Goal: Task Accomplishment & Management: Use online tool/utility

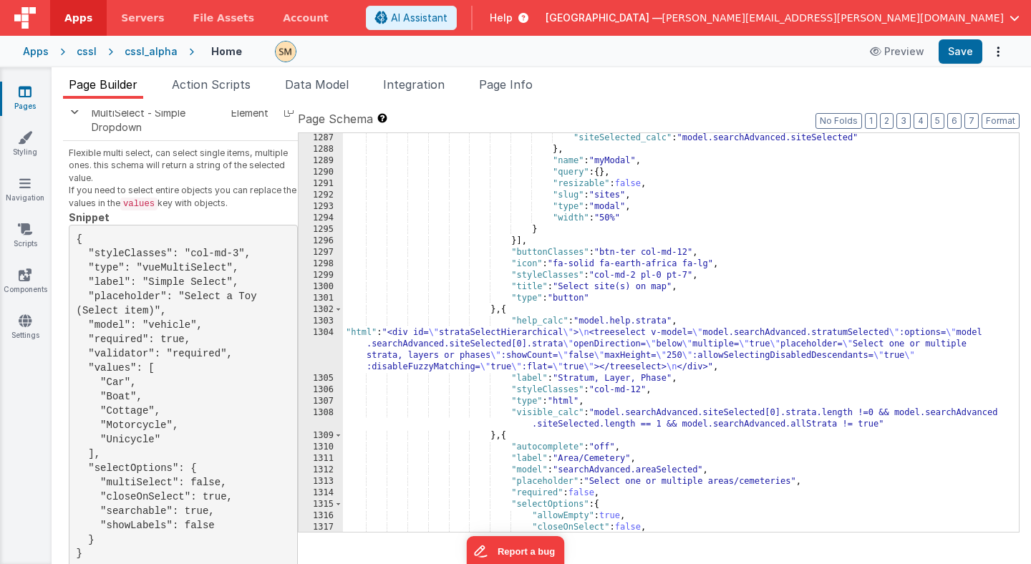
scroll to position [15399, 0]
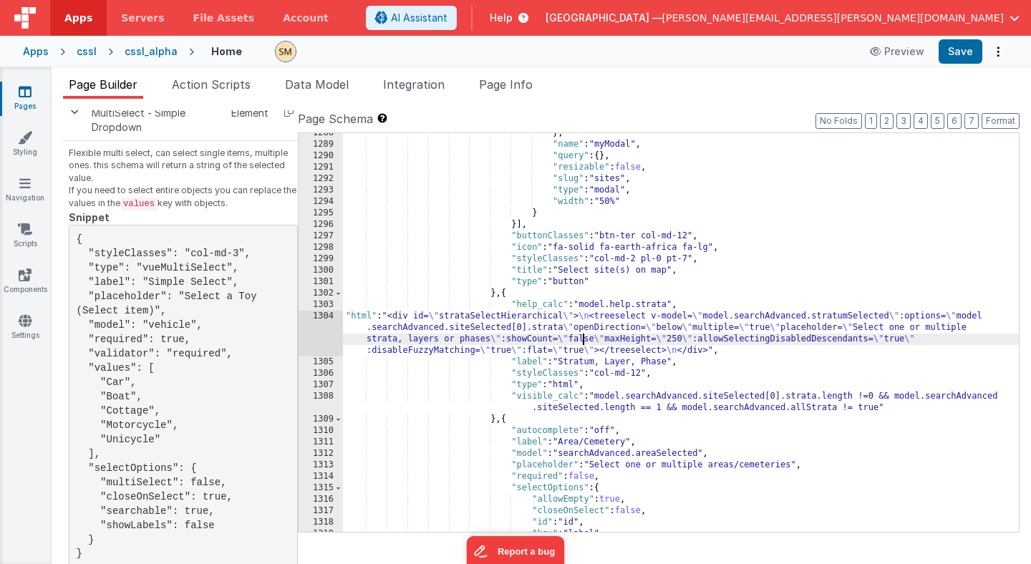
click at [584, 334] on div "} , "name" : "myModal" , "query" : { } , "resizable" : false , "slug" : "sites"…" at bounding box center [681, 338] width 676 height 422
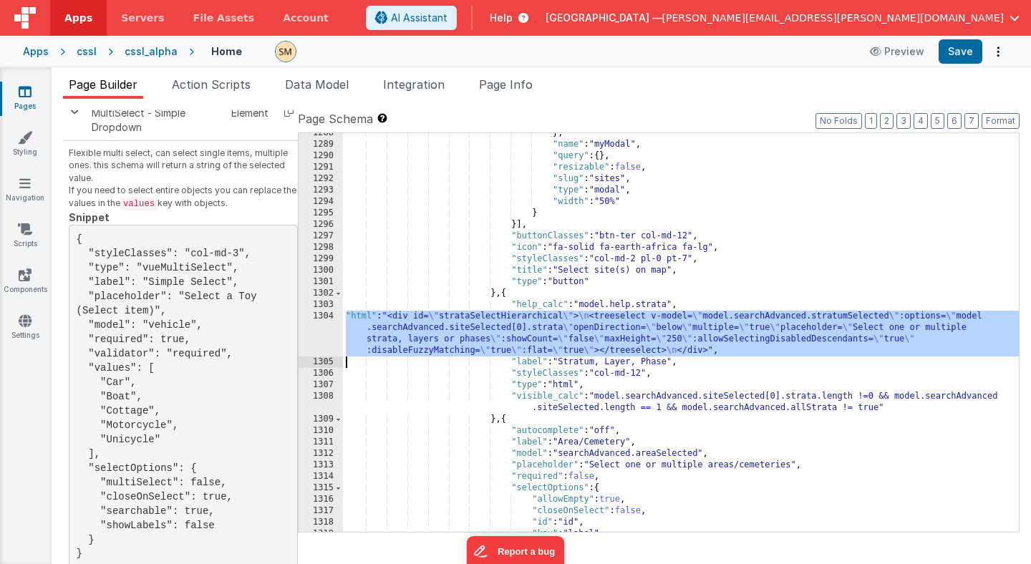
click at [323, 332] on div "1304" at bounding box center [321, 334] width 44 height 46
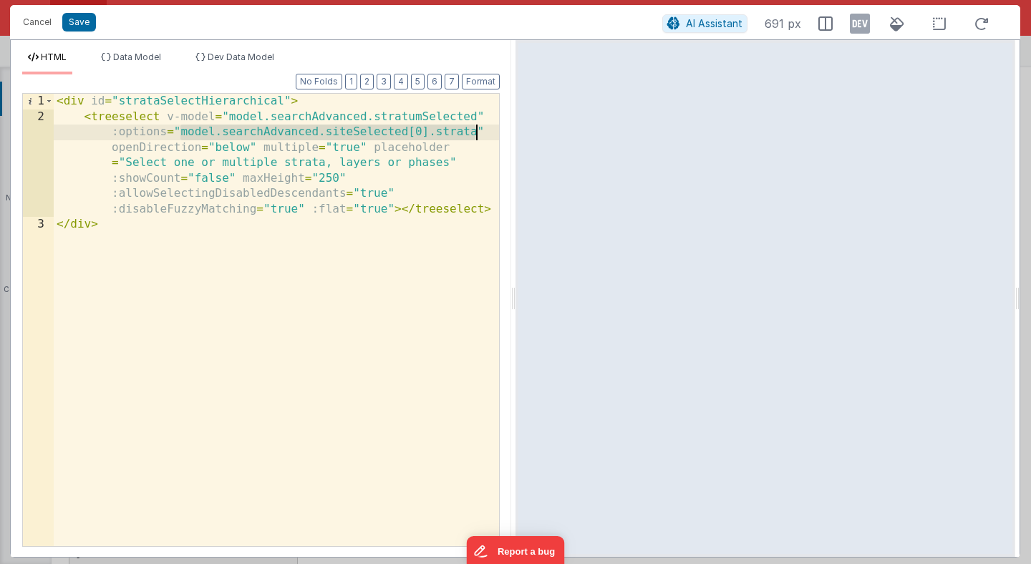
drag, startPoint x: 180, startPoint y: 128, endPoint x: 475, endPoint y: 130, distance: 295.0
click at [475, 130] on div "< div id = "strataSelectHierarchical" > < treeselect v-model = "model.searchAdv…" at bounding box center [276, 335] width 445 height 483
click at [381, 270] on div "< div id = "strataSelectHierarchical" > < treeselect v-model = "model.searchAdv…" at bounding box center [276, 335] width 445 height 483
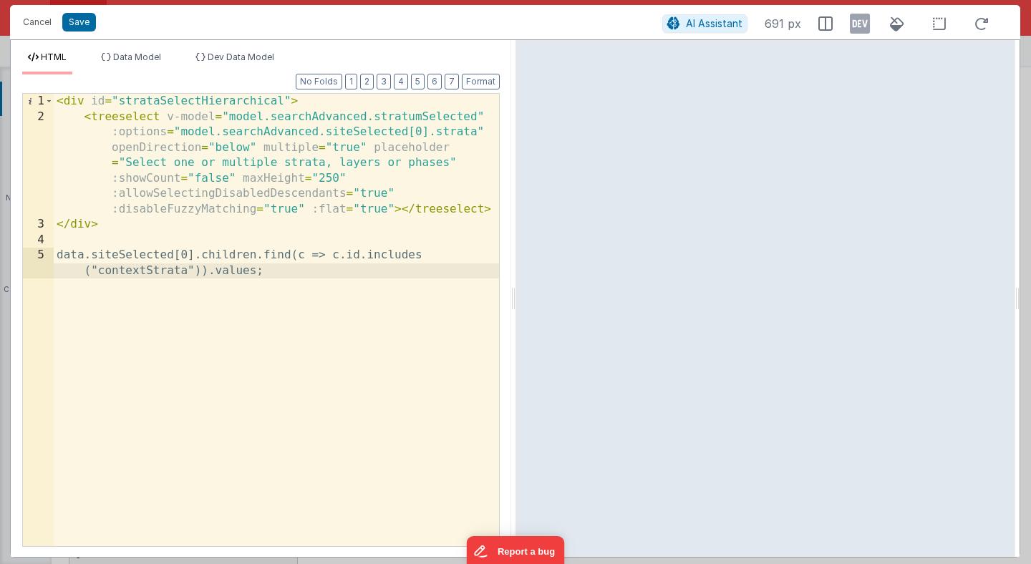
click at [74, 270] on div "< div id = "strataSelectHierarchical" > < treeselect v-model = "model.searchAdv…" at bounding box center [276, 343] width 445 height 499
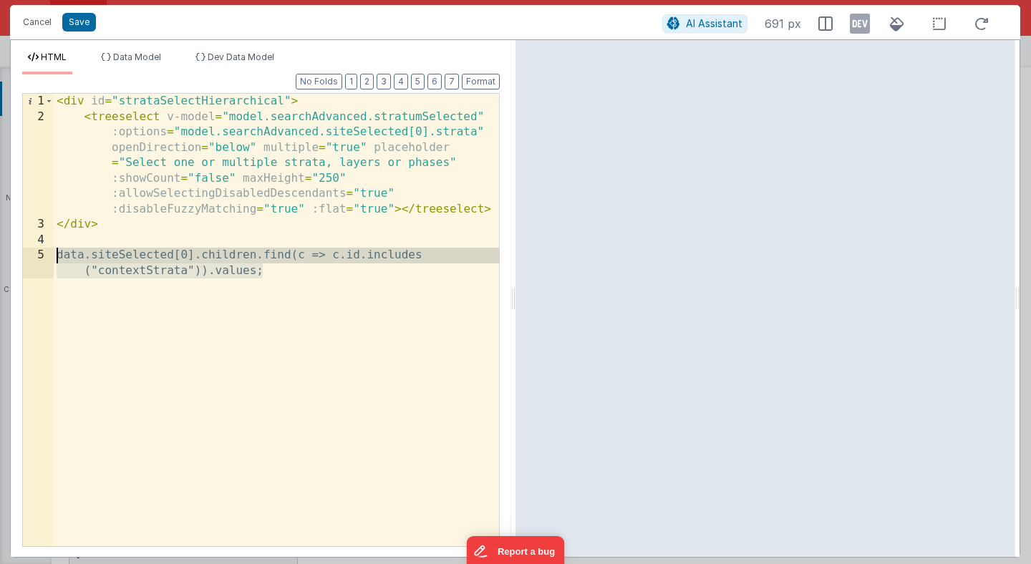
drag, startPoint x: 262, startPoint y: 275, endPoint x: 52, endPoint y: 258, distance: 211.1
click at [52, 258] on div "1 2 3 4 5 < div id = "strataSelectHierarchical" > < treeselect v-model = "model…" at bounding box center [261, 320] width 478 height 454
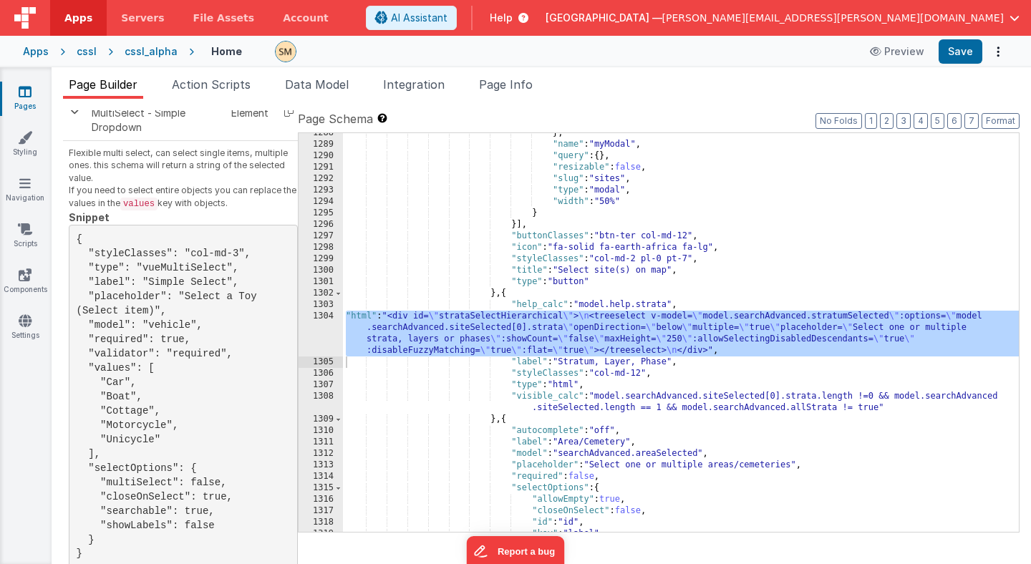
click at [377, 327] on div "} , "name" : "myModal" , "query" : { } , "resizable" : false , "slug" : "sites"…" at bounding box center [681, 338] width 676 height 422
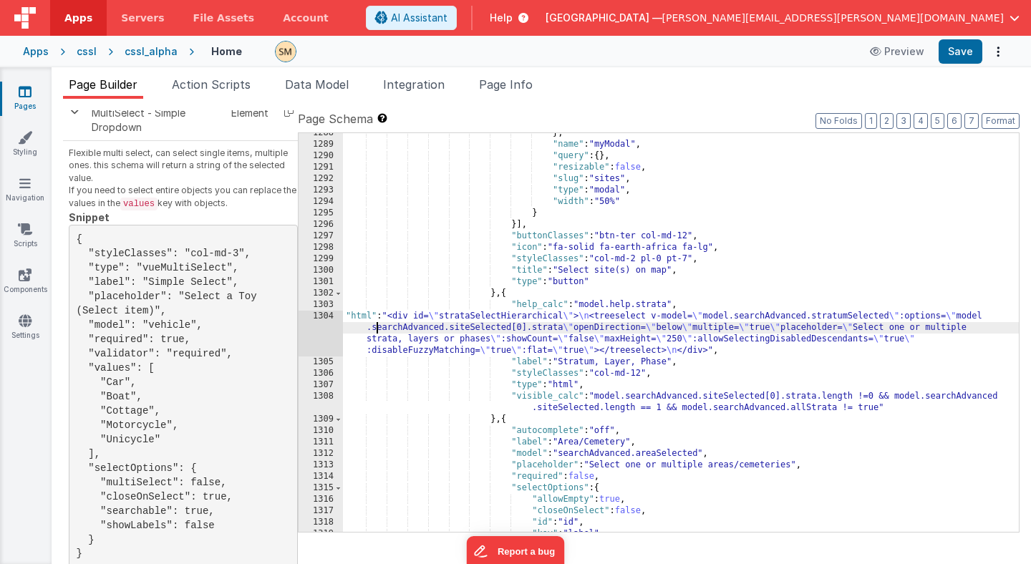
click at [324, 331] on div "1304" at bounding box center [321, 334] width 44 height 46
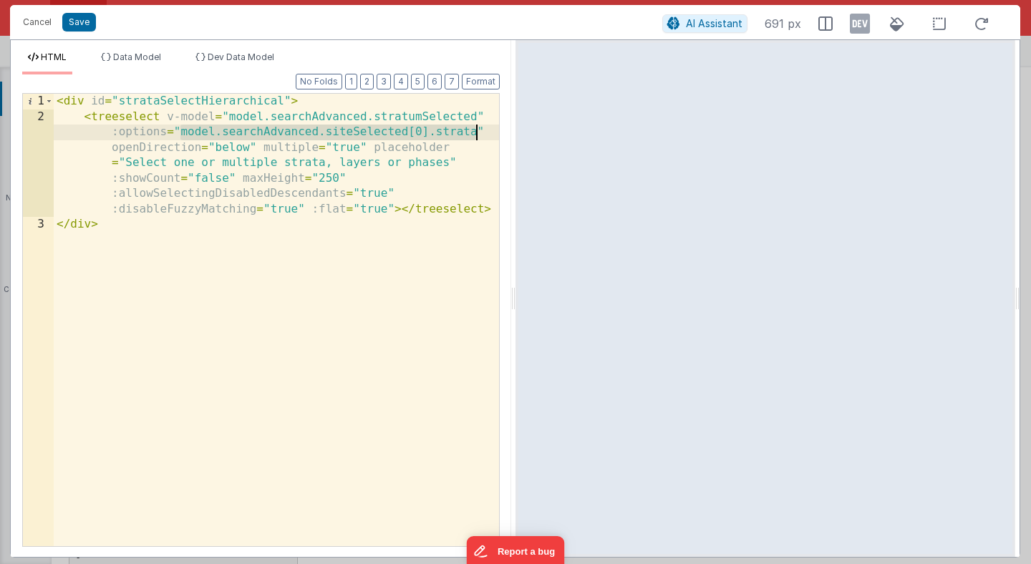
drag, startPoint x: 180, startPoint y: 132, endPoint x: 475, endPoint y: 135, distance: 295.7
click at [475, 135] on div "< div id = "strataSelectHierarchical" > < treeselect v-model = "model.searchAdv…" at bounding box center [276, 335] width 445 height 483
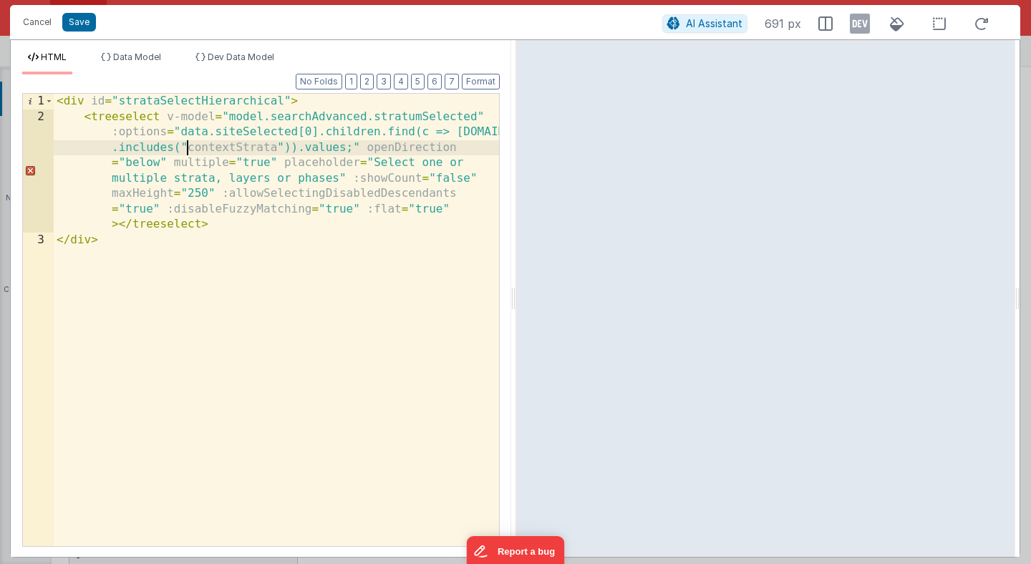
click at [187, 145] on div "< div id = "strataSelectHierarchical" > < treeselect v-model = "model.searchAdv…" at bounding box center [276, 335] width 445 height 483
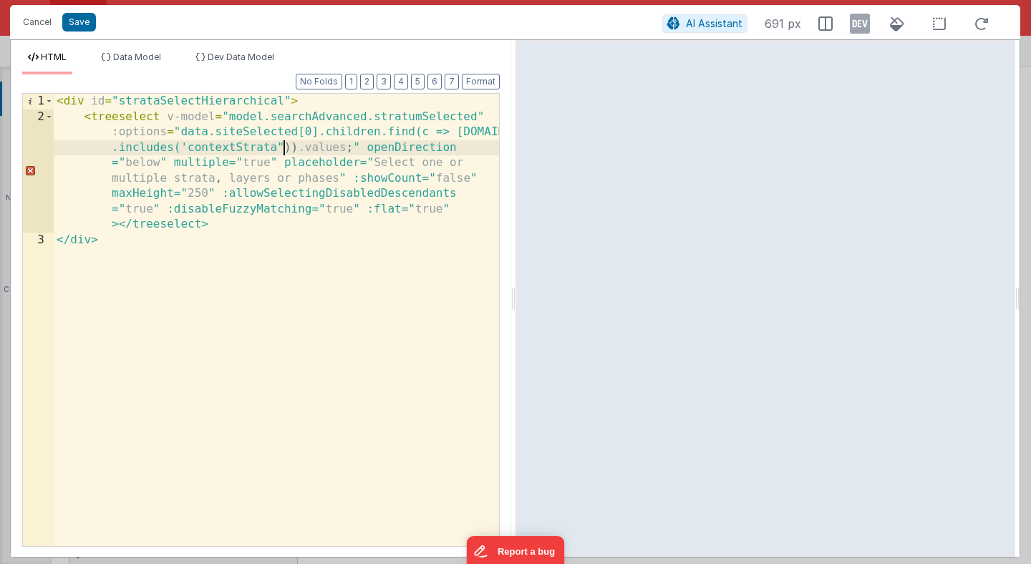
click at [282, 148] on div "< div id = "strataSelectHierarchical" > < treeselect v-model = "model.searchAdv…" at bounding box center [276, 335] width 445 height 483
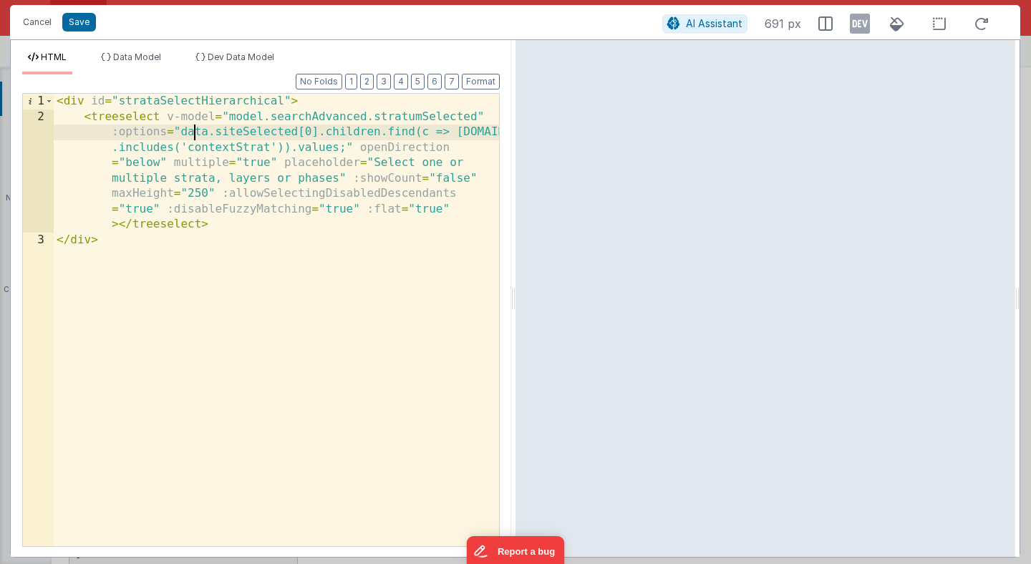
click at [191, 135] on div "< div id = "strataSelectHierarchical" > < treeselect v-model = "model.searchAdv…" at bounding box center [276, 335] width 445 height 483
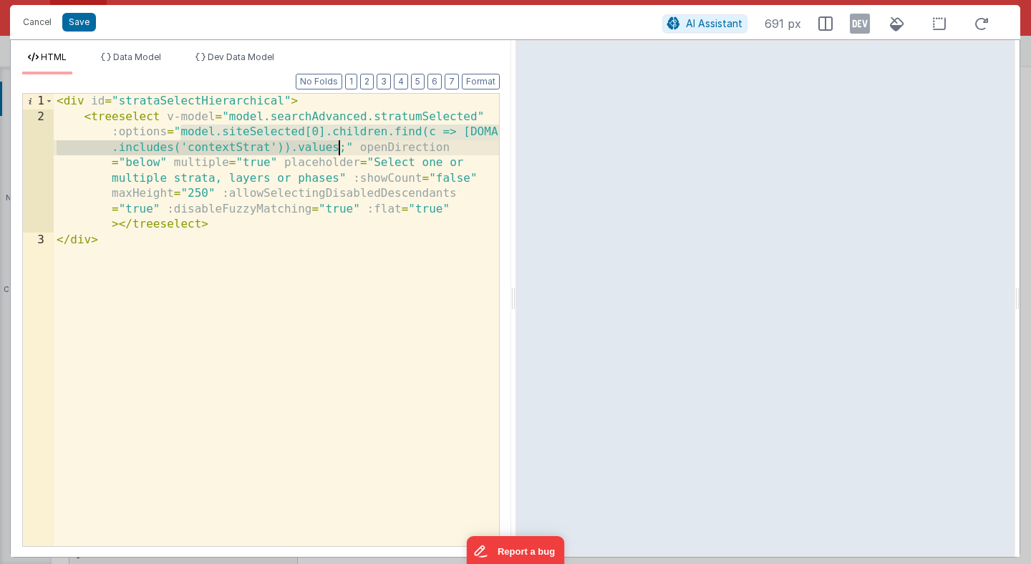
drag, startPoint x: 181, startPoint y: 133, endPoint x: 340, endPoint y: 149, distance: 159.7
click at [340, 149] on div "< div id = "strataSelectHierarchical" > < treeselect v-model = "model.searchAdv…" at bounding box center [276, 335] width 445 height 483
click at [82, 21] on button "Save" at bounding box center [79, 22] width 34 height 19
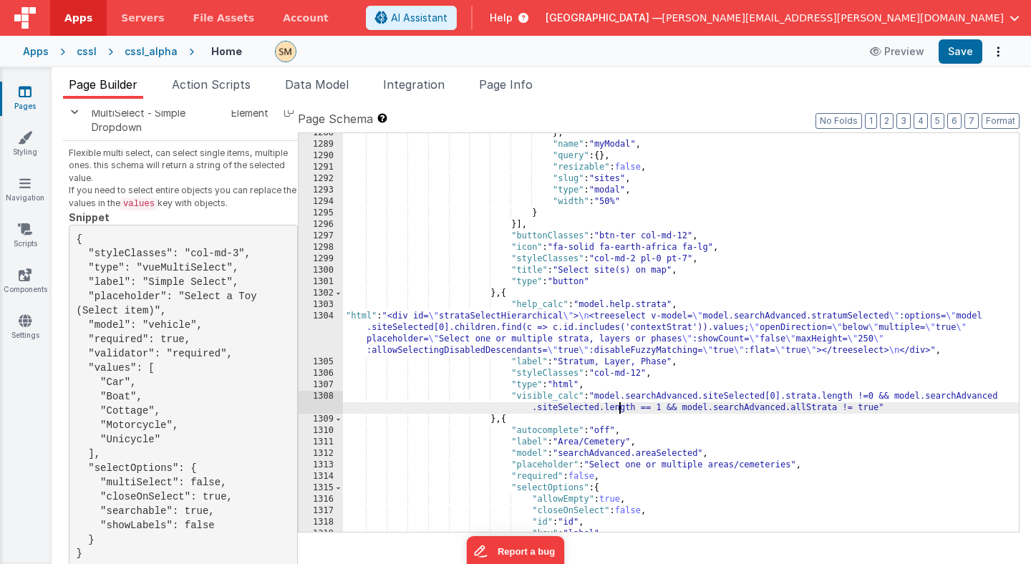
click at [621, 409] on div "} , "name" : "myModal" , "query" : { } , "resizable" : false , "slug" : "sites"…" at bounding box center [681, 338] width 676 height 422
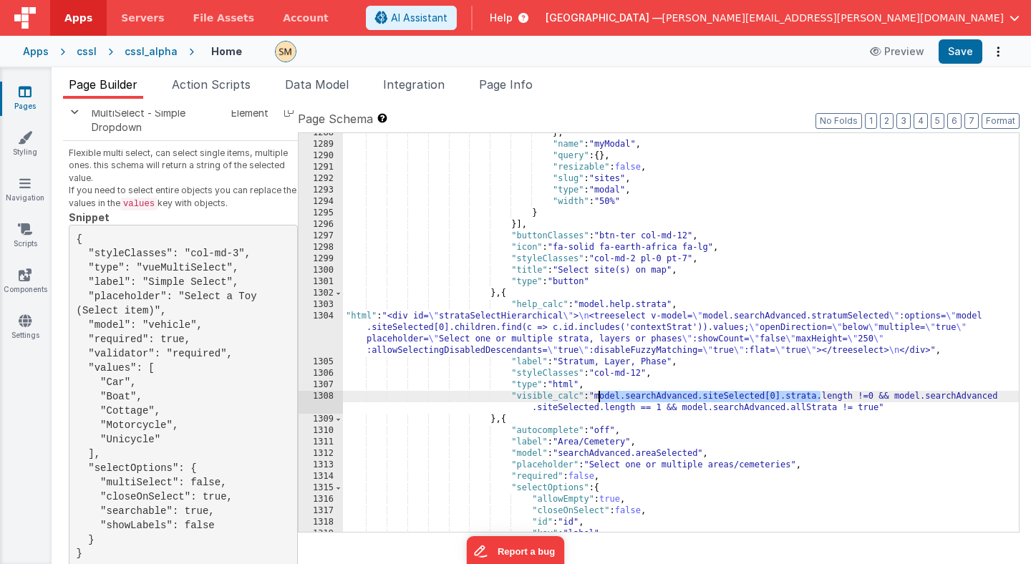
drag, startPoint x: 820, startPoint y: 400, endPoint x: 598, endPoint y: 398, distance: 222.7
click at [598, 398] on div "} , "name" : "myModal" , "query" : { } , "resizable" : false , "slug" : "sites"…" at bounding box center [681, 338] width 676 height 422
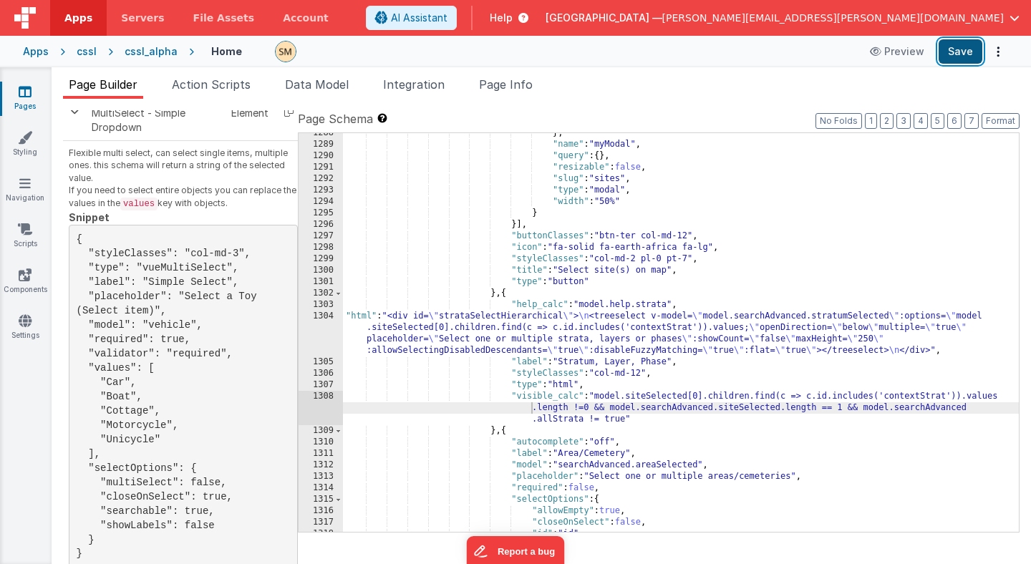
click at [957, 51] on button "Save" at bounding box center [961, 51] width 44 height 24
click at [518, 398] on div "} , "name" : "myModal" , "query" : { } , "resizable" : false , "slug" : "sites"…" at bounding box center [681, 338] width 676 height 422
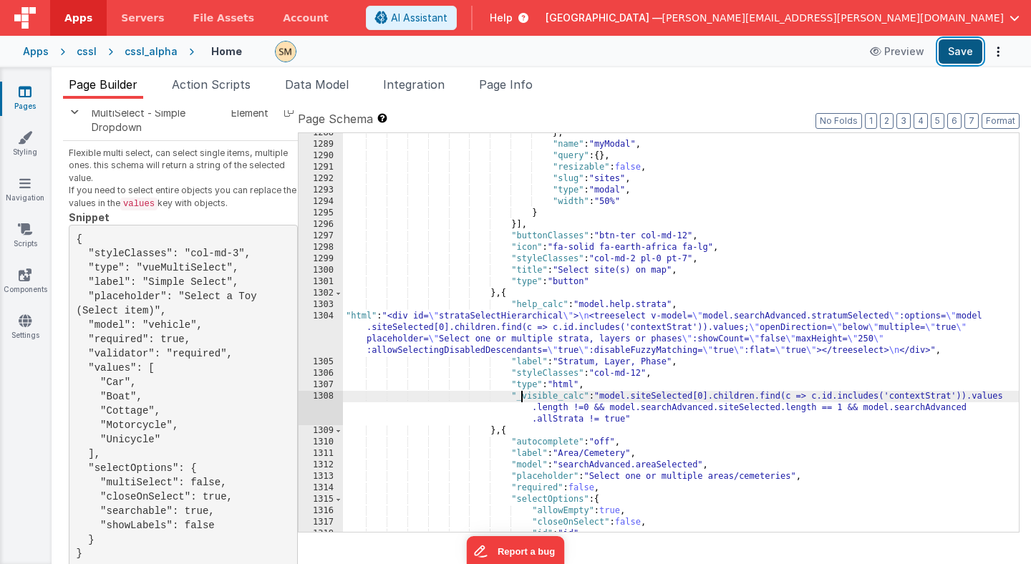
click at [963, 49] on button "Save" at bounding box center [961, 51] width 44 height 24
click at [324, 338] on div "1304" at bounding box center [321, 334] width 44 height 46
click at [324, 335] on div "1304" at bounding box center [321, 334] width 44 height 46
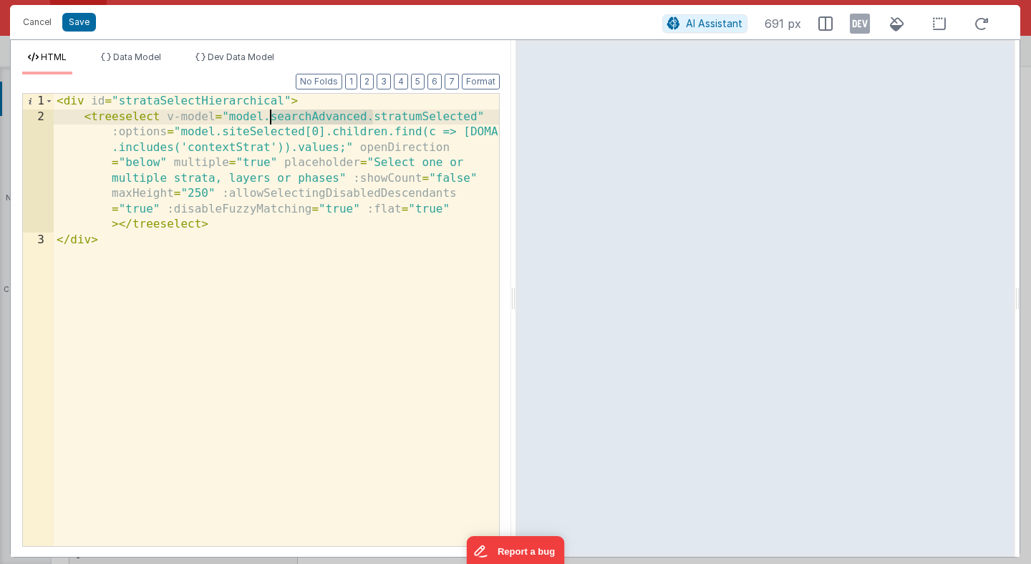
drag, startPoint x: 373, startPoint y: 119, endPoint x: 269, endPoint y: 117, distance: 103.8
click at [269, 117] on div "< div id = "strataSelectHierarchical" > < treeselect v-model = "model.searchAdv…" at bounding box center [276, 335] width 445 height 483
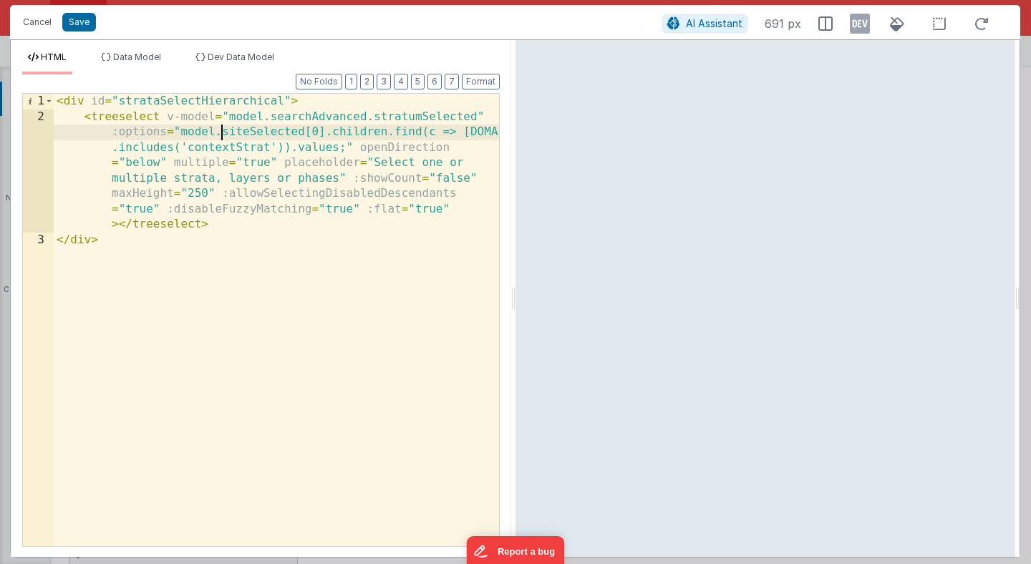
click at [221, 135] on div "< div id = "strataSelectHierarchical" > < treeselect v-model = "model.searchAdv…" at bounding box center [276, 335] width 445 height 483
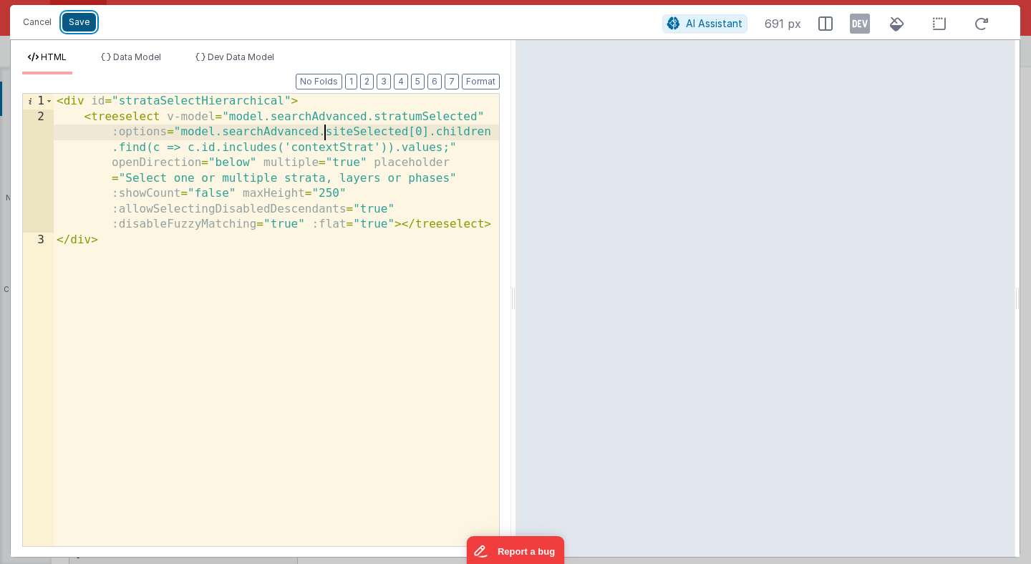
click at [82, 22] on button "Save" at bounding box center [79, 22] width 34 height 19
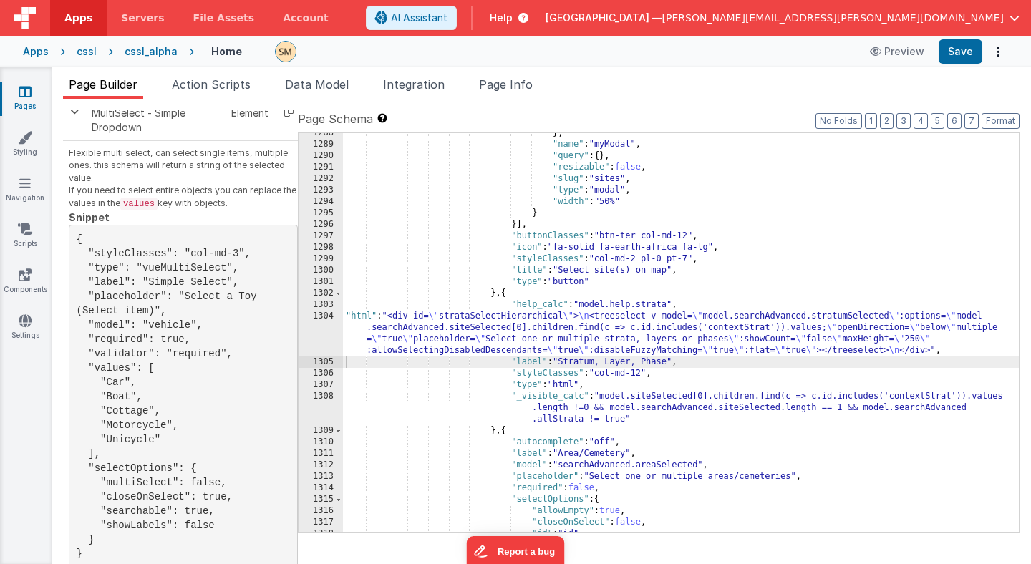
scroll to position [15393, 0]
click at [634, 397] on div "} , "name" : "myModal" , "query" : { } , "resizable" : false , "slug" : "sites"…" at bounding box center [681, 338] width 676 height 422
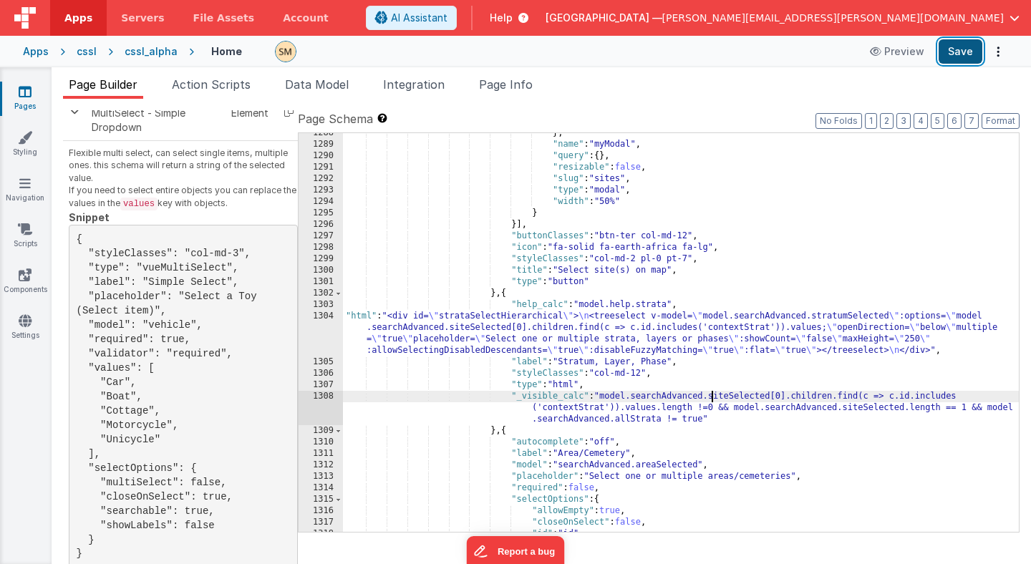
click at [957, 50] on button "Save" at bounding box center [961, 51] width 44 height 24
click at [522, 344] on div "} , "name" : "myModal" , "query" : { } , "resizable" : false , "slug" : "sites"…" at bounding box center [681, 338] width 676 height 422
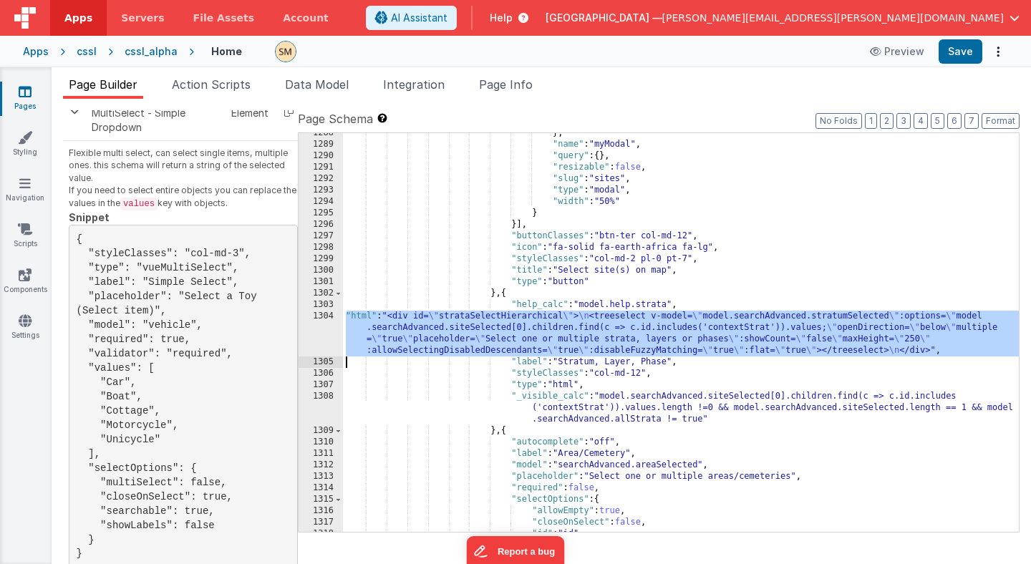
click at [318, 342] on div "1304" at bounding box center [321, 334] width 44 height 46
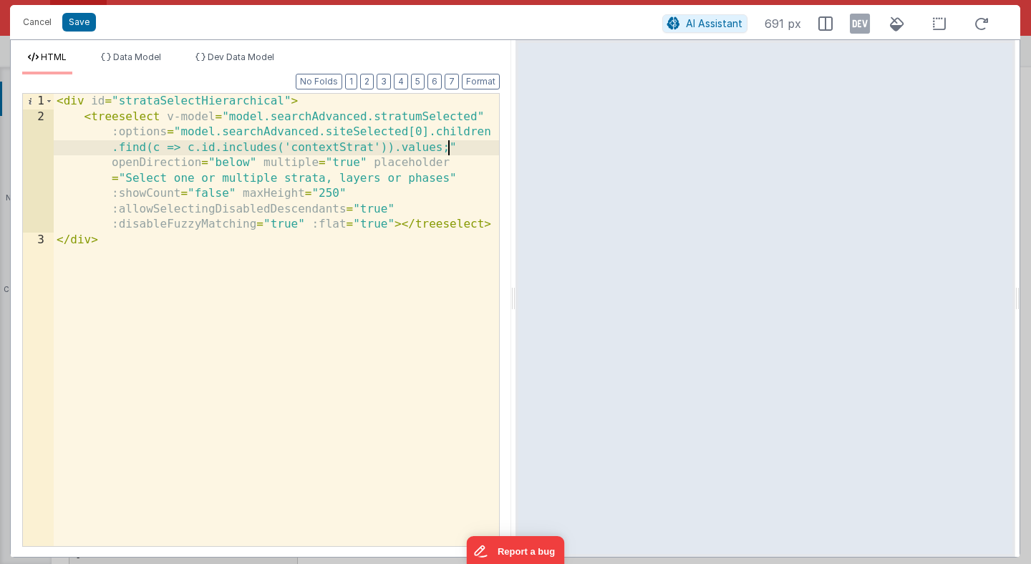
click at [448, 150] on div "< div id = "strataSelectHierarchical" > < treeselect v-model = "model.searchAdv…" at bounding box center [276, 335] width 445 height 483
click at [372, 150] on div "< div id = "strataSelectHierarchical" > < treeselect v-model = "model.searchAdv…" at bounding box center [276, 335] width 445 height 483
click at [84, 24] on button "Save" at bounding box center [79, 22] width 34 height 19
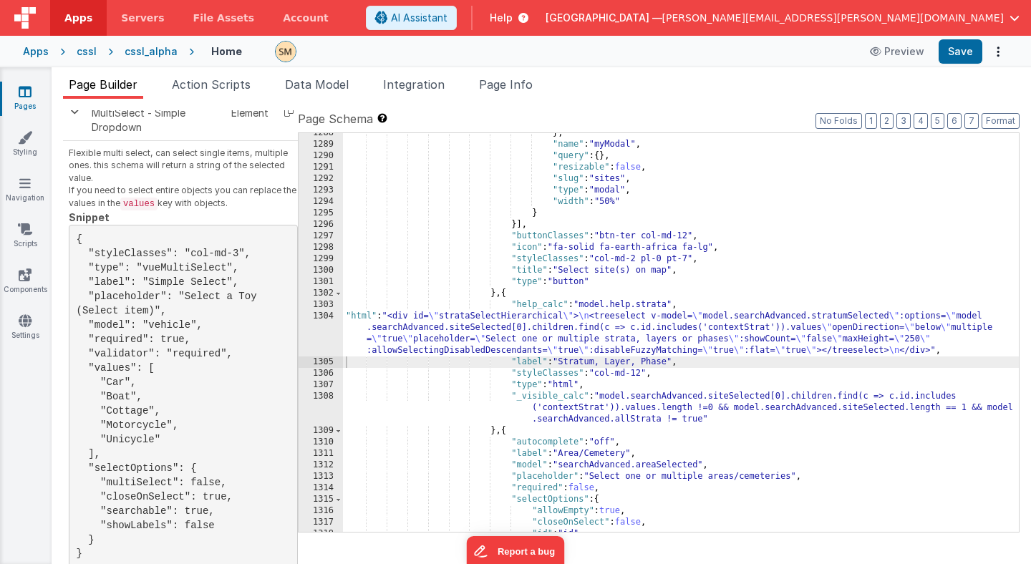
click at [453, 349] on div "} , "name" : "myModal" , "query" : { } , "resizable" : false , "slug" : "sites"…" at bounding box center [681, 338] width 676 height 422
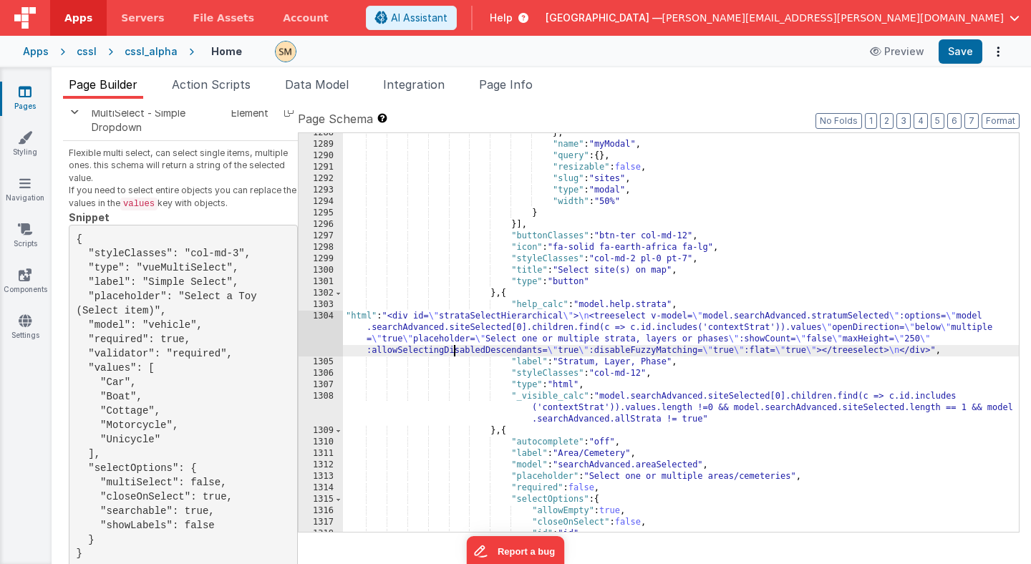
click at [542, 345] on div "} , "name" : "myModal" , "query" : { } , "resizable" : false , "slug" : "sites"…" at bounding box center [681, 338] width 676 height 422
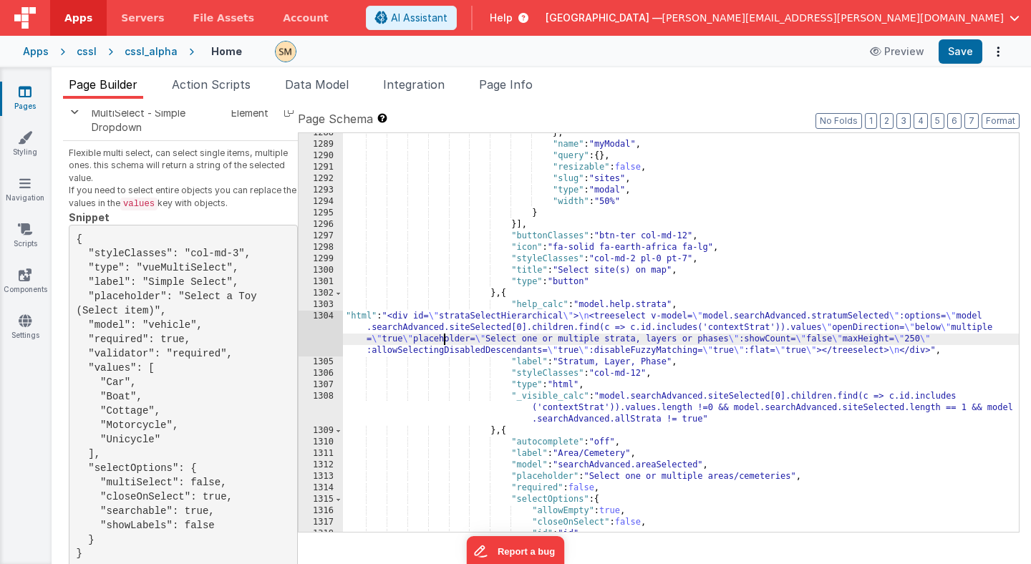
click at [444, 334] on div "} , "name" : "myModal" , "query" : { } , "resizable" : false , "slug" : "sites"…" at bounding box center [681, 338] width 676 height 422
click at [322, 331] on div "1304" at bounding box center [321, 334] width 44 height 46
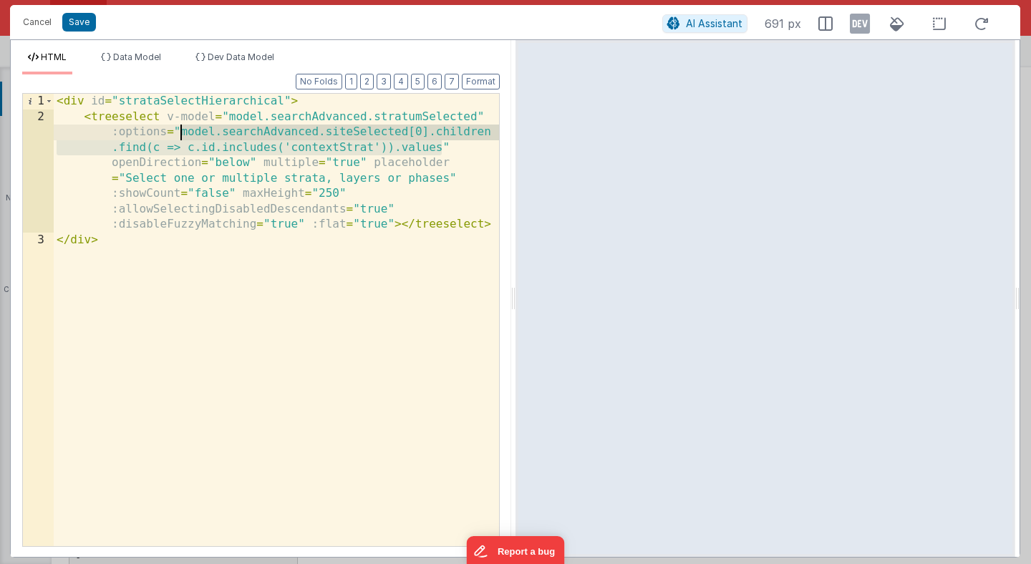
drag, startPoint x: 442, startPoint y: 148, endPoint x: 183, endPoint y: 131, distance: 260.5
click at [183, 131] on div "< div id = "strataSelectHierarchical" > < treeselect v-model = "model.searchAdv…" at bounding box center [276, 335] width 445 height 483
click at [44, 22] on button "Cancel" at bounding box center [37, 22] width 43 height 20
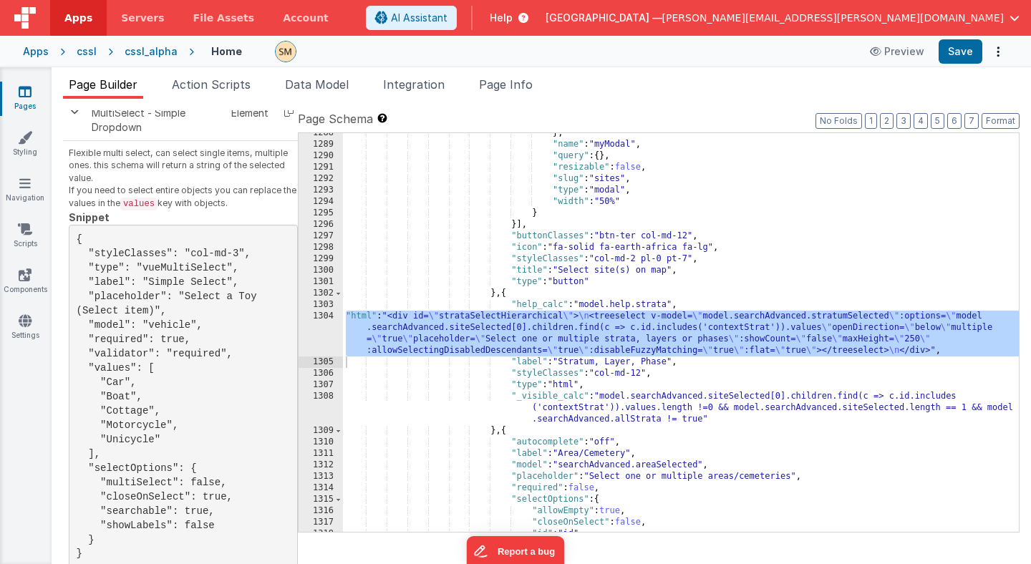
click at [523, 383] on div "} , "name" : "myModal" , "query" : { } , "resizable" : false , "slug" : "sites"…" at bounding box center [681, 338] width 676 height 422
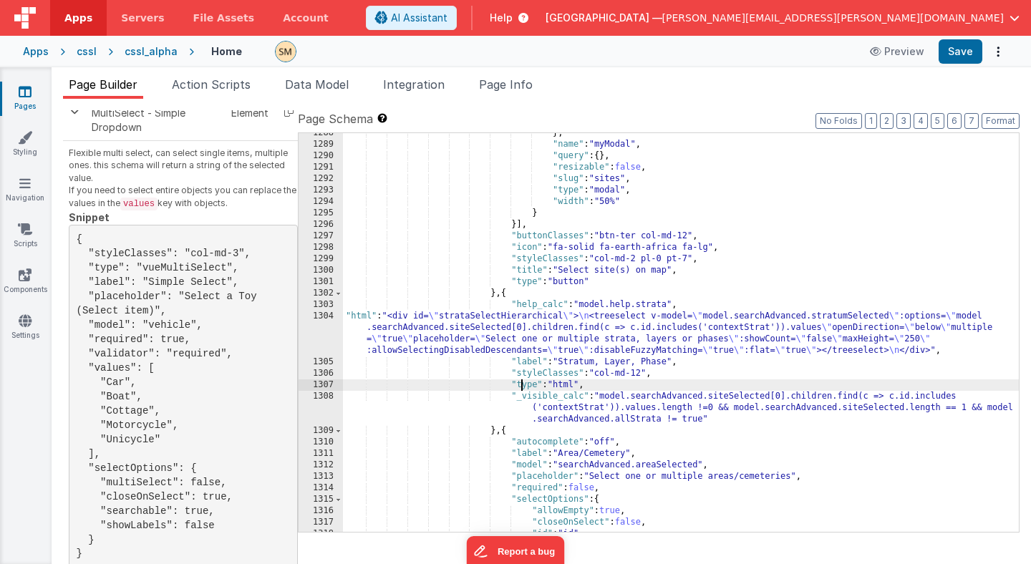
click at [520, 399] on div "} , "name" : "myModal" , "query" : { } , "resizable" : false , "slug" : "sites"…" at bounding box center [681, 338] width 676 height 422
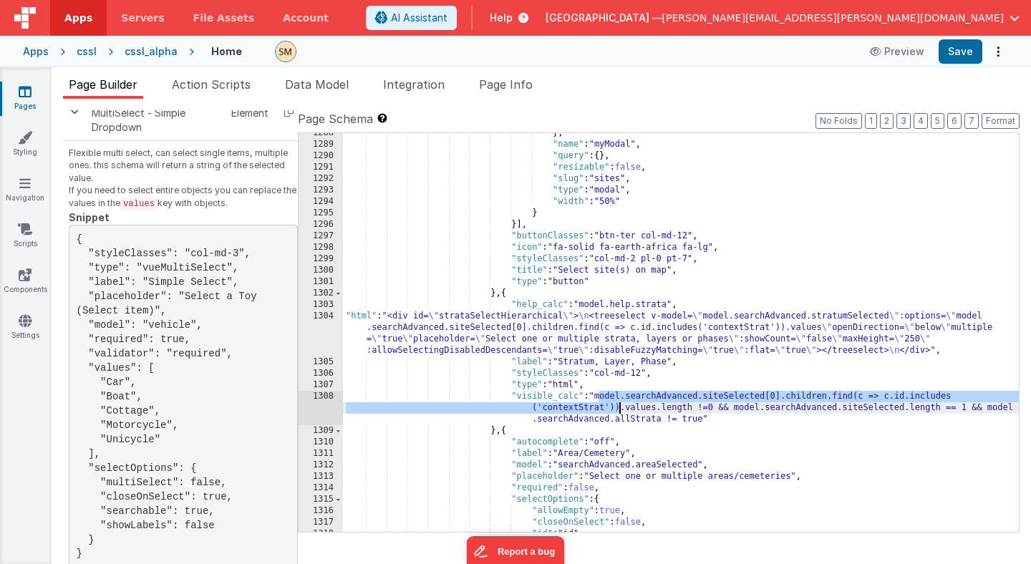
drag, startPoint x: 597, startPoint y: 398, endPoint x: 618, endPoint y: 407, distance: 22.8
click at [618, 408] on div "} , "name" : "myModal" , "query" : { } , "resizable" : false , "slug" : "sites"…" at bounding box center [681, 338] width 676 height 422
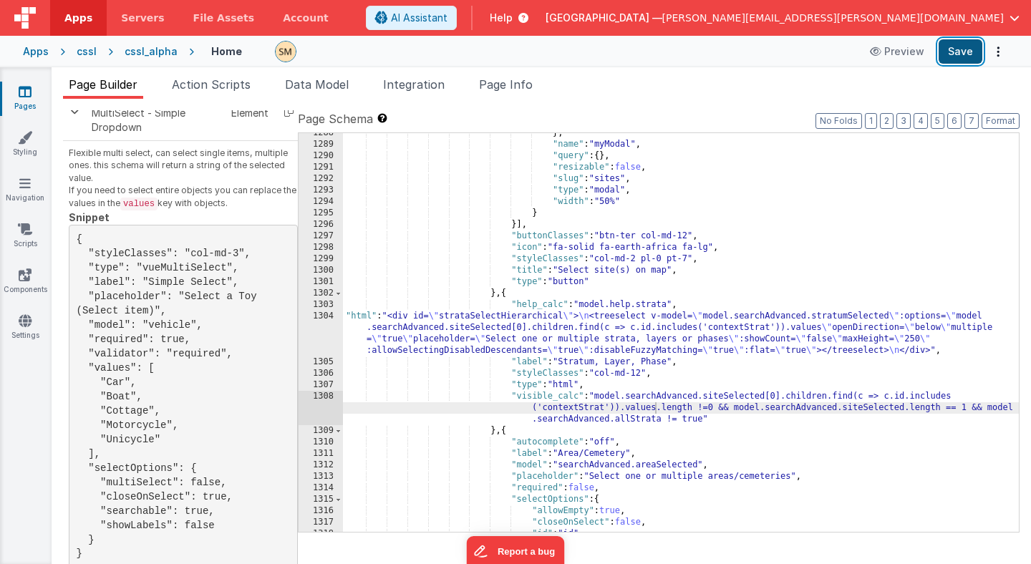
click at [958, 52] on button "Save" at bounding box center [961, 51] width 44 height 24
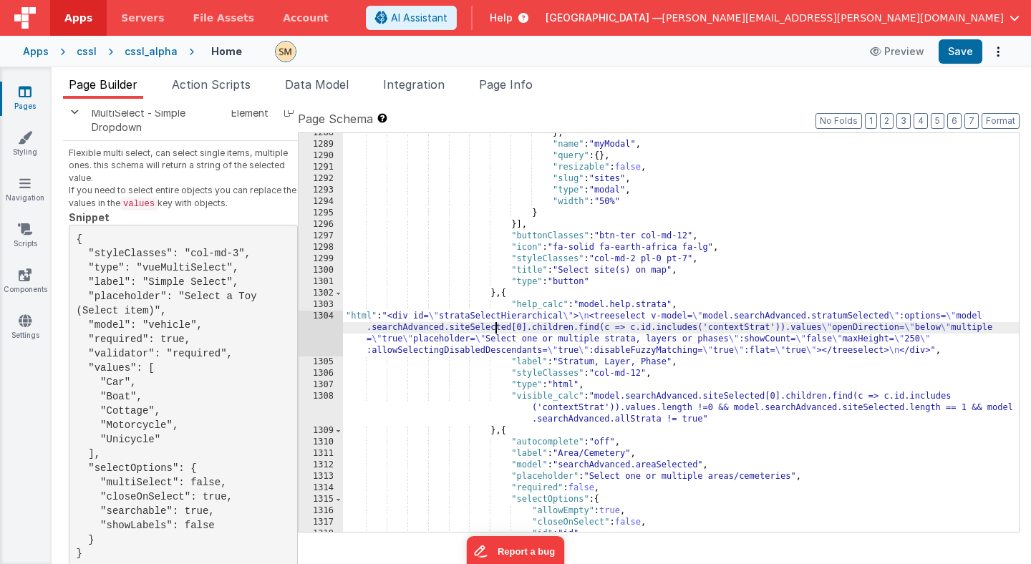
click at [497, 331] on div "} , "name" : "myModal" , "query" : { } , "resizable" : false , "slug" : "sites"…" at bounding box center [681, 338] width 676 height 422
click at [319, 334] on div "1304" at bounding box center [321, 334] width 44 height 46
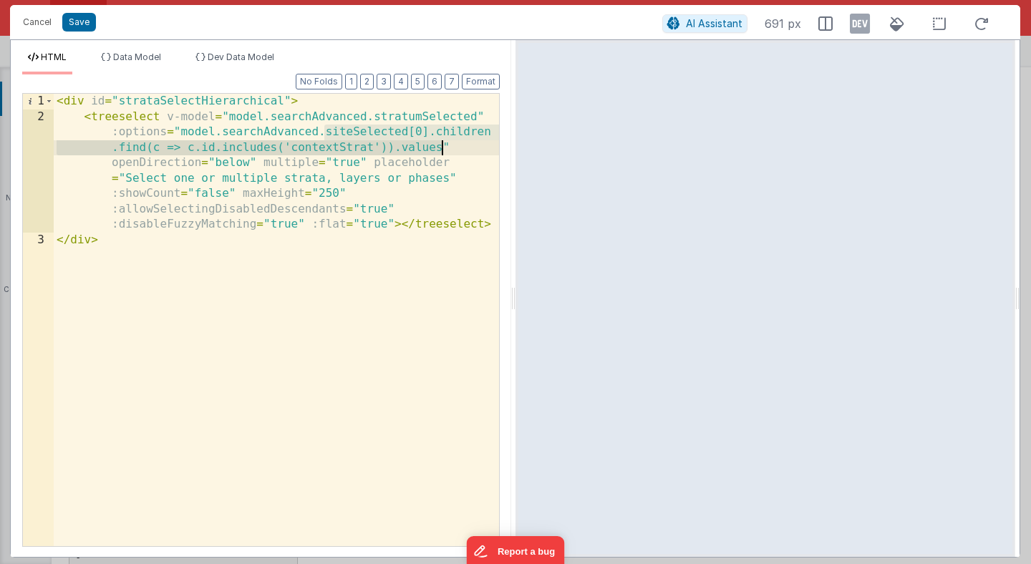
drag, startPoint x: 324, startPoint y: 131, endPoint x: 442, endPoint y: 148, distance: 120.1
click at [442, 148] on div "< div id = "strataSelectHierarchical" > < treeselect v-model = "model.searchAdv…" at bounding box center [276, 335] width 445 height 483
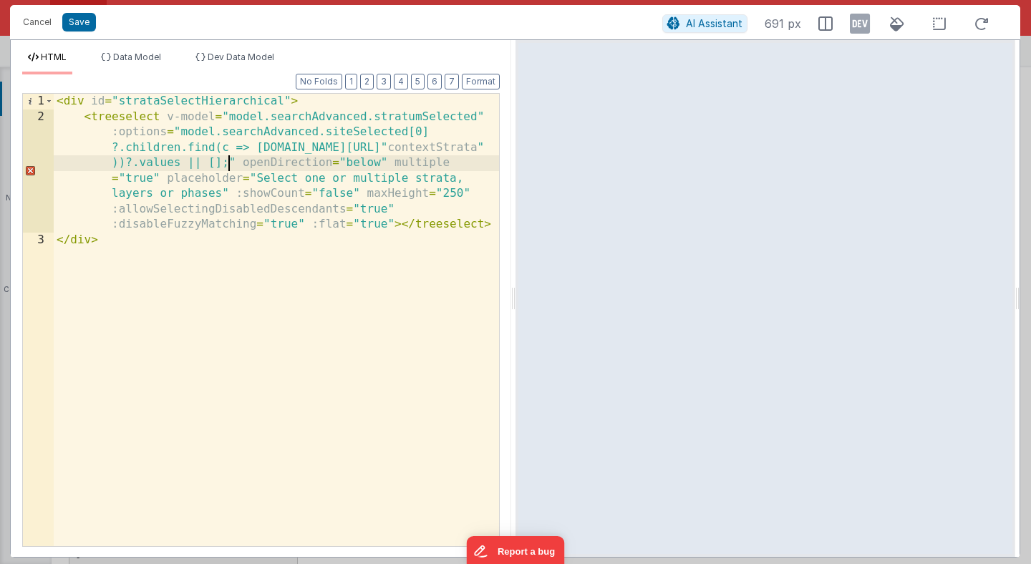
click at [364, 147] on div "< div id = "strataSelectHierarchical" > < treeselect v-model = "model.searchAdv…" at bounding box center [276, 335] width 445 height 483
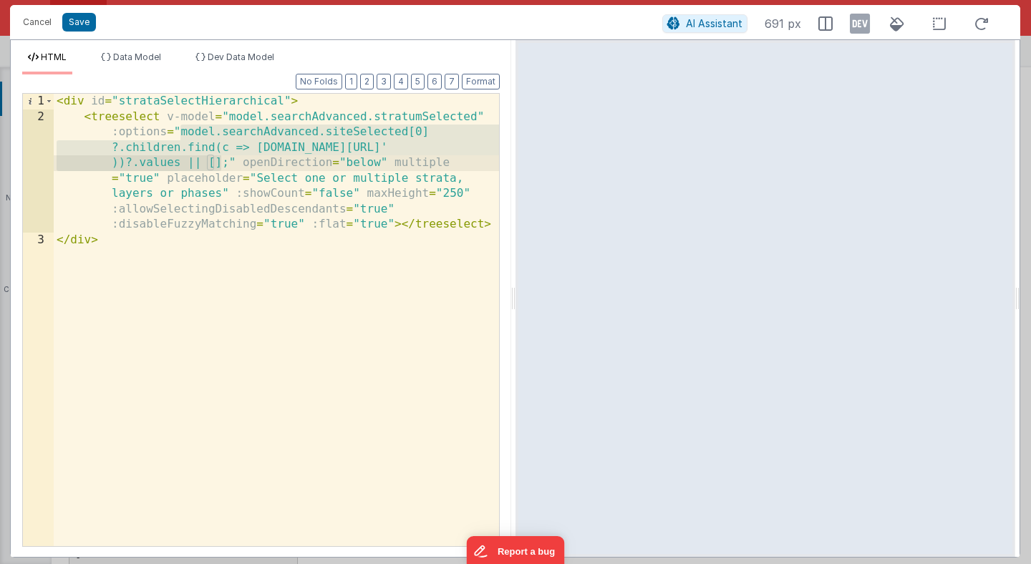
drag, startPoint x: 180, startPoint y: 132, endPoint x: 222, endPoint y: 166, distance: 54.5
click at [222, 166] on div "< div id = "strataSelectHierarchical" > < treeselect v-model = "model.searchAdv…" at bounding box center [276, 335] width 445 height 483
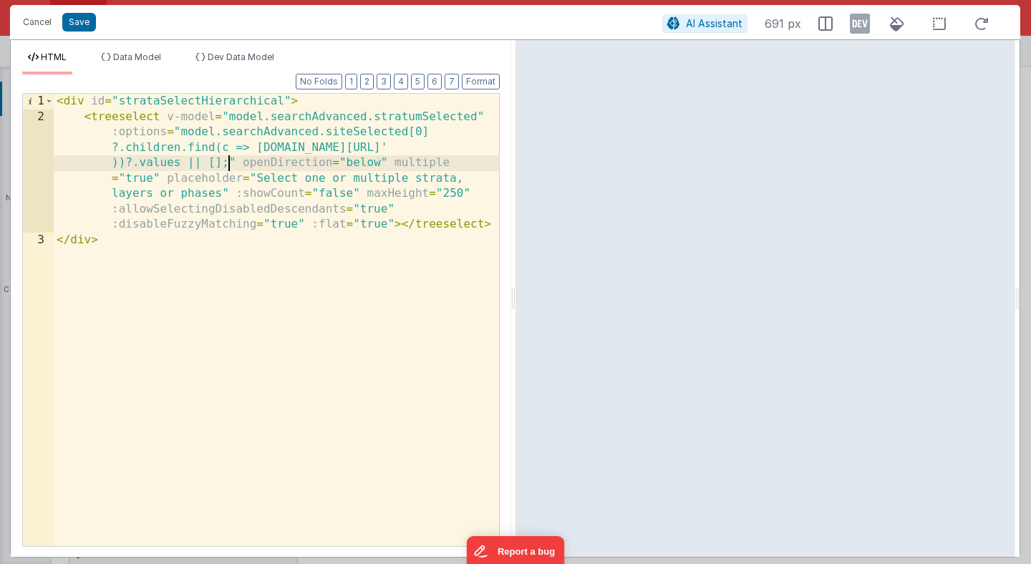
click at [229, 168] on div "< div id = "strataSelectHierarchical" > < treeselect v-model = "model.searchAdv…" at bounding box center [276, 335] width 445 height 483
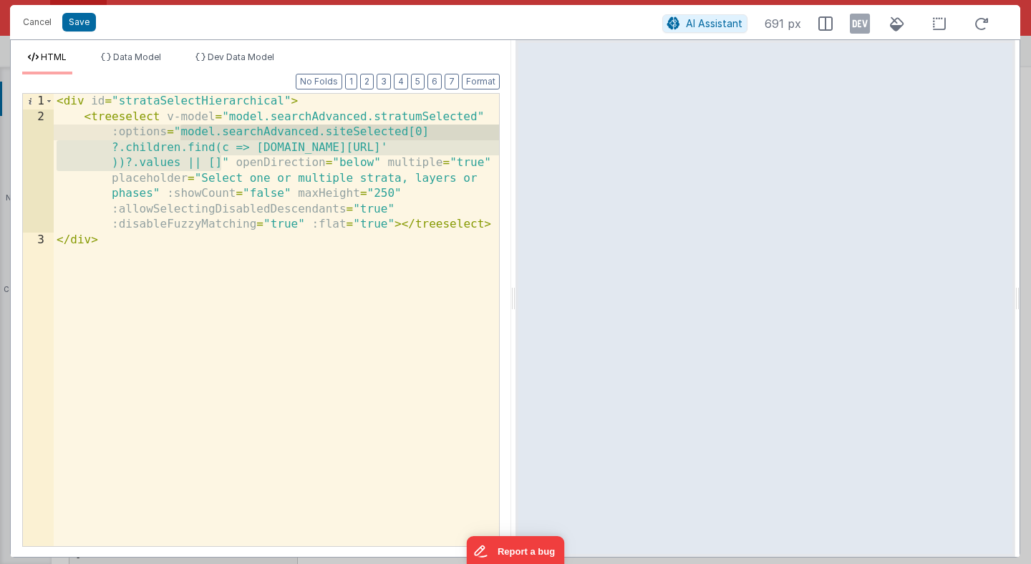
drag, startPoint x: 222, startPoint y: 164, endPoint x: 180, endPoint y: 133, distance: 51.7
click at [180, 133] on div "< div id = "strataSelectHierarchical" > < treeselect v-model = "model.searchAdv…" at bounding box center [276, 335] width 445 height 483
click at [78, 28] on button "Save" at bounding box center [79, 22] width 34 height 19
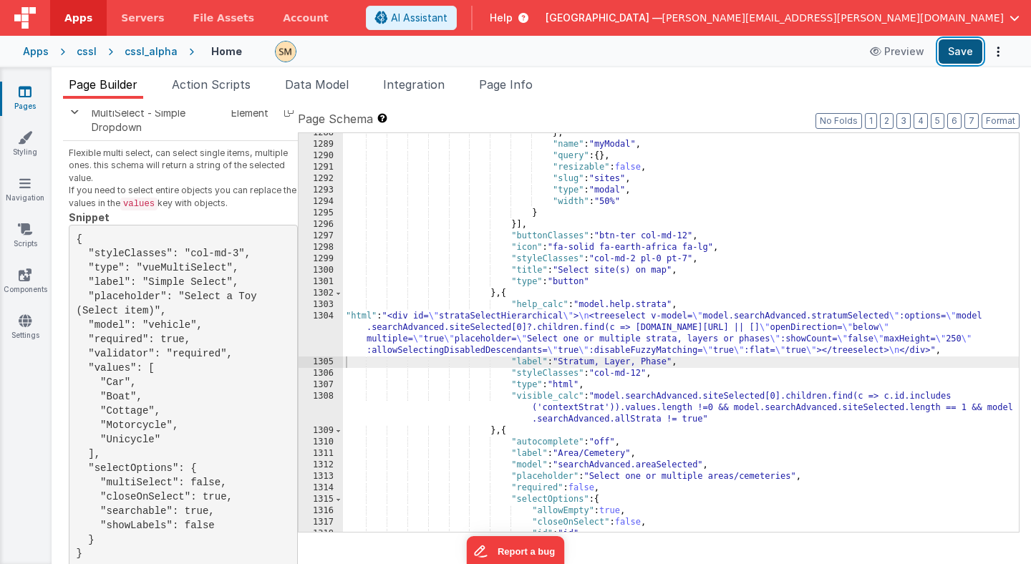
click at [971, 54] on button "Save" at bounding box center [961, 51] width 44 height 24
click at [483, 340] on div "} , "name" : "myModal" , "query" : { } , "resizable" : false , "slug" : "sites"…" at bounding box center [681, 338] width 676 height 422
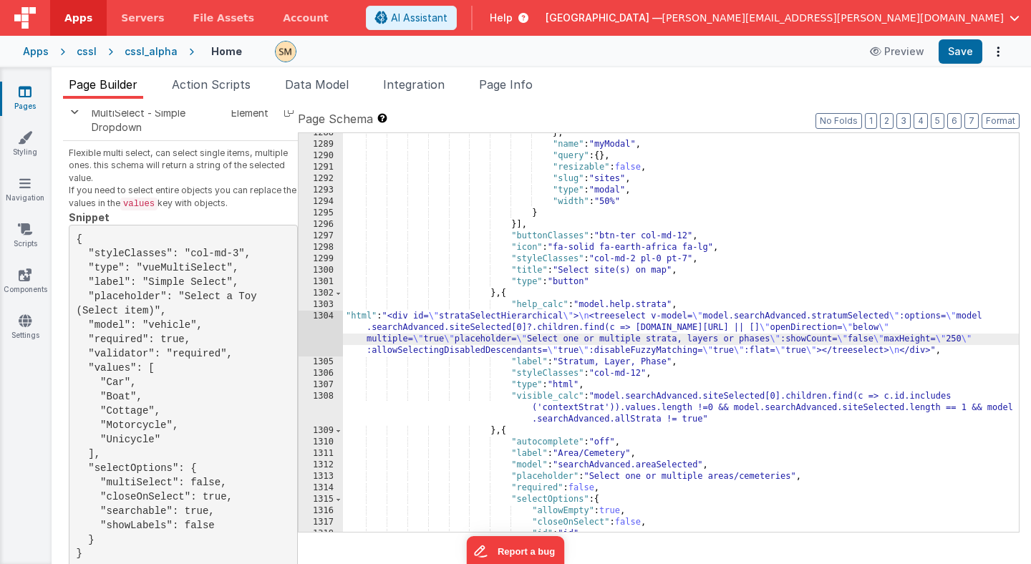
click at [655, 409] on div "} , "name" : "myModal" , "query" : { } , "resizable" : false , "slug" : "sites"…" at bounding box center [681, 338] width 676 height 422
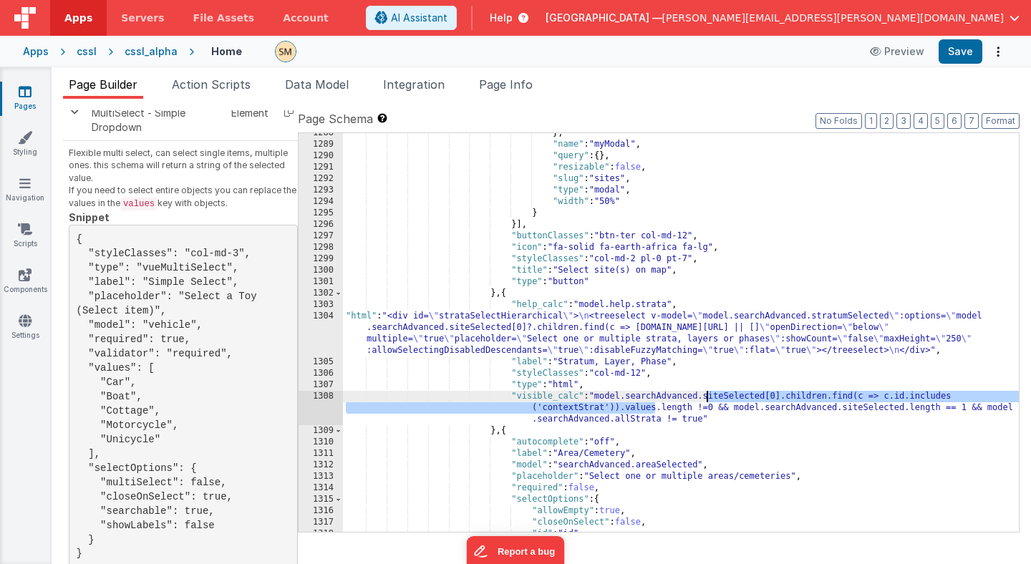
drag, startPoint x: 655, startPoint y: 409, endPoint x: 707, endPoint y: 401, distance: 52.9
click at [707, 401] on div "} , "name" : "myModal" , "query" : { } , "resizable" : false , "slug" : "sites"…" at bounding box center [681, 338] width 676 height 422
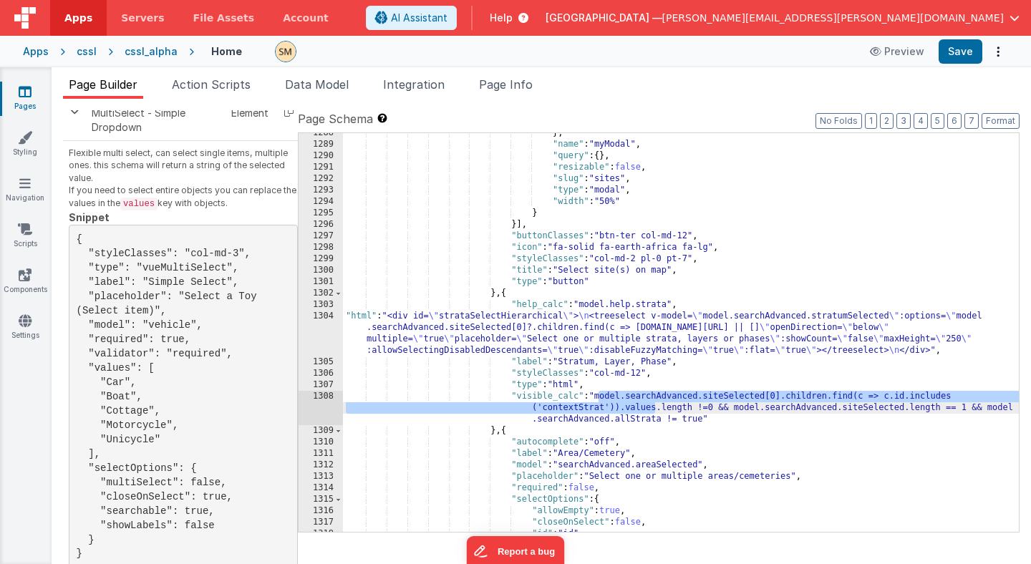
drag, startPoint x: 599, startPoint y: 397, endPoint x: 654, endPoint y: 410, distance: 57.3
click at [654, 410] on div "} , "name" : "myModal" , "query" : { } , "resizable" : false , "slug" : "sites"…" at bounding box center [681, 338] width 676 height 422
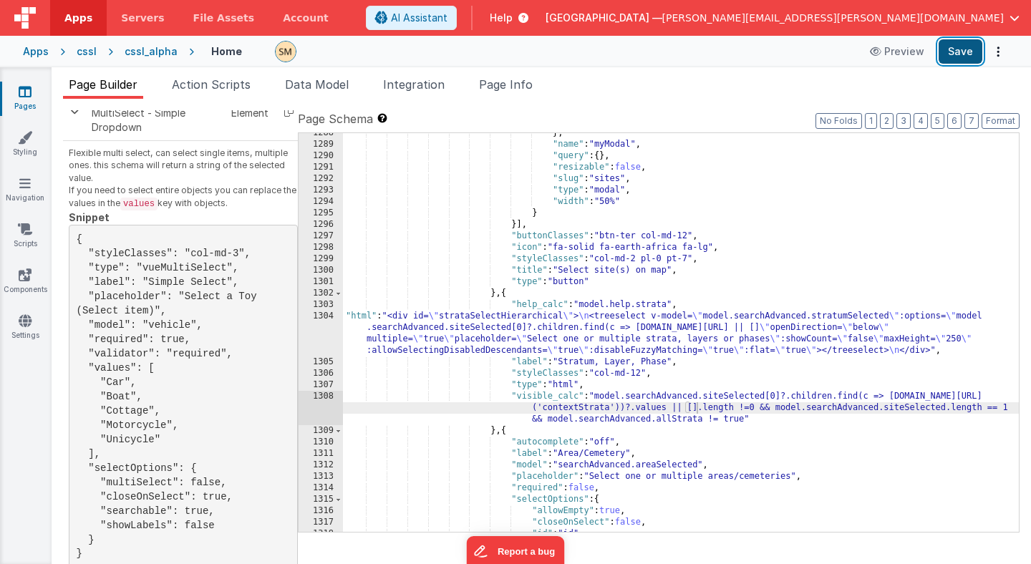
click at [957, 54] on button "Save" at bounding box center [961, 51] width 44 height 24
click at [601, 330] on div "} , "name" : "myModal" , "query" : { } , "resizable" : false , "slug" : "sites"…" at bounding box center [681, 338] width 676 height 422
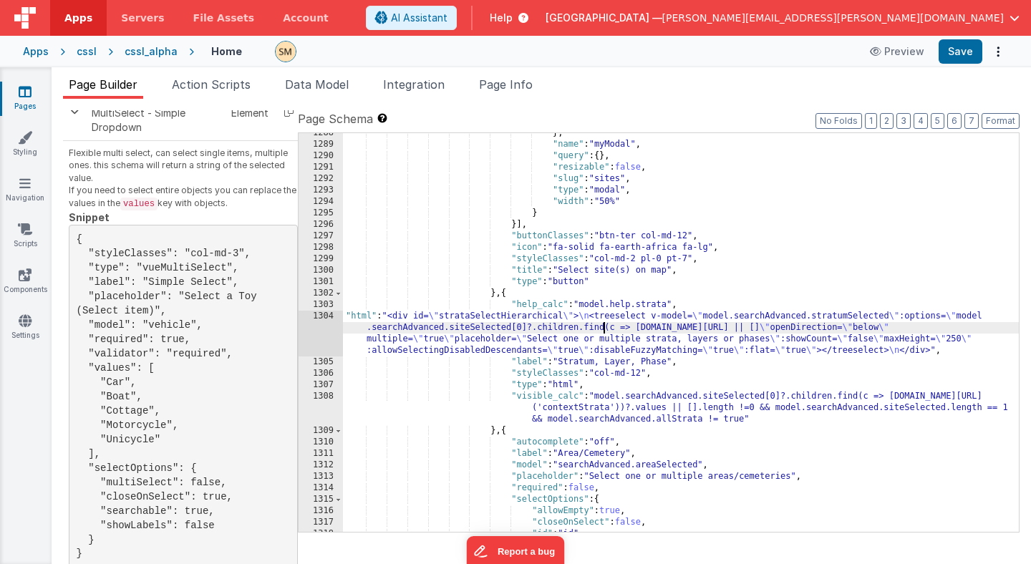
click at [321, 332] on div "1304" at bounding box center [321, 334] width 44 height 46
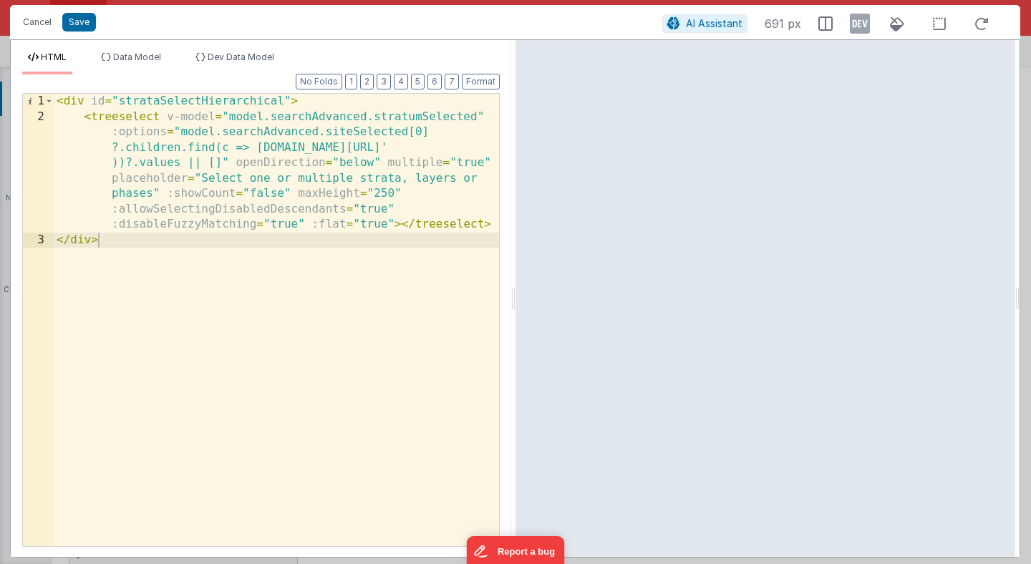
click at [228, 117] on div "< div id = "strataSelectHierarchical" > < treeselect v-model = "model.searchAdv…" at bounding box center [276, 335] width 445 height 483
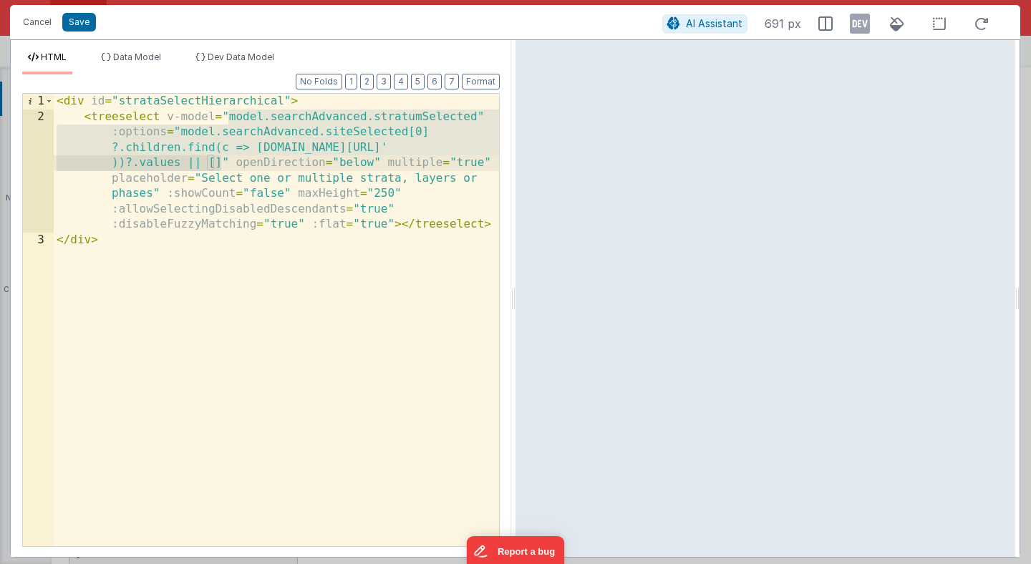
drag, startPoint x: 228, startPoint y: 117, endPoint x: 223, endPoint y: 163, distance: 46.9
click at [223, 163] on div "< div id = "strataSelectHierarchical" > < treeselect v-model = "model.searchAdv…" at bounding box center [276, 335] width 445 height 483
click at [42, 22] on button "Cancel" at bounding box center [37, 22] width 43 height 20
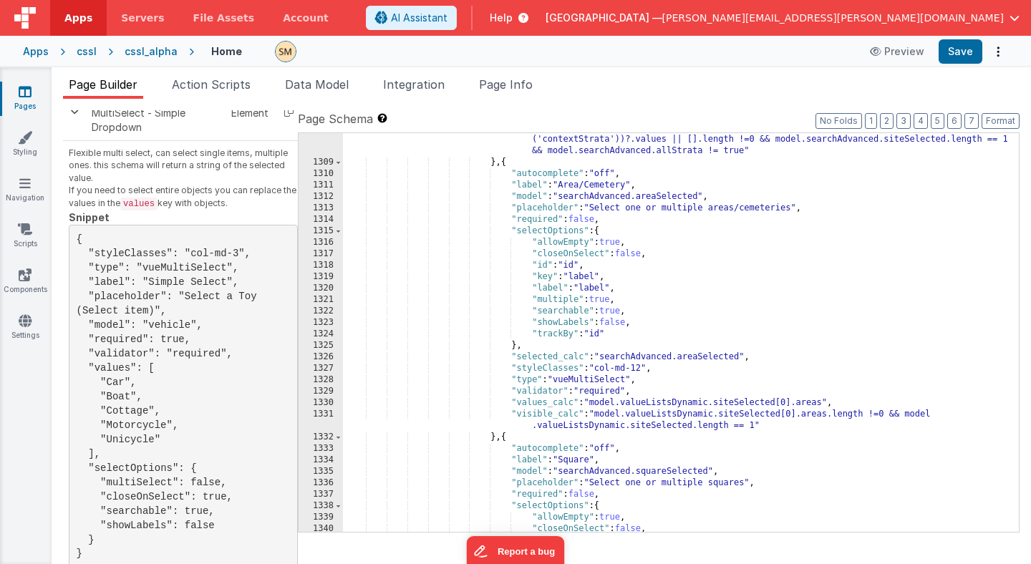
scroll to position [15614, 0]
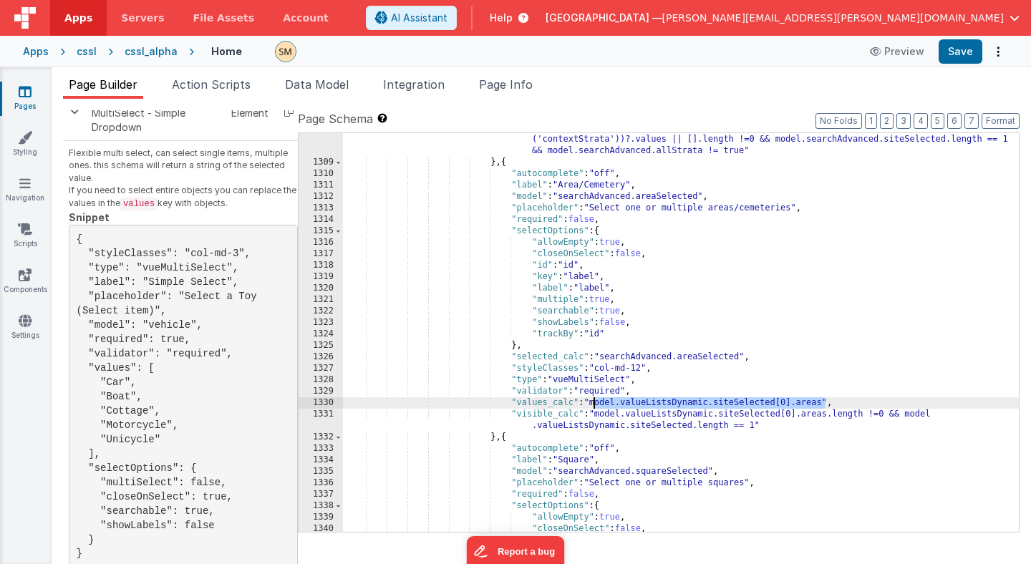
drag, startPoint x: 825, startPoint y: 403, endPoint x: 594, endPoint y: 403, distance: 231.2
click at [594, 403] on div ""visible_calc" : "model.searchAdvanced.siteSelected[0]?.children.find(c => [DOM…" at bounding box center [681, 344] width 676 height 445
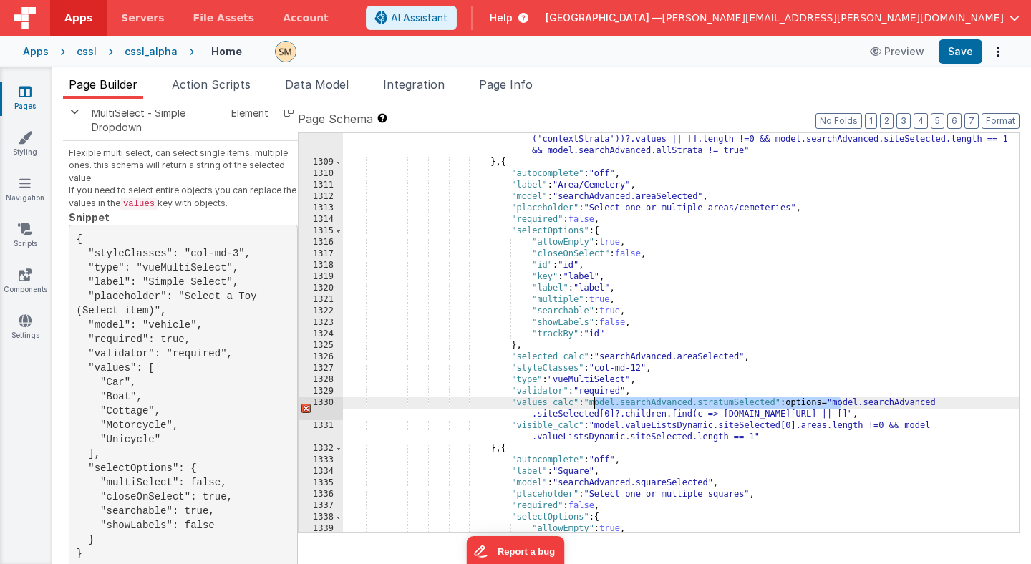
drag, startPoint x: 840, startPoint y: 403, endPoint x: 595, endPoint y: 405, distance: 244.9
click at [595, 405] on div ""visible_calc" : "model.searchAdvanced.siteSelected[0]?.children.find(c => [DOM…" at bounding box center [681, 344] width 676 height 445
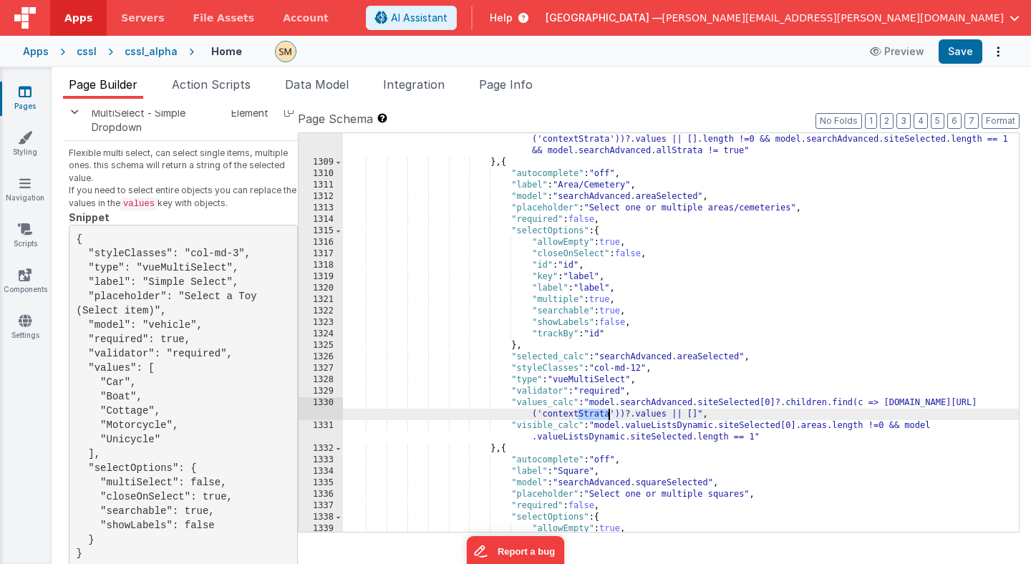
drag, startPoint x: 579, startPoint y: 416, endPoint x: 610, endPoint y: 416, distance: 30.8
click at [610, 416] on div ""visible_calc" : "model.searchAdvanced.siteSelected[0]?.children.find(c => [DOM…" at bounding box center [681, 344] width 676 height 445
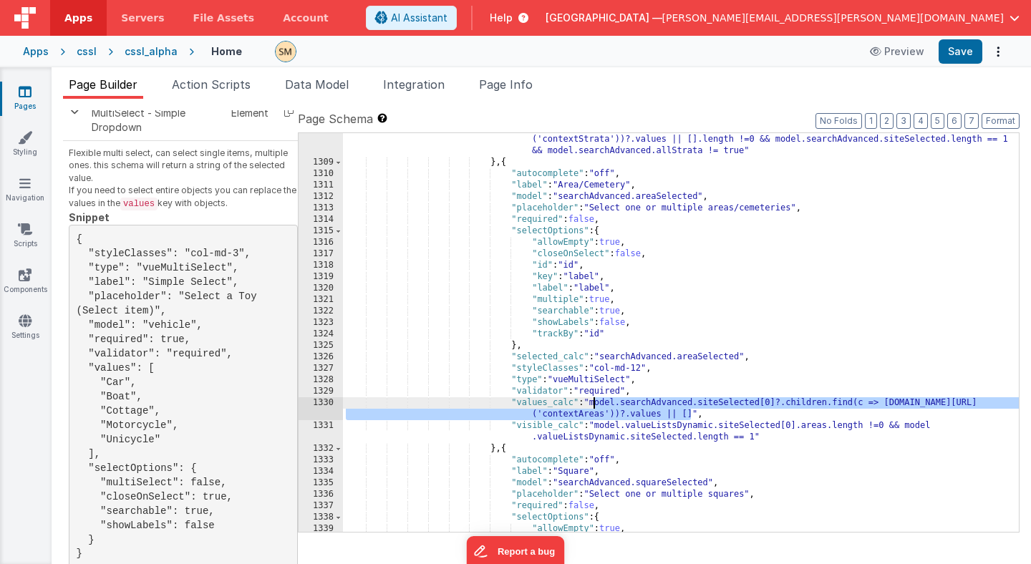
drag, startPoint x: 690, startPoint y: 416, endPoint x: 594, endPoint y: 405, distance: 97.2
click at [594, 405] on div ""visible_calc" : "model.searchAdvanced.siteSelected[0]?.children.find(c => [DOM…" at bounding box center [681, 344] width 676 height 445
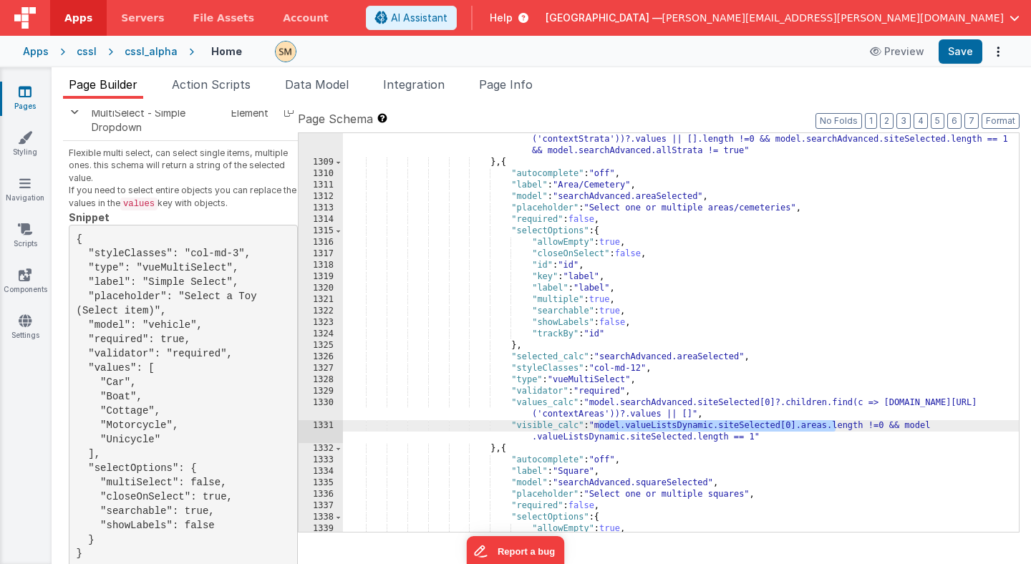
drag, startPoint x: 597, startPoint y: 428, endPoint x: 835, endPoint y: 427, distance: 238.4
click at [835, 427] on div ""visible_calc" : "model.searchAdvanced.siteSelected[0]?.children.find(c => [DOM…" at bounding box center [681, 344] width 676 height 445
paste textarea
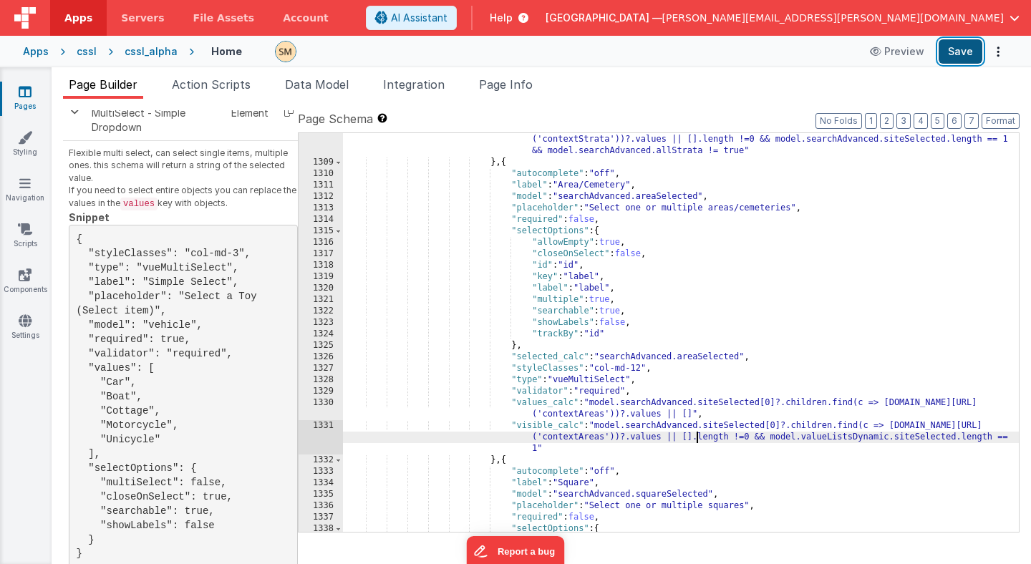
click at [969, 47] on button "Save" at bounding box center [961, 51] width 44 height 24
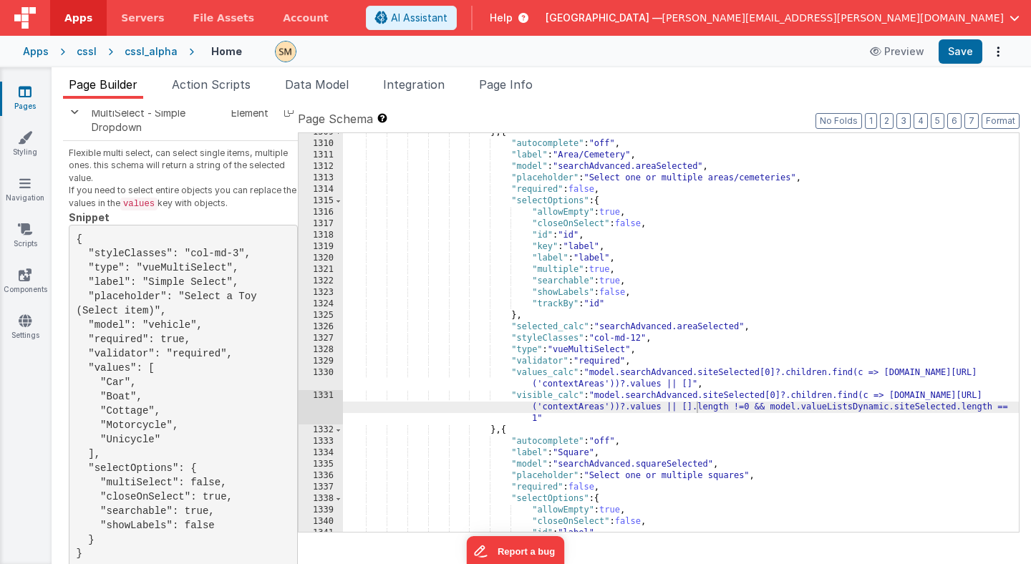
scroll to position [15644, 0]
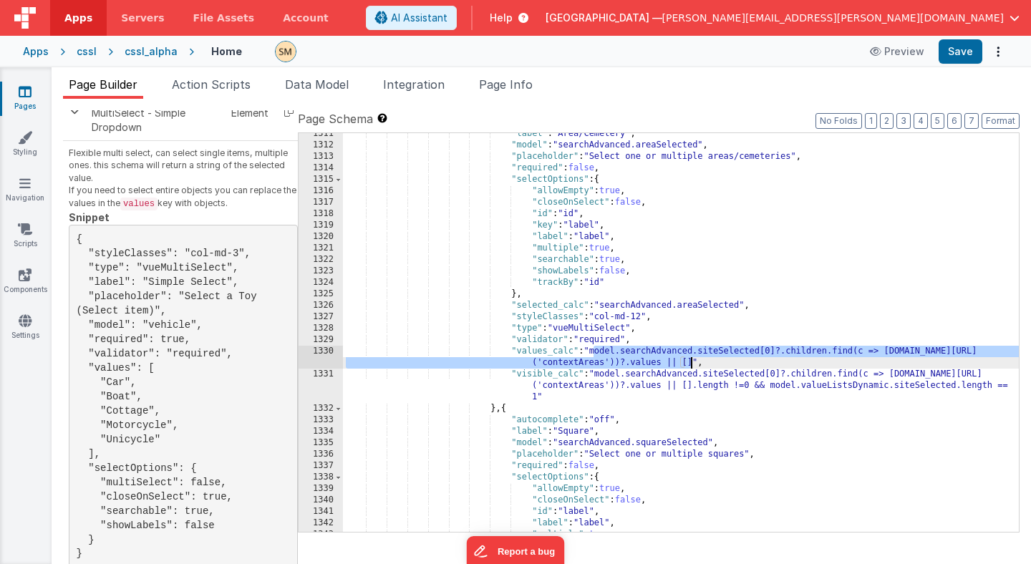
drag, startPoint x: 592, startPoint y: 352, endPoint x: 694, endPoint y: 365, distance: 103.3
click at [694, 365] on div ""label" : "Area/Cemetery" , "model" : "searchAdvanced.areaSelected" , "placehol…" at bounding box center [681, 339] width 676 height 422
click at [698, 365] on div ""label" : "Area/Cemetery" , "model" : "searchAdvanced.areaSelected" , "placehol…" at bounding box center [681, 332] width 676 height 399
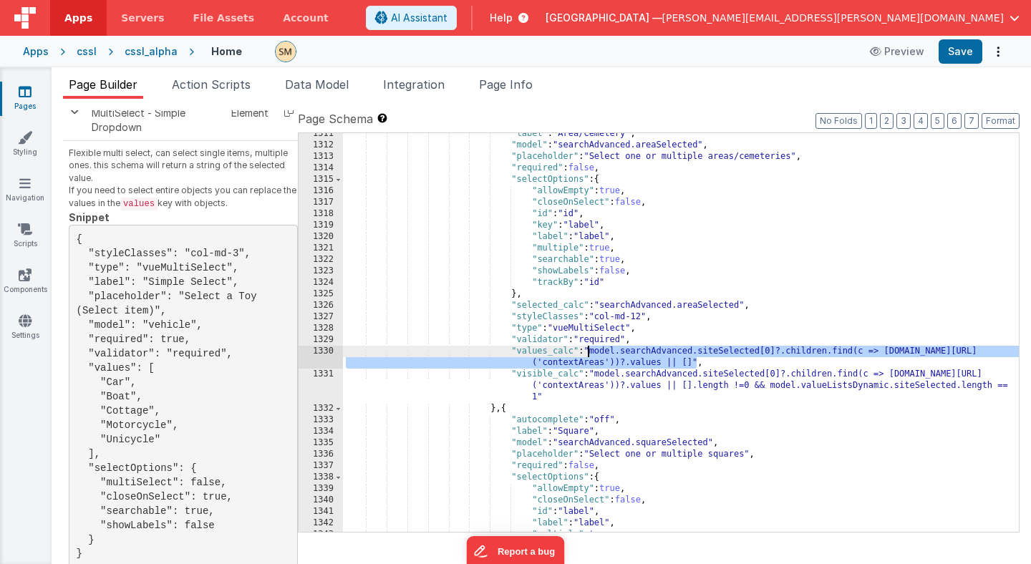
drag, startPoint x: 698, startPoint y: 365, endPoint x: 591, endPoint y: 352, distance: 108.2
click at [591, 352] on div ""label" : "Area/Cemetery" , "model" : "searchAdvanced.areaSelected" , "placehol…" at bounding box center [681, 339] width 676 height 422
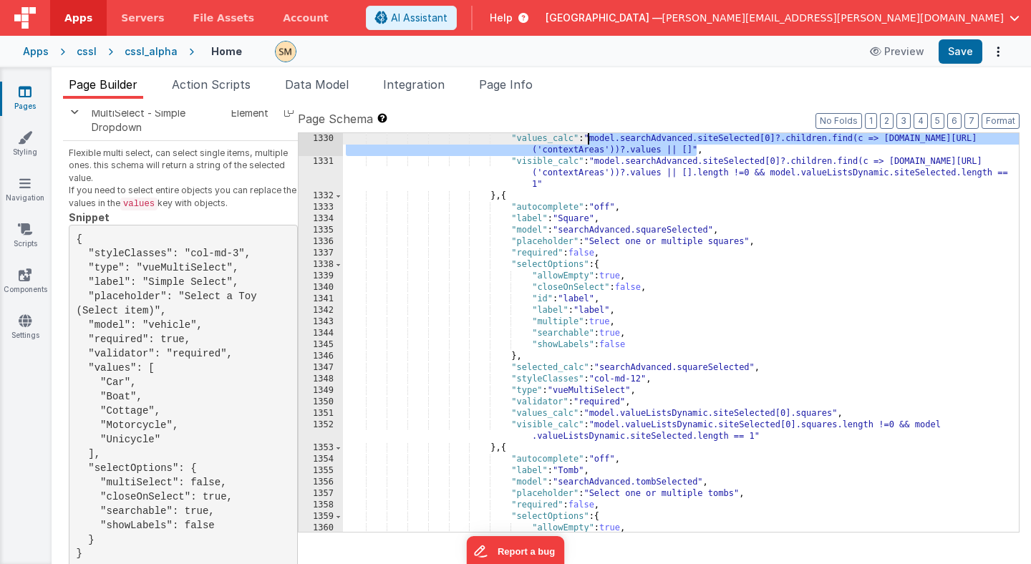
scroll to position [15827, 0]
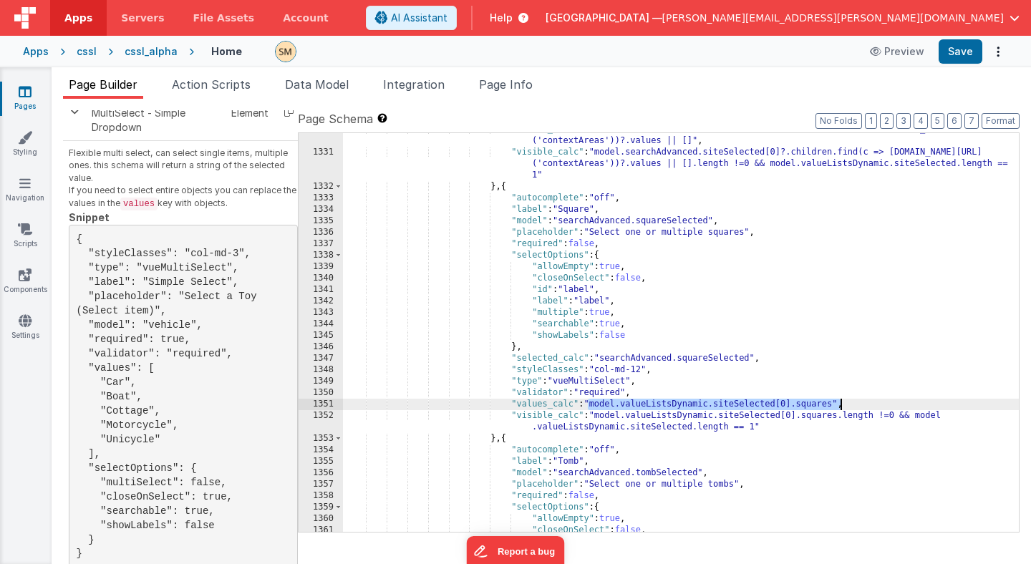
drag, startPoint x: 588, startPoint y: 405, endPoint x: 840, endPoint y: 402, distance: 251.3
click at [840, 402] on div ""values_calc" : "model.searchAdvanced.siteSelected[0]?.children.find(c => [DOMA…" at bounding box center [681, 340] width 676 height 433
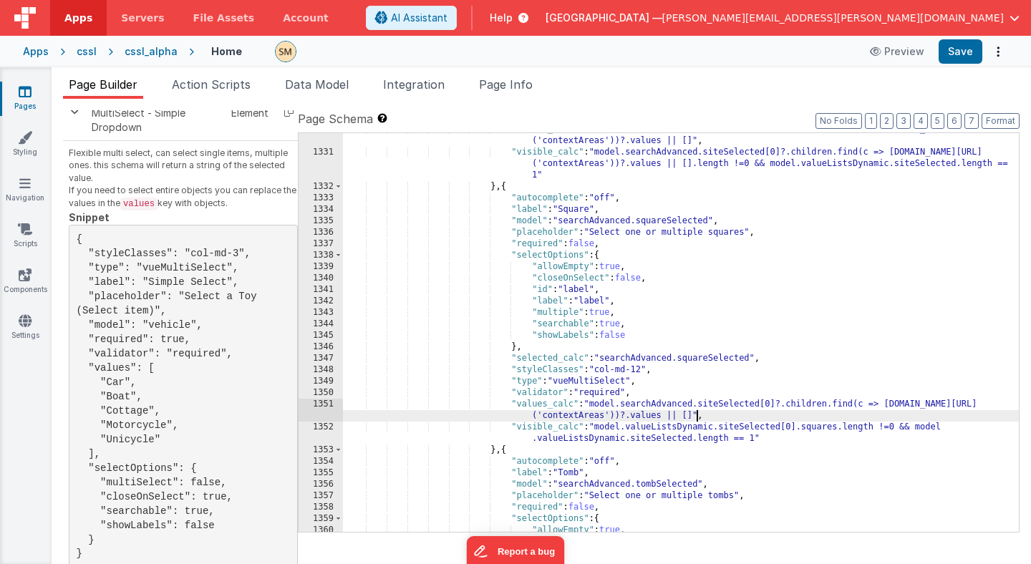
click at [795, 445] on div ""values_calc" : "model.searchAdvanced.siteSelected[0]?.children.find(c => [DOMA…" at bounding box center [681, 340] width 676 height 433
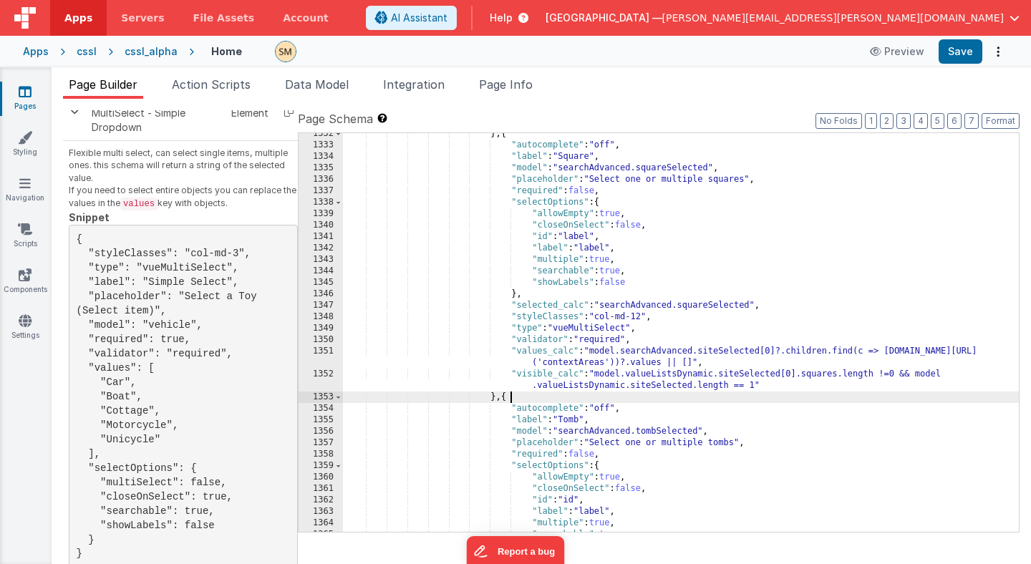
scroll to position [15864, 0]
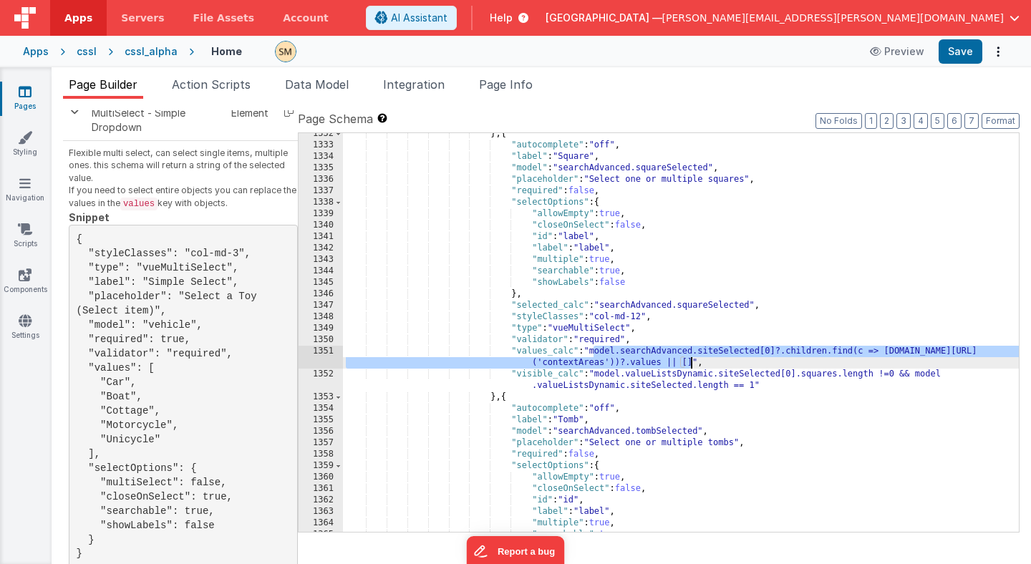
drag, startPoint x: 593, startPoint y: 353, endPoint x: 690, endPoint y: 366, distance: 98.2
click at [690, 366] on div "} , { "autocomplete" : "off" , "label" : "Square" , "model" : "searchAdvanced.s…" at bounding box center [681, 339] width 676 height 422
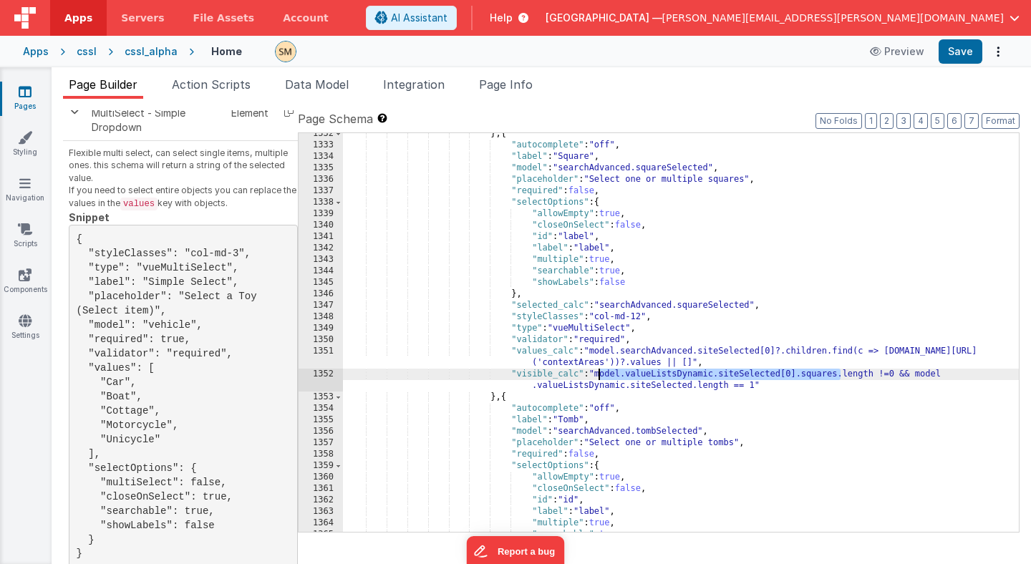
drag, startPoint x: 841, startPoint y: 378, endPoint x: 599, endPoint y: 377, distance: 242.7
click at [599, 377] on div "} , { "autocomplete" : "off" , "label" : "Square" , "model" : "searchAdvanced.s…" at bounding box center [681, 339] width 676 height 422
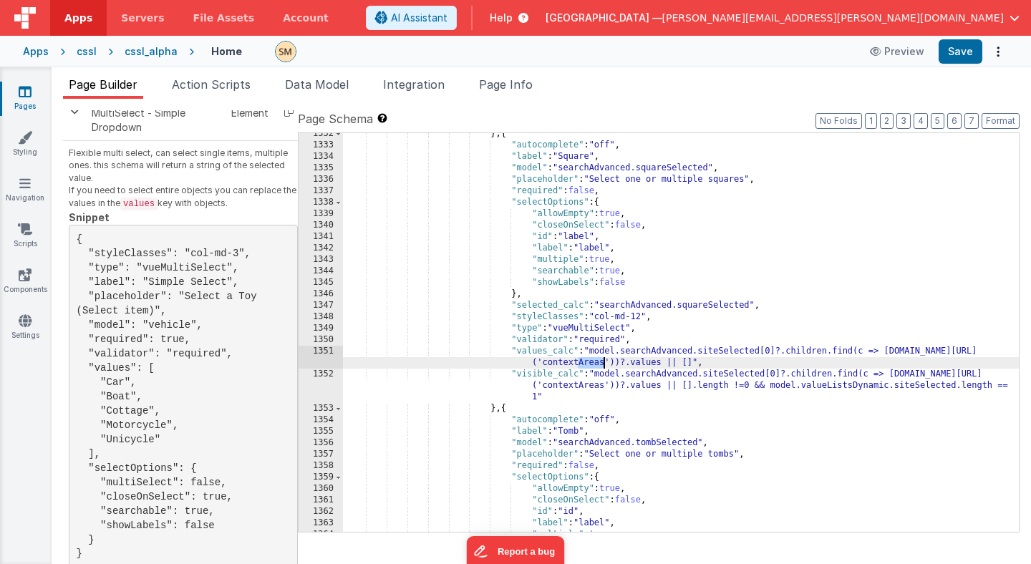
drag, startPoint x: 577, startPoint y: 364, endPoint x: 604, endPoint y: 364, distance: 27.2
click at [604, 364] on div "} , { "autocomplete" : "off" , "label" : "Square" , "model" : "searchAdvanced.s…" at bounding box center [681, 339] width 676 height 422
click at [573, 364] on div "} , { "autocomplete" : "off" , "label" : "Square" , "model" : "searchAdvanced.s…" at bounding box center [681, 339] width 676 height 422
click at [582, 387] on div "} , { "autocomplete" : "off" , "label" : "Square" , "model" : "searchAdvanced.s…" at bounding box center [681, 339] width 676 height 422
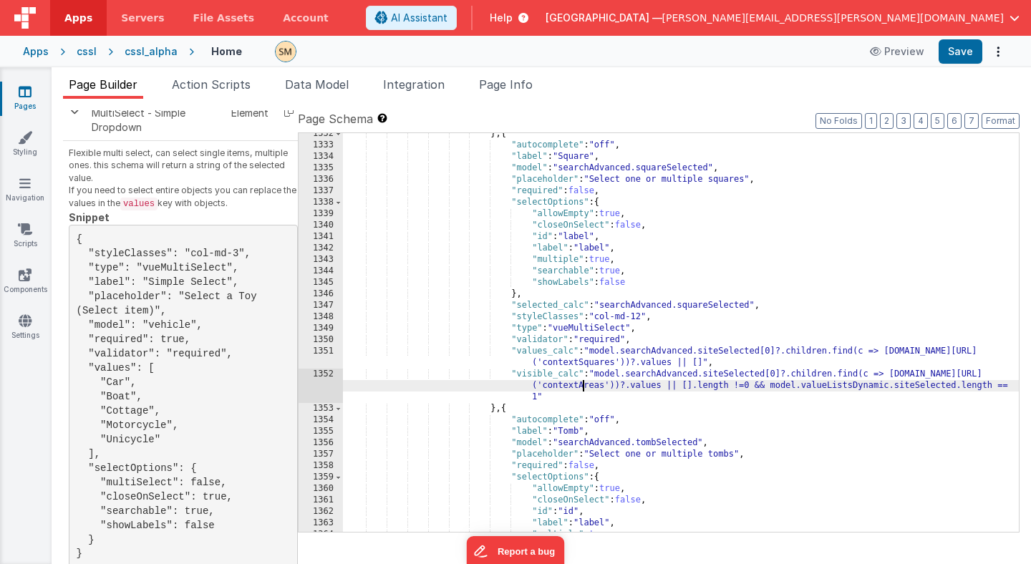
click at [582, 387] on div "} , { "autocomplete" : "off" , "label" : "Square" , "model" : "searchAdvanced.s…" at bounding box center [681, 339] width 676 height 422
click at [965, 53] on button "Save" at bounding box center [961, 51] width 44 height 24
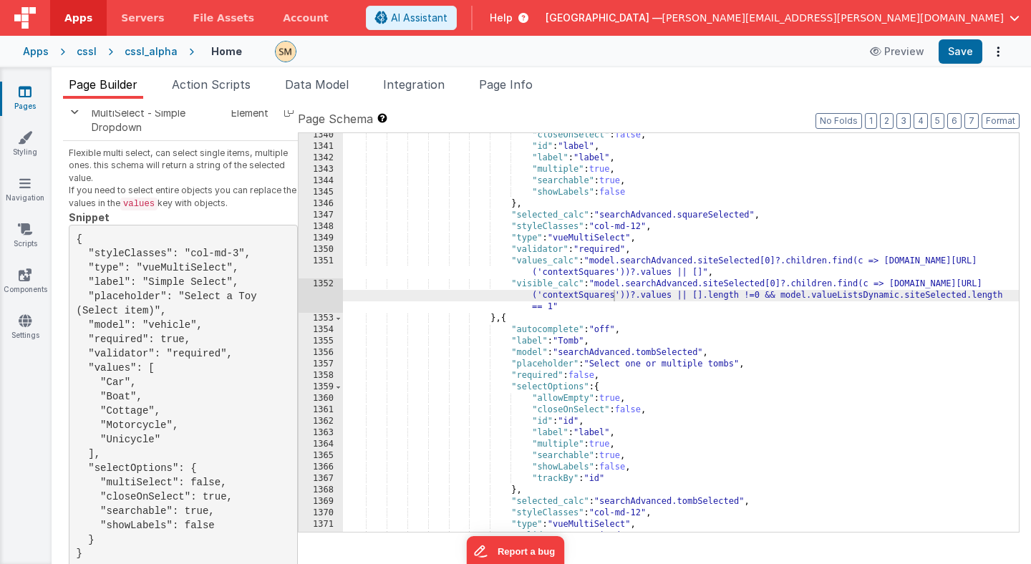
scroll to position [15938, 0]
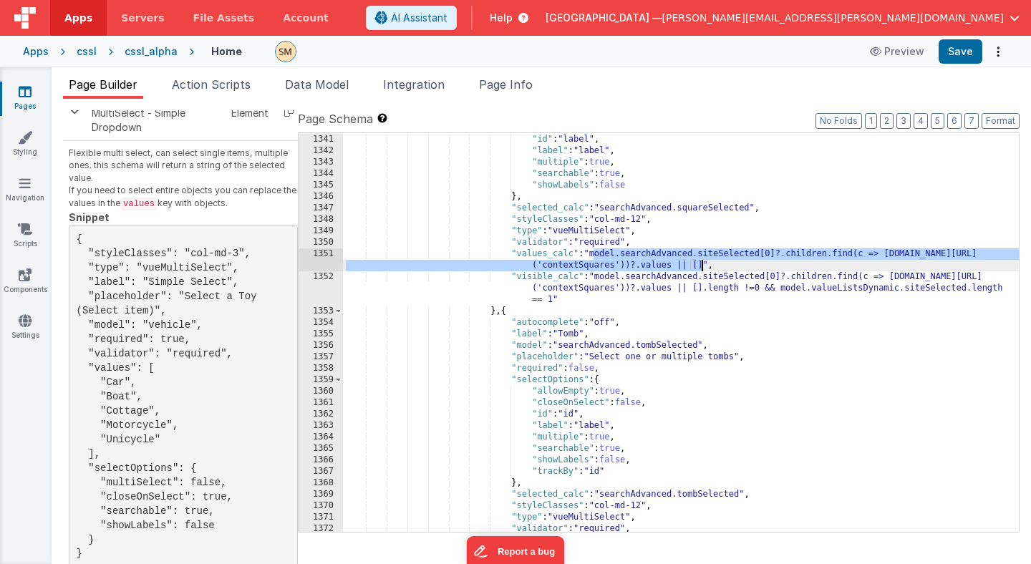
drag, startPoint x: 593, startPoint y: 254, endPoint x: 701, endPoint y: 267, distance: 108.9
click at [701, 267] on div ""closeOnSelect" : false , "id" : "label" , "label" : "label" , "multiple" : tru…" at bounding box center [681, 333] width 676 height 422
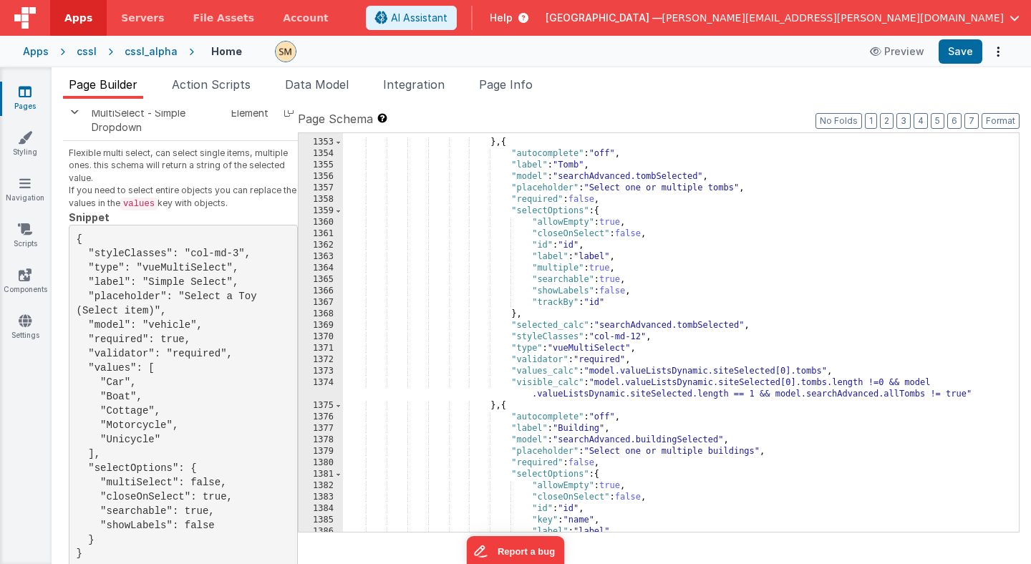
scroll to position [16079, 0]
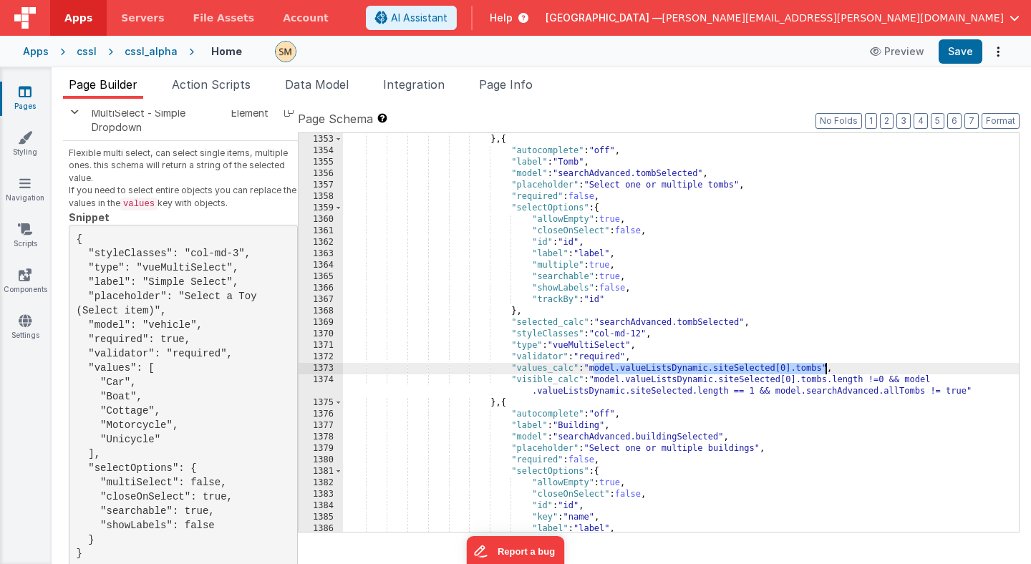
drag, startPoint x: 592, startPoint y: 368, endPoint x: 827, endPoint y: 371, distance: 234.8
click at [827, 371] on div ""visible_calc" : "model.searchAdvanced.siteSelected[0]?.children.find(c => [DOM…" at bounding box center [681, 322] width 676 height 445
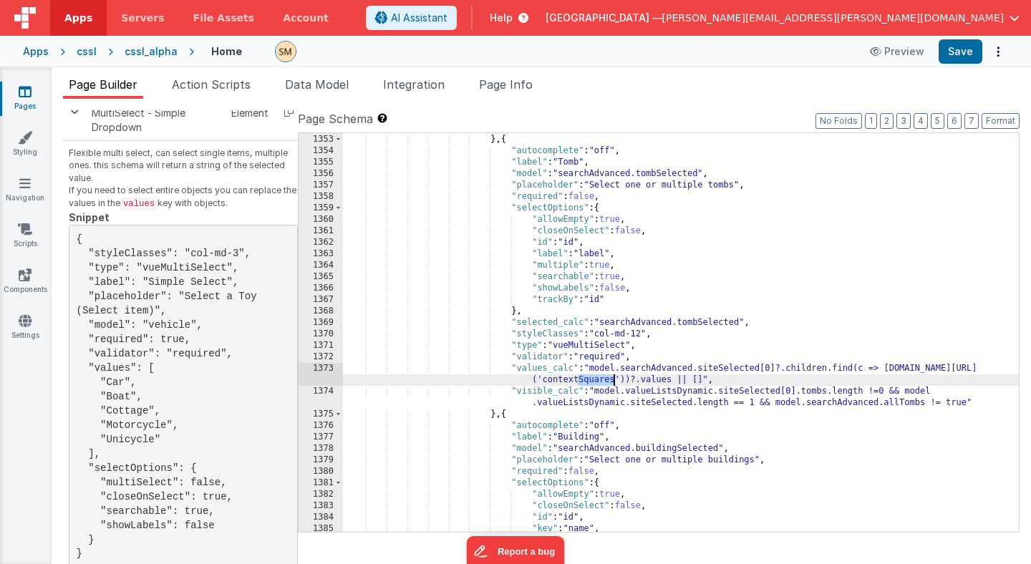
drag, startPoint x: 578, startPoint y: 381, endPoint x: 613, endPoint y: 381, distance: 34.4
click at [613, 381] on div ""visible_calc" : "model.searchAdvanced.siteSelected[0]?.children.find(c => [DOM…" at bounding box center [681, 322] width 676 height 445
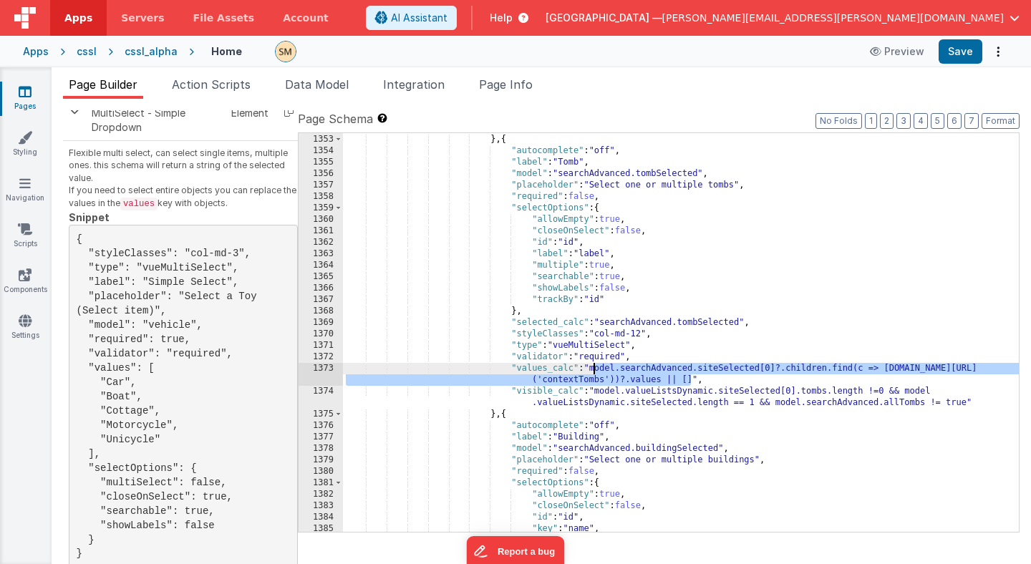
drag, startPoint x: 692, startPoint y: 381, endPoint x: 595, endPoint y: 368, distance: 98.2
click at [595, 368] on div ""visible_calc" : "model.searchAdvanced.siteSelected[0]?.children.find(c => [DOM…" at bounding box center [681, 322] width 676 height 445
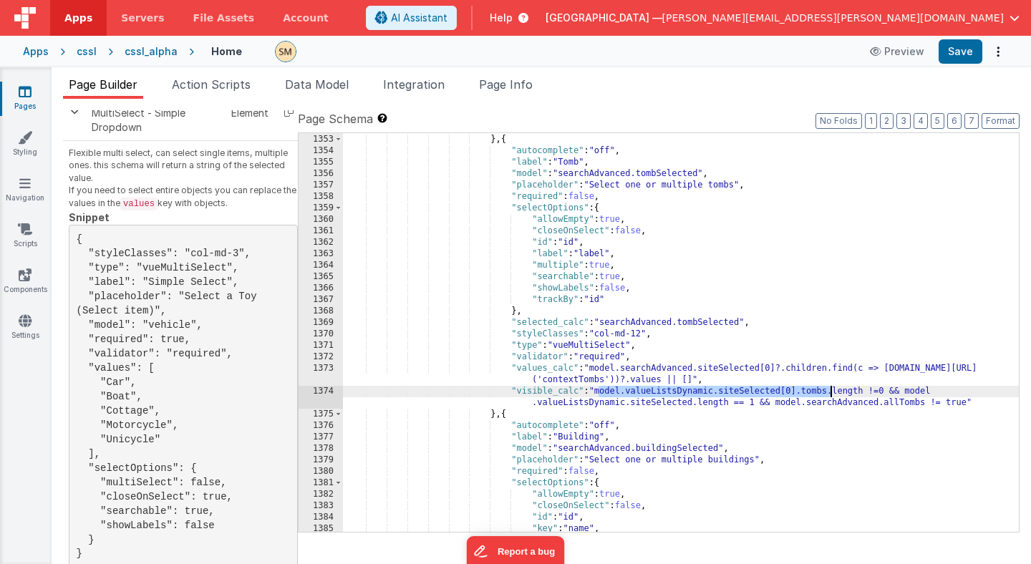
drag, startPoint x: 599, startPoint y: 392, endPoint x: 830, endPoint y: 392, distance: 230.5
click at [830, 392] on div ""visible_calc" : "model.searchAdvanced.siteSelected[0]?.children.find(c => [DOM…" at bounding box center [681, 322] width 676 height 445
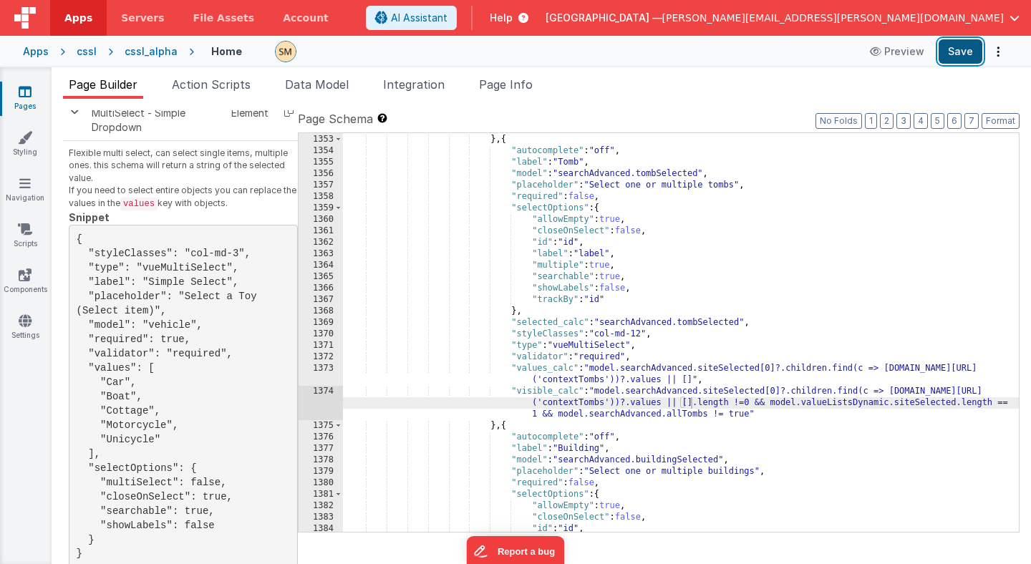
click at [963, 47] on button "Save" at bounding box center [961, 51] width 44 height 24
click at [956, 59] on button "Save" at bounding box center [961, 51] width 44 height 24
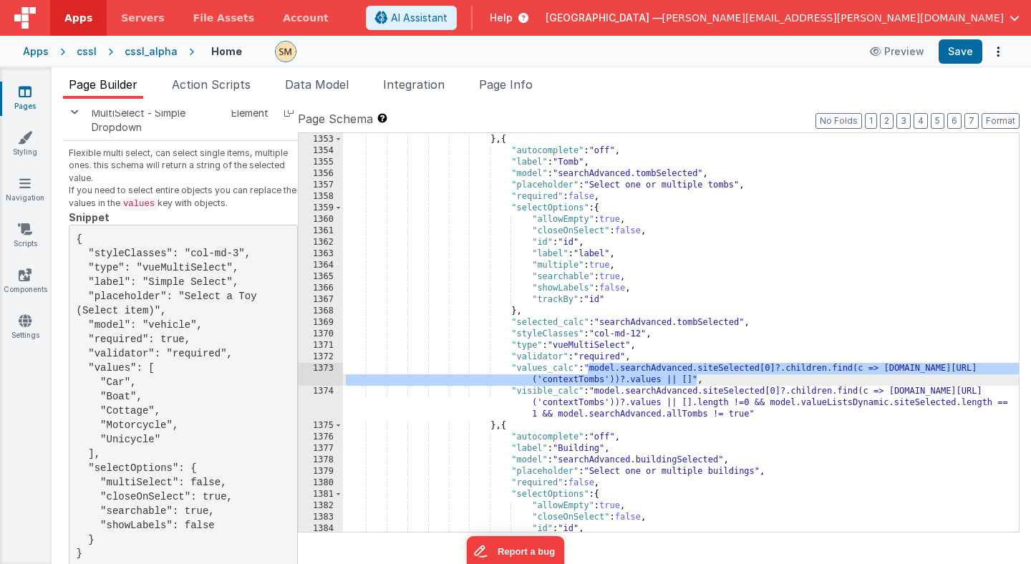
drag, startPoint x: 589, startPoint y: 364, endPoint x: 698, endPoint y: 379, distance: 109.9
click at [697, 379] on div ""visible_calc" : "model.searchAdvanced.siteSelected[0]?.children.find(c => [DOM…" at bounding box center [681, 322] width 676 height 445
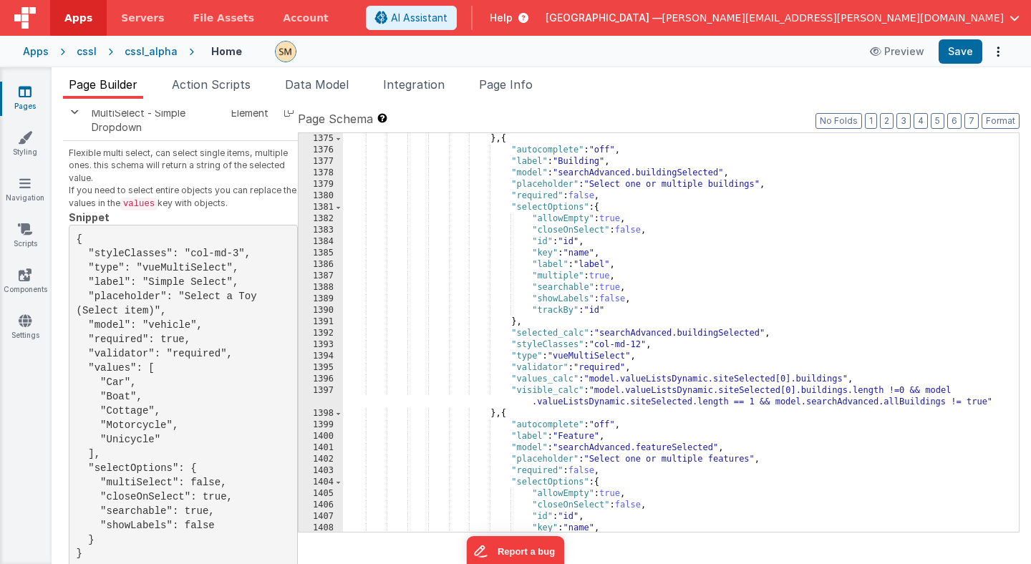
scroll to position [16302, 0]
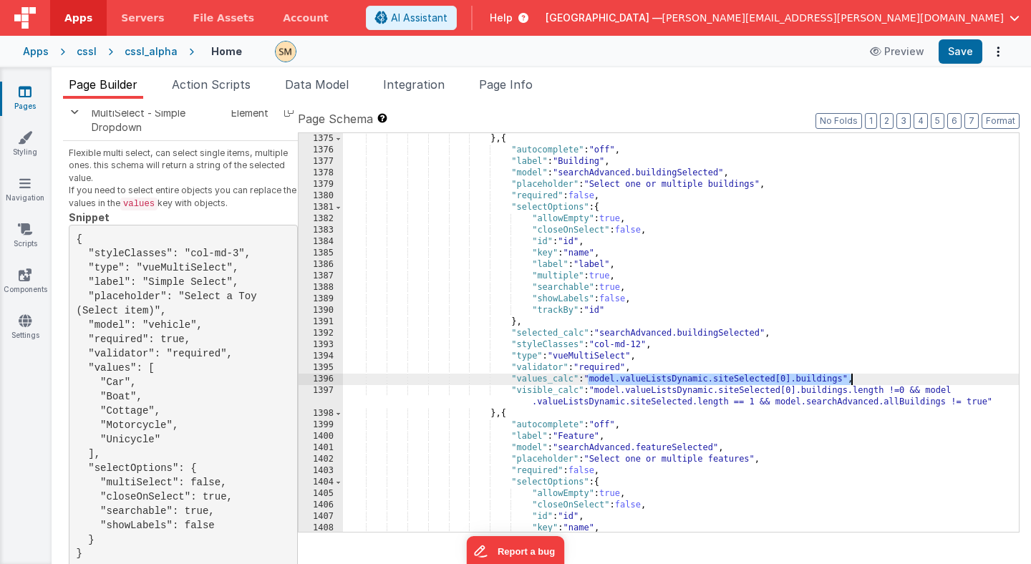
drag, startPoint x: 589, startPoint y: 379, endPoint x: 851, endPoint y: 380, distance: 261.3
click at [851, 380] on div "} , { "autocomplete" : "off" , "label" : "Building" , "model" : "searchAdvanced…" at bounding box center [681, 344] width 676 height 422
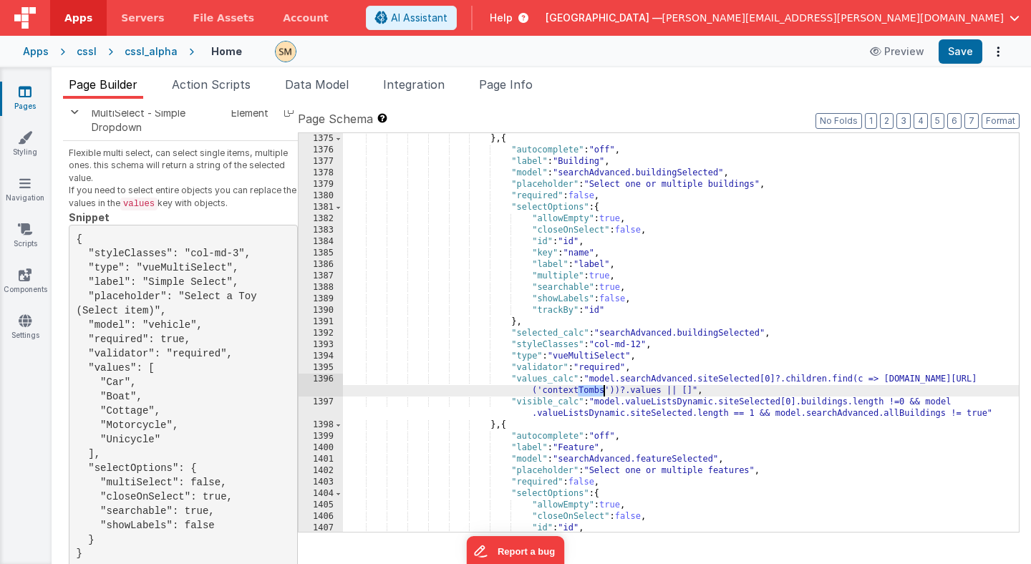
drag, startPoint x: 578, startPoint y: 391, endPoint x: 605, endPoint y: 392, distance: 27.2
click at [605, 392] on div "} , { "autocomplete" : "off" , "label" : "Building" , "model" : "searchAdvanced…" at bounding box center [681, 344] width 676 height 422
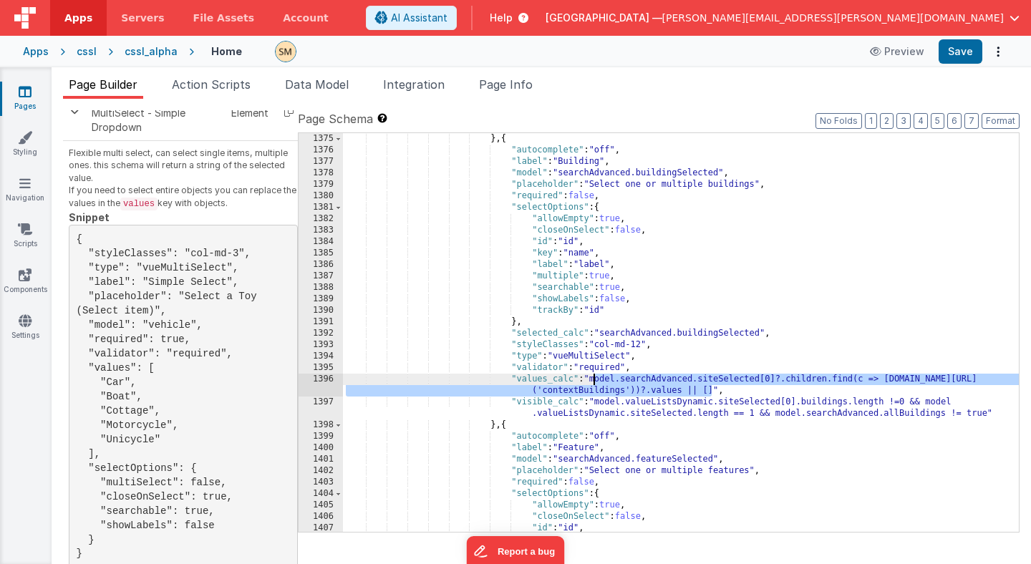
drag, startPoint x: 712, startPoint y: 392, endPoint x: 594, endPoint y: 383, distance: 117.8
click at [594, 383] on div "} , { "autocomplete" : "off" , "label" : "Building" , "model" : "searchAdvanced…" at bounding box center [681, 344] width 676 height 422
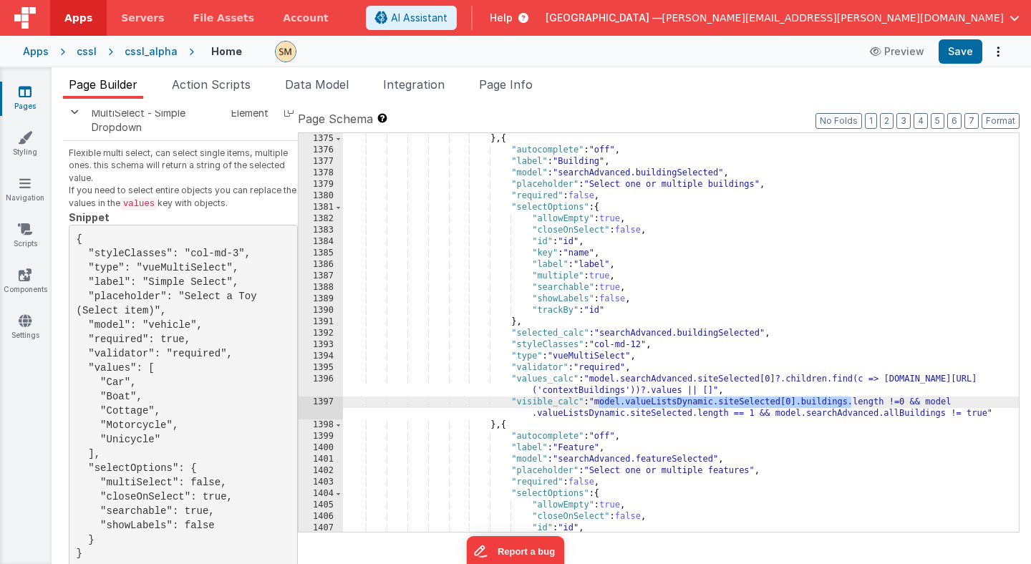
drag, startPoint x: 850, startPoint y: 403, endPoint x: 601, endPoint y: 407, distance: 249.2
click at [601, 407] on div "} , { "autocomplete" : "off" , "label" : "Building" , "model" : "searchAdvanced…" at bounding box center [681, 344] width 676 height 422
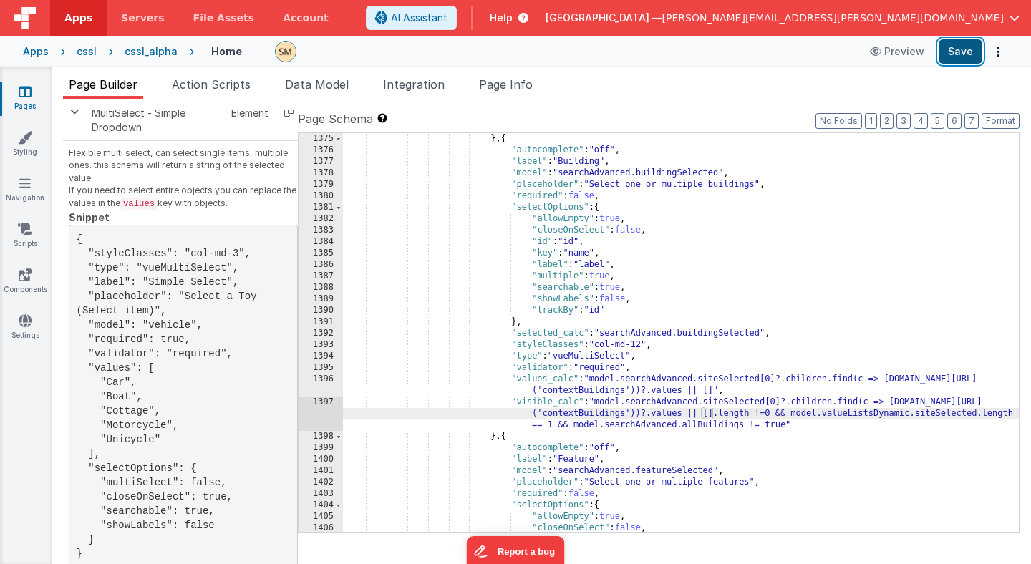
click at [959, 53] on button "Save" at bounding box center [961, 51] width 44 height 24
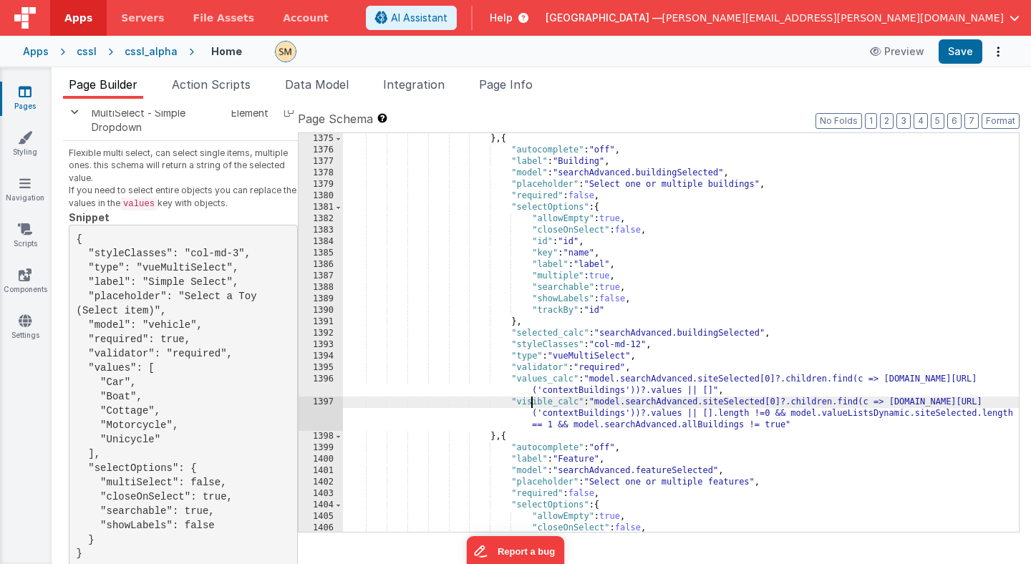
click at [529, 407] on div "} , { "autocomplete" : "off" , "label" : "Building" , "model" : "searchAdvanced…" at bounding box center [681, 344] width 676 height 422
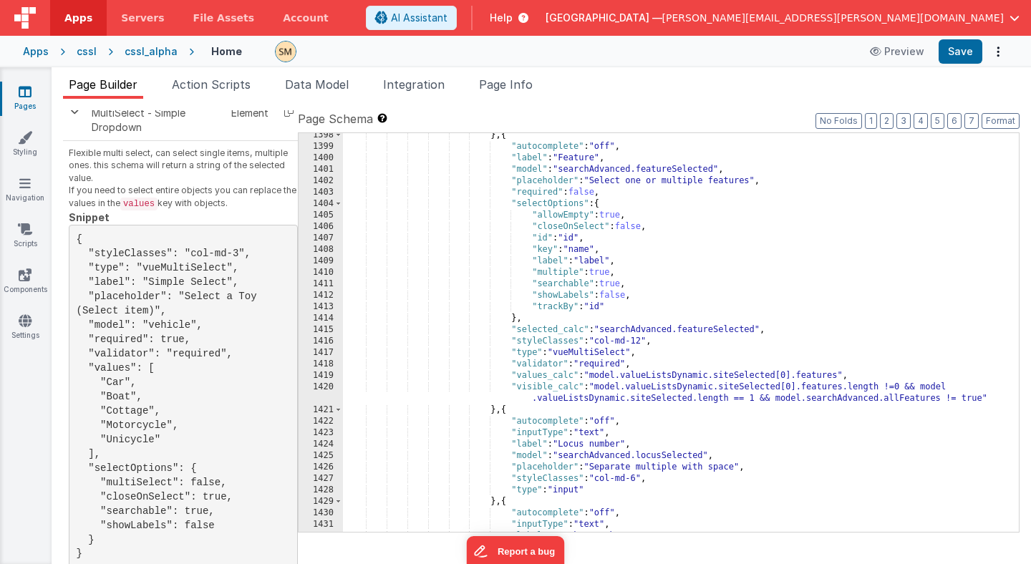
scroll to position [16538, 0]
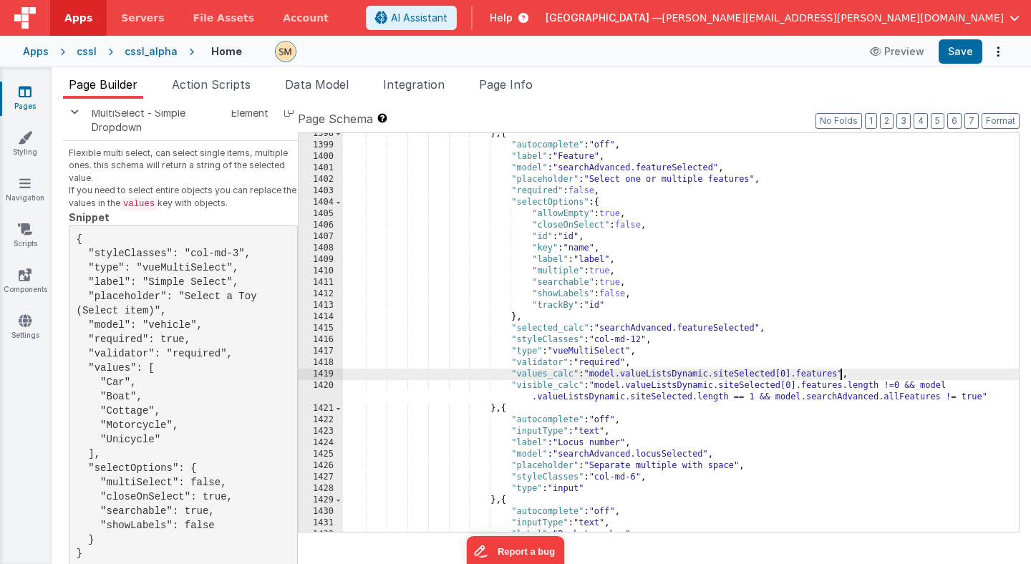
click at [843, 373] on div "} , { "autocomplete" : "off" , "label" : "Feature" , "model" : "searchAdvanced.…" at bounding box center [681, 339] width 676 height 422
click at [848, 373] on div "} , { "autocomplete" : "off" , "label" : "Feature" , "model" : "searchAdvanced.…" at bounding box center [681, 339] width 676 height 422
drag, startPoint x: 842, startPoint y: 374, endPoint x: 594, endPoint y: 375, distance: 248.4
click at [594, 375] on div "} , { "autocomplete" : "off" , "label" : "Feature" , "model" : "searchAdvanced.…" at bounding box center [681, 339] width 676 height 422
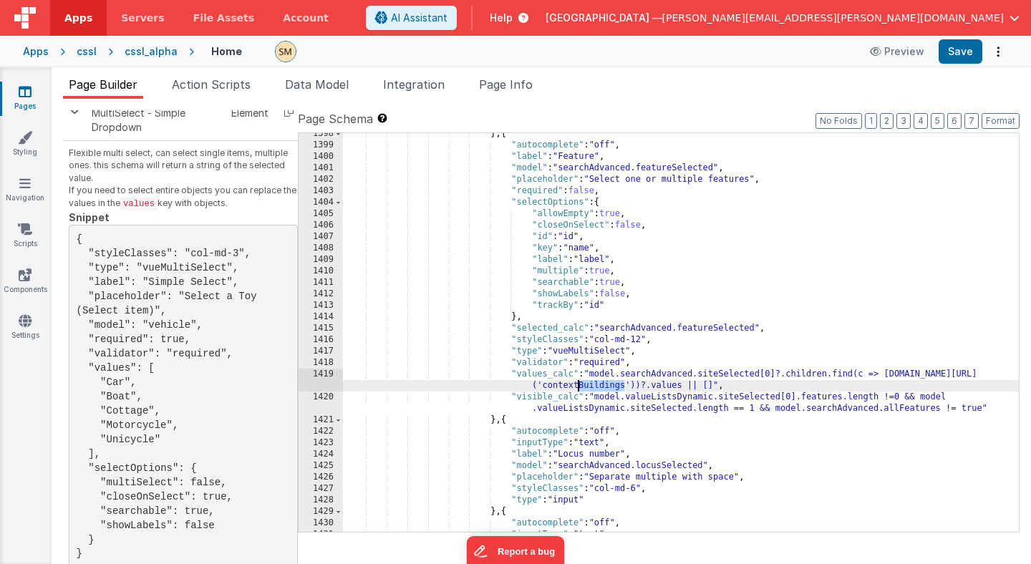
drag, startPoint x: 623, startPoint y: 387, endPoint x: 578, endPoint y: 390, distance: 45.2
click at [578, 390] on div "} , { "autocomplete" : "off" , "label" : "Feature" , "model" : "searchAdvanced.…" at bounding box center [681, 339] width 676 height 422
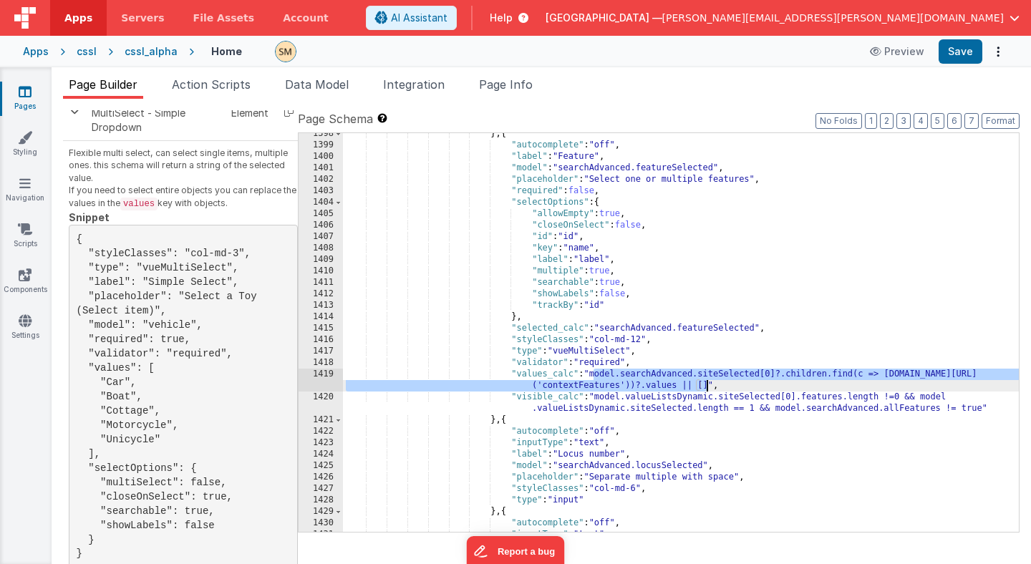
drag, startPoint x: 594, startPoint y: 377, endPoint x: 709, endPoint y: 387, distance: 115.0
click at [708, 387] on div "} , { "autocomplete" : "off" , "label" : "Feature" , "model" : "searchAdvanced.…" at bounding box center [681, 339] width 676 height 422
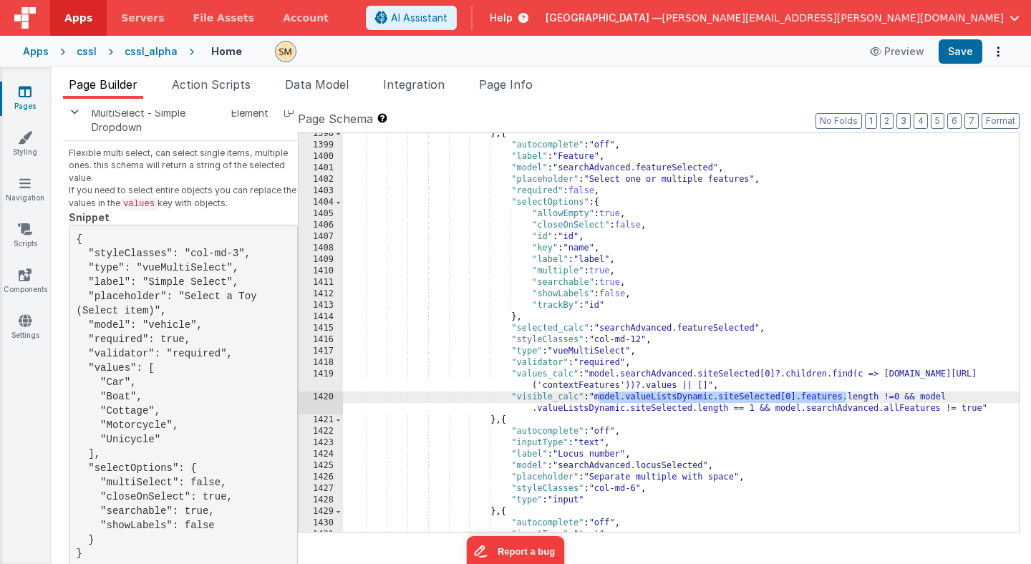
drag, startPoint x: 596, startPoint y: 398, endPoint x: 848, endPoint y: 396, distance: 251.3
click at [848, 396] on div "} , { "autocomplete" : "off" , "label" : "Feature" , "model" : "searchAdvanced.…" at bounding box center [681, 339] width 676 height 422
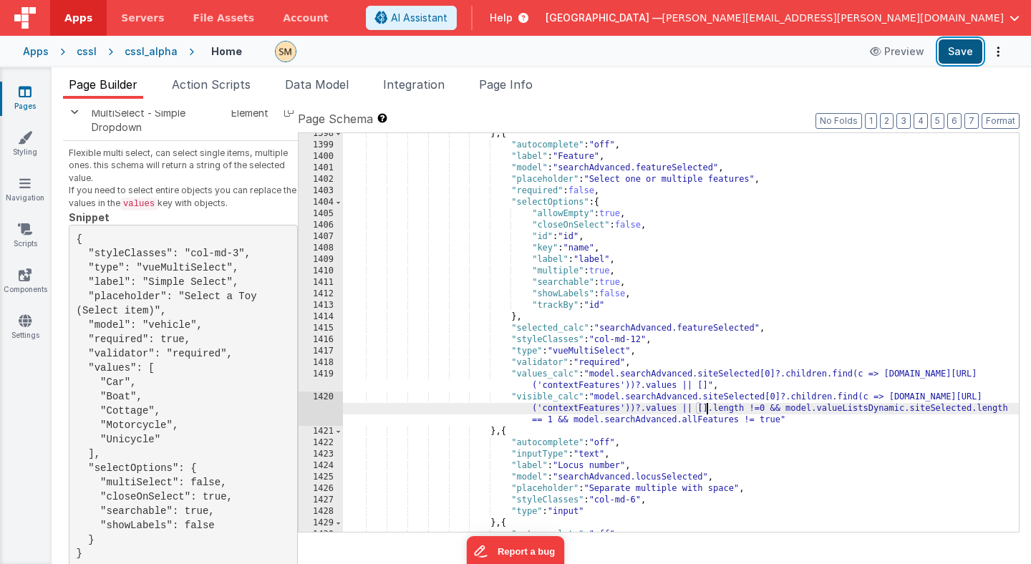
click at [959, 51] on button "Save" at bounding box center [961, 51] width 44 height 24
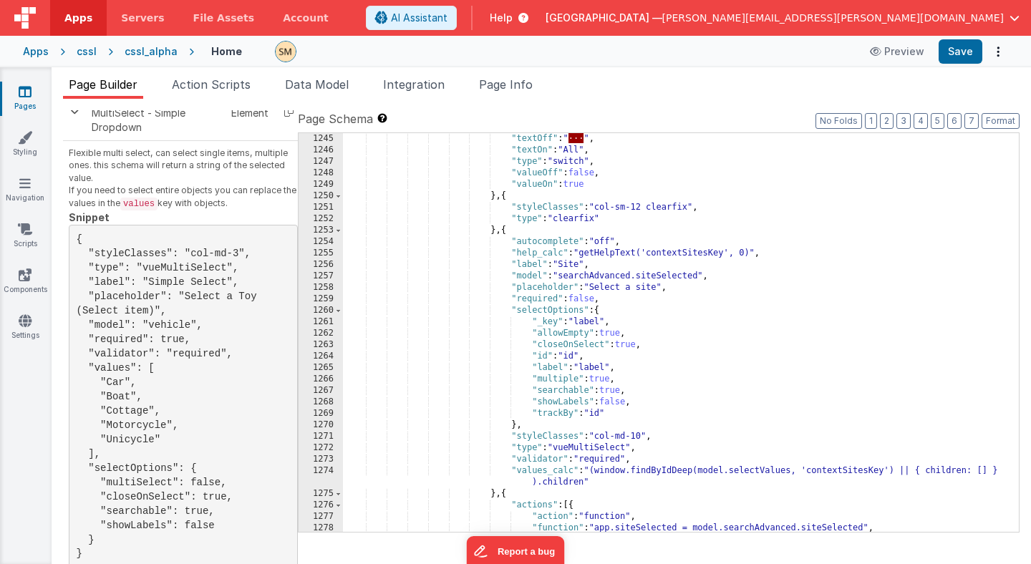
scroll to position [14909, 0]
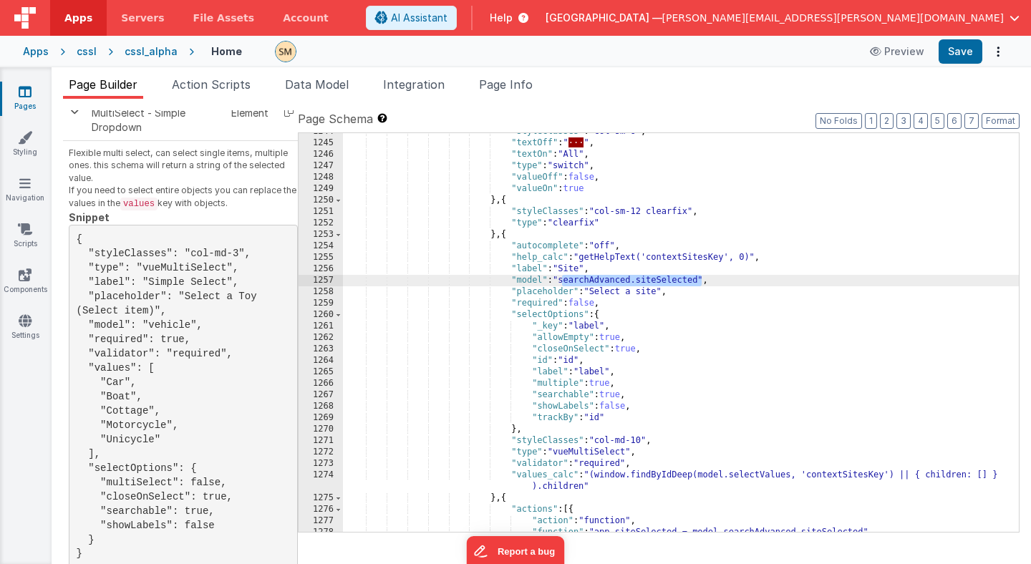
drag, startPoint x: 702, startPoint y: 279, endPoint x: 561, endPoint y: 284, distance: 140.4
click at [561, 284] on div ""styleClasses" : "col-sm-6" , "textOff" : " · · · " , "textOn" : "All" , "type"…" at bounding box center [681, 337] width 676 height 422
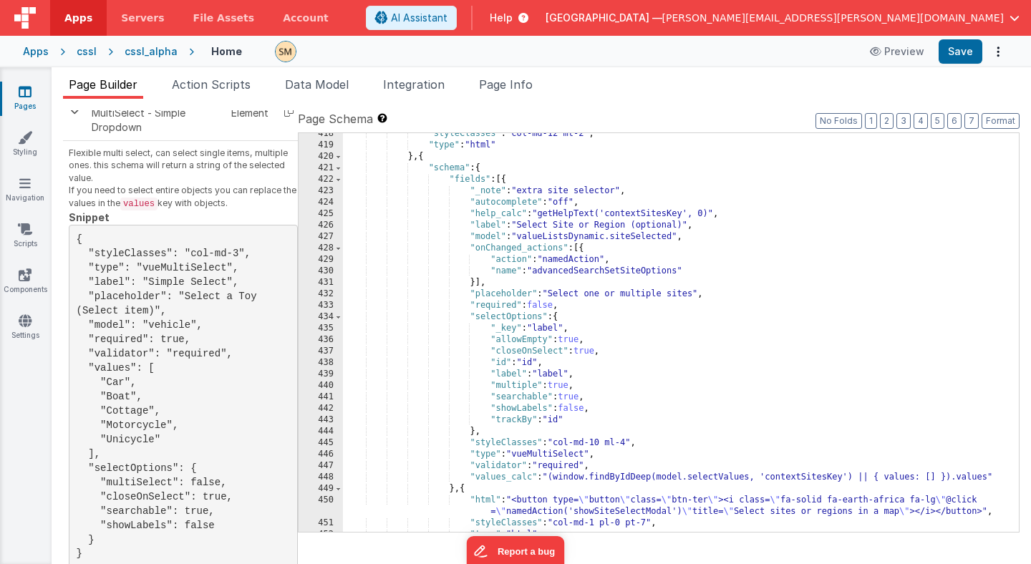
scroll to position [5155, 0]
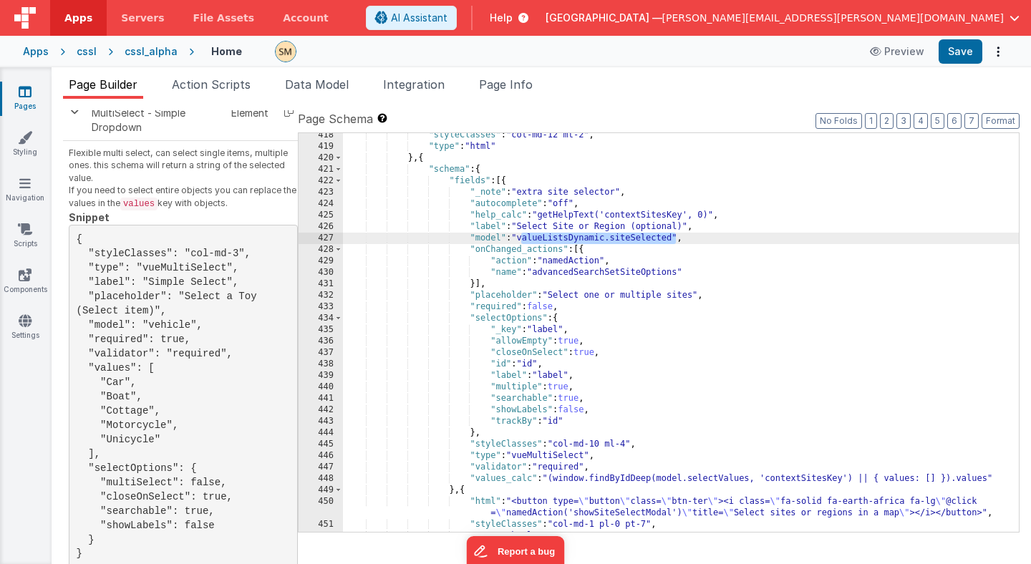
drag, startPoint x: 677, startPoint y: 236, endPoint x: 521, endPoint y: 238, distance: 155.4
click at [521, 238] on div ""styleClasses" : "col-md-12 mt-2" , "type" : "html" } , { "schema" : { "fields"…" at bounding box center [681, 341] width 676 height 422
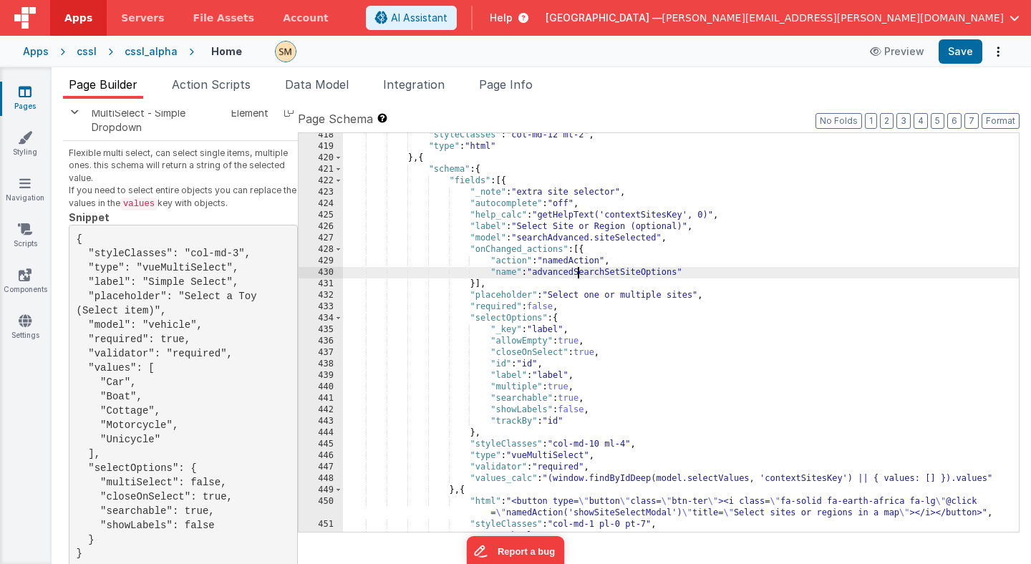
click at [576, 273] on div ""styleClasses" : "col-md-12 mt-2" , "type" : "html" } , { "schema" : { "fields"…" at bounding box center [681, 341] width 676 height 422
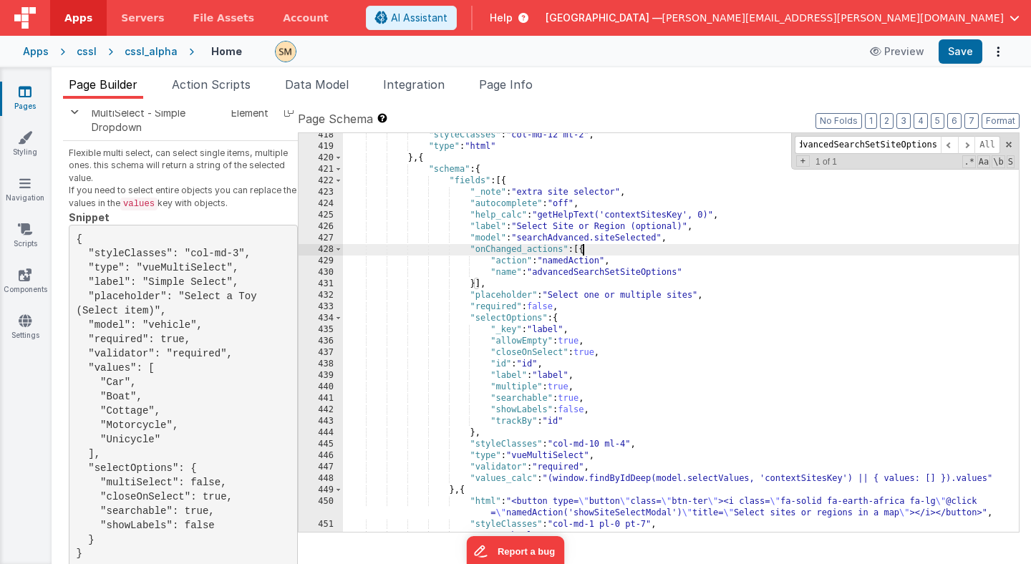
scroll to position [0, 0]
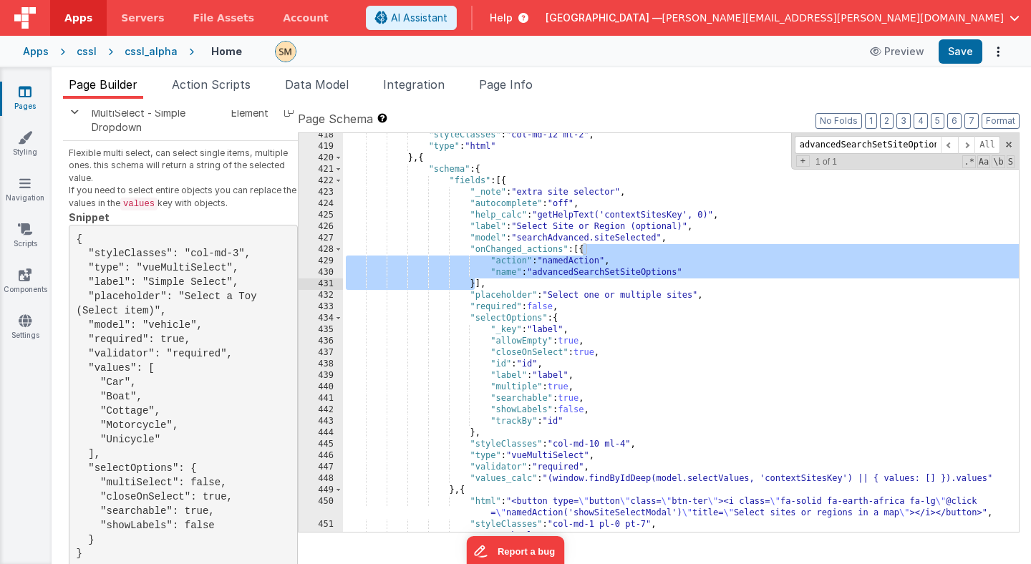
drag, startPoint x: 584, startPoint y: 251, endPoint x: 477, endPoint y: 286, distance: 113.2
click at [477, 286] on div ""styleClasses" : "col-md-12 mt-2" , "type" : "html" } , { "schema" : { "fields"…" at bounding box center [681, 341] width 676 height 422
drag, startPoint x: 469, startPoint y: 248, endPoint x: 487, endPoint y: 287, distance: 42.6
click at [487, 287] on div ""styleClasses" : "col-md-12 mt-2" , "type" : "html" } , { "schema" : { "fields"…" at bounding box center [681, 341] width 676 height 422
click at [856, 147] on input "advancedSearchSetSiteOptions" at bounding box center [868, 145] width 146 height 18
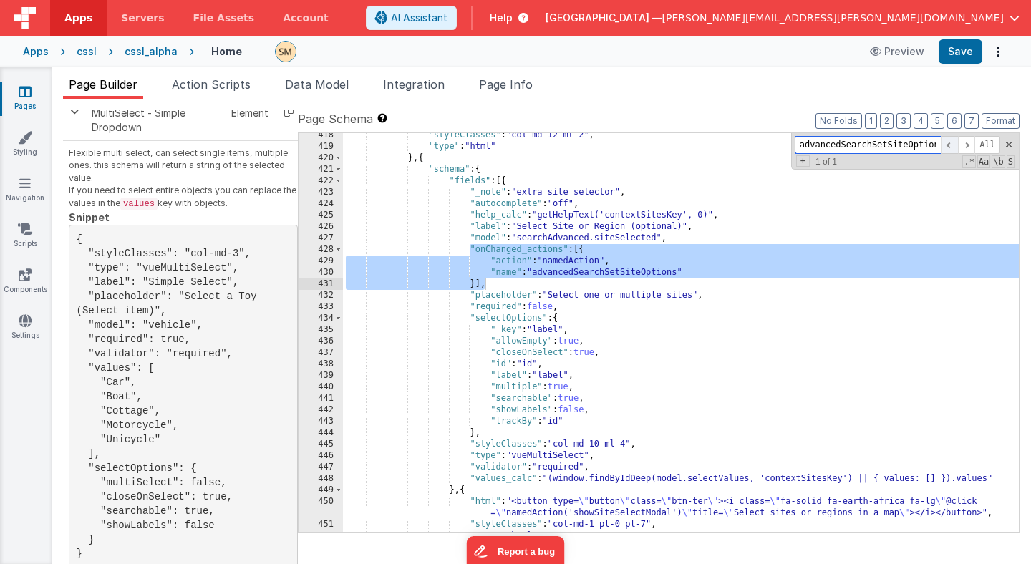
scroll to position [0, 7]
drag, startPoint x: 870, startPoint y: 143, endPoint x: 954, endPoint y: 144, distance: 84.5
click at [954, 144] on div "advancedSearchSetSiteOptions All" at bounding box center [897, 145] width 205 height 18
click at [894, 145] on input "advancedSearchSetSiteOptions" at bounding box center [868, 145] width 146 height 18
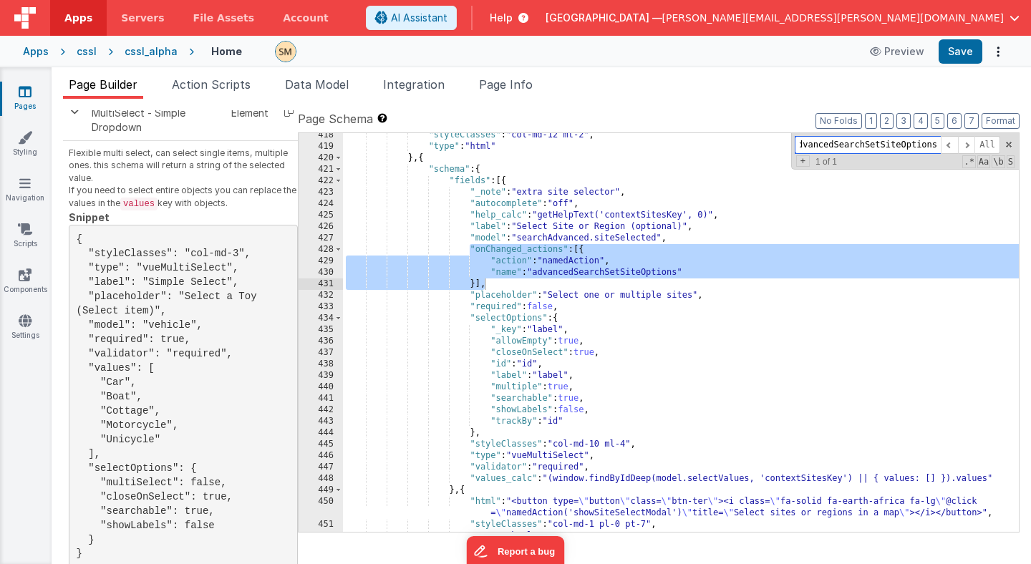
click at [894, 145] on input "advancedSearchSetSiteOptions" at bounding box center [868, 145] width 146 height 18
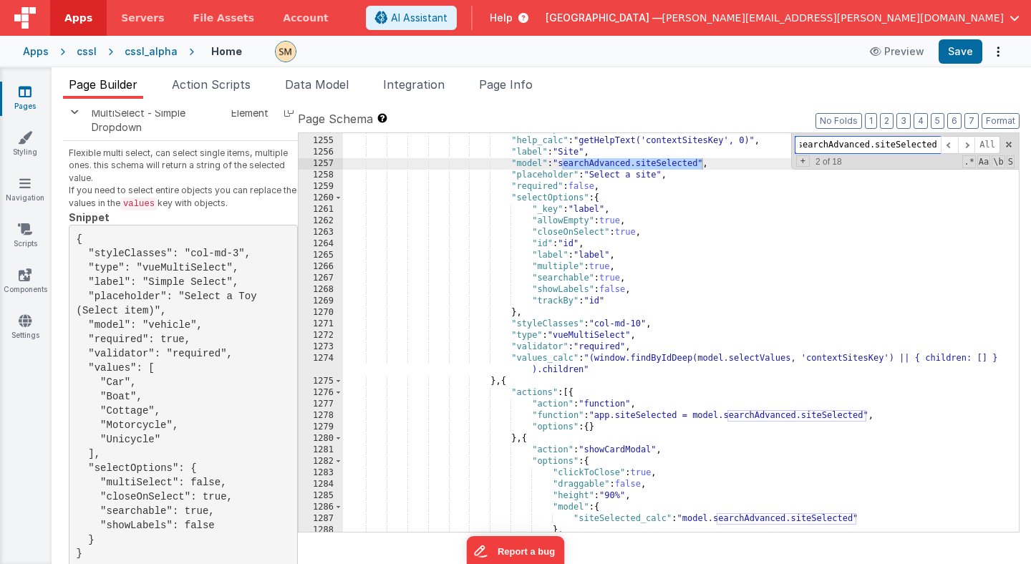
scroll to position [14986, 0]
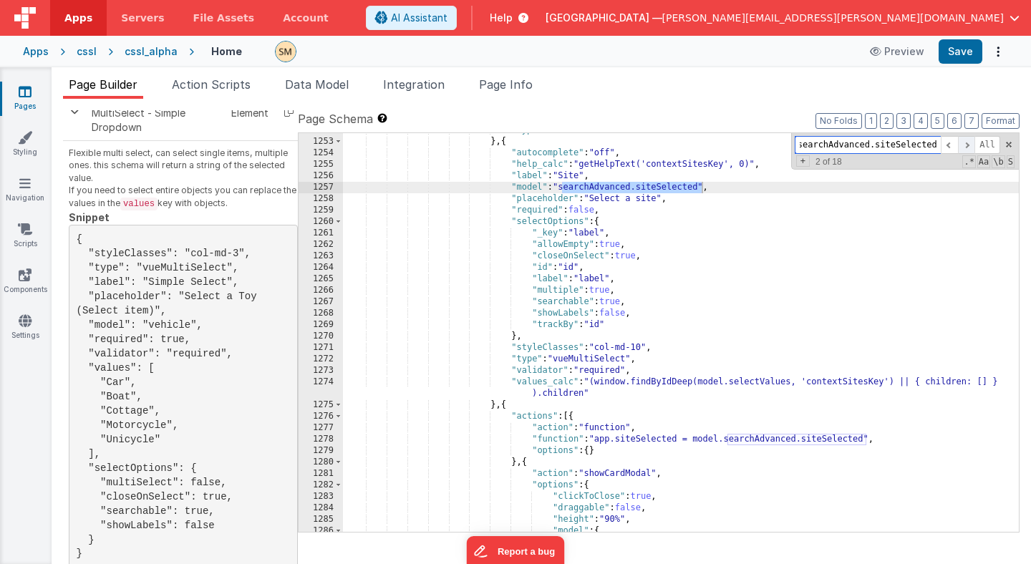
type input "searchAdvanced.siteSelected"
click at [969, 145] on span at bounding box center [966, 145] width 17 height 18
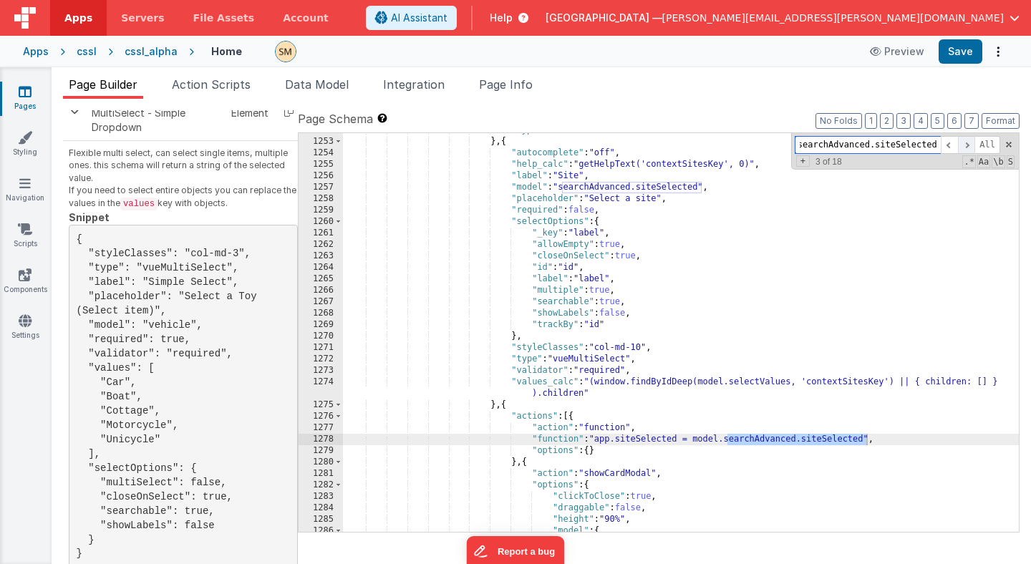
click at [969, 145] on span at bounding box center [966, 145] width 17 height 18
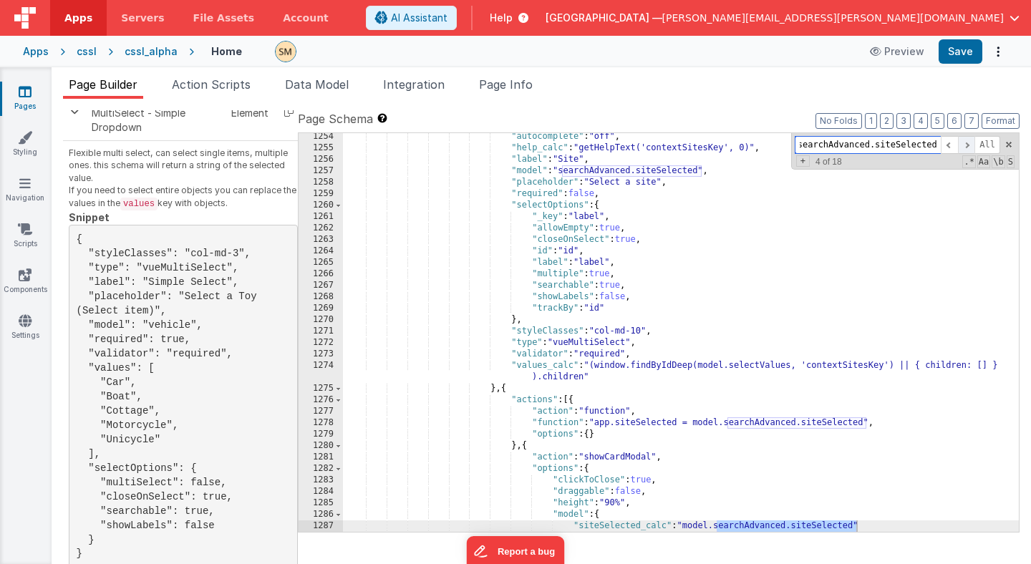
click at [969, 145] on span at bounding box center [966, 145] width 17 height 18
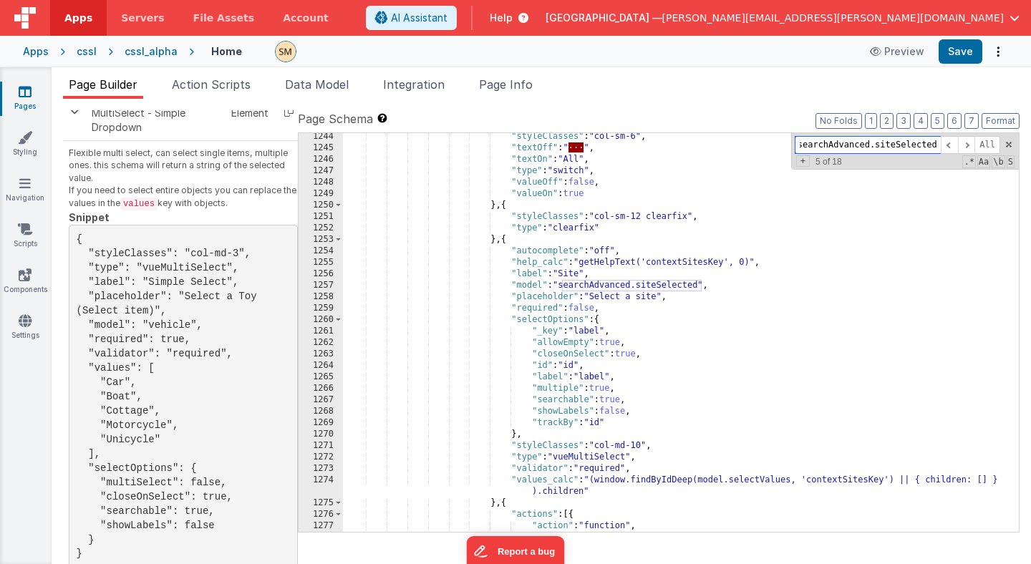
scroll to position [14905, 0]
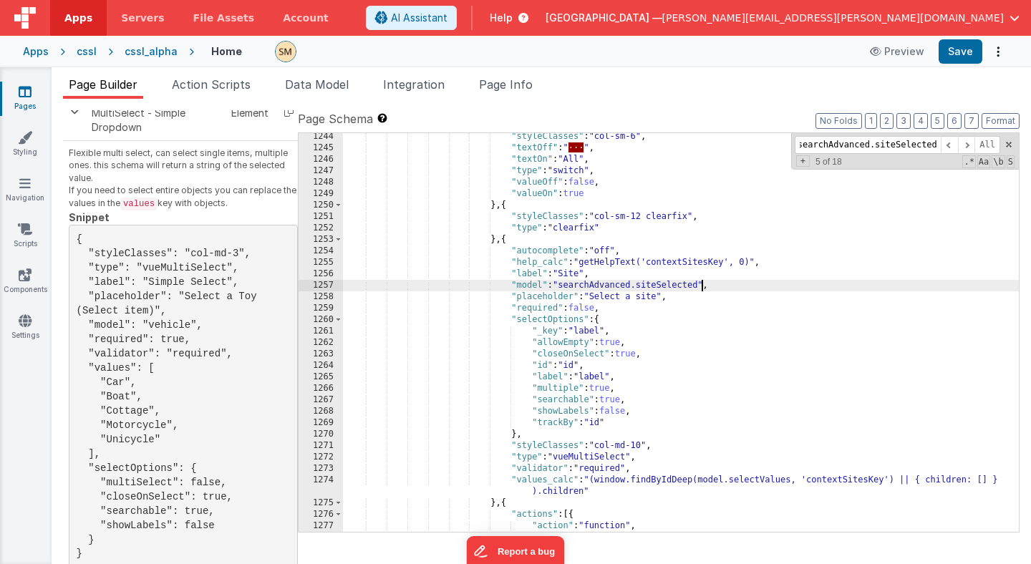
click at [700, 287] on div ""styleClasses" : "col-sm-6" , "textOff" : " · · · " , "textOn" : "All" , "type"…" at bounding box center [681, 342] width 676 height 422
click at [717, 284] on div ""styleClasses" : "col-sm-6" , "textOff" : " · · · " , "textOn" : "All" , "type"…" at bounding box center [681, 342] width 676 height 422
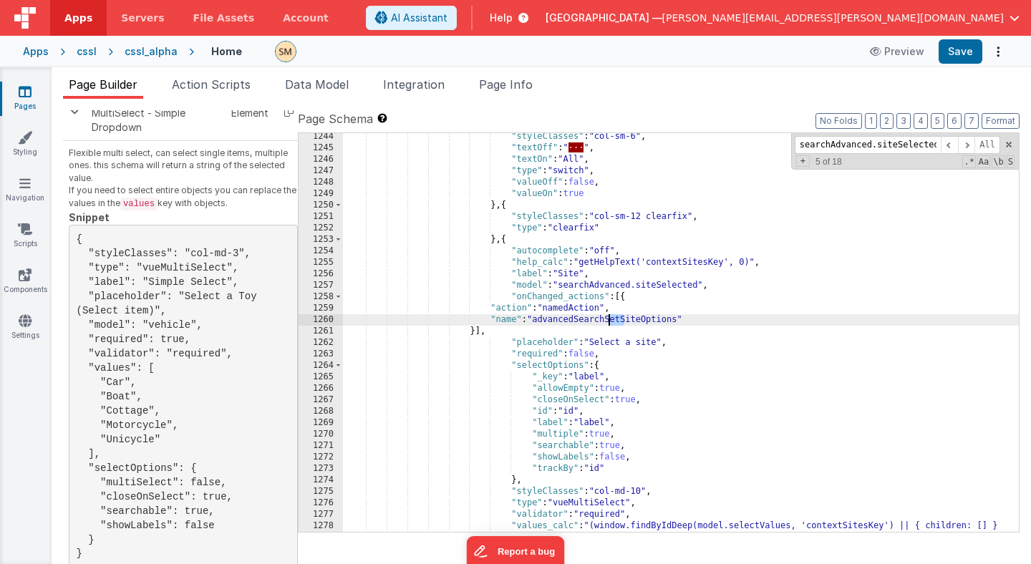
drag, startPoint x: 622, startPoint y: 322, endPoint x: 609, endPoint y: 320, distance: 13.1
click at [609, 320] on div ""styleClasses" : "col-sm-6" , "textOff" : " · · · " , "textOn" : "All" , "type"…" at bounding box center [681, 347] width 676 height 433
click at [610, 320] on div ""styleClasses" : "col-sm-6" , "textOff" : " · · · " , "textOn" : "All" , "type"…" at bounding box center [681, 347] width 676 height 433
click at [510, 85] on span "Page Info" at bounding box center [506, 84] width 54 height 14
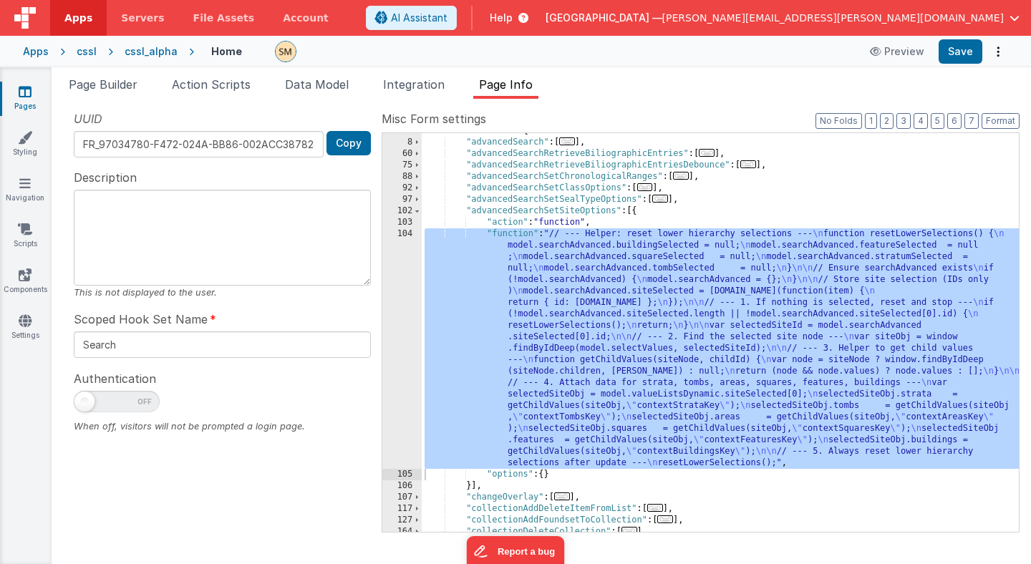
scroll to position [75, 0]
click at [402, 309] on div "104" at bounding box center [401, 350] width 39 height 241
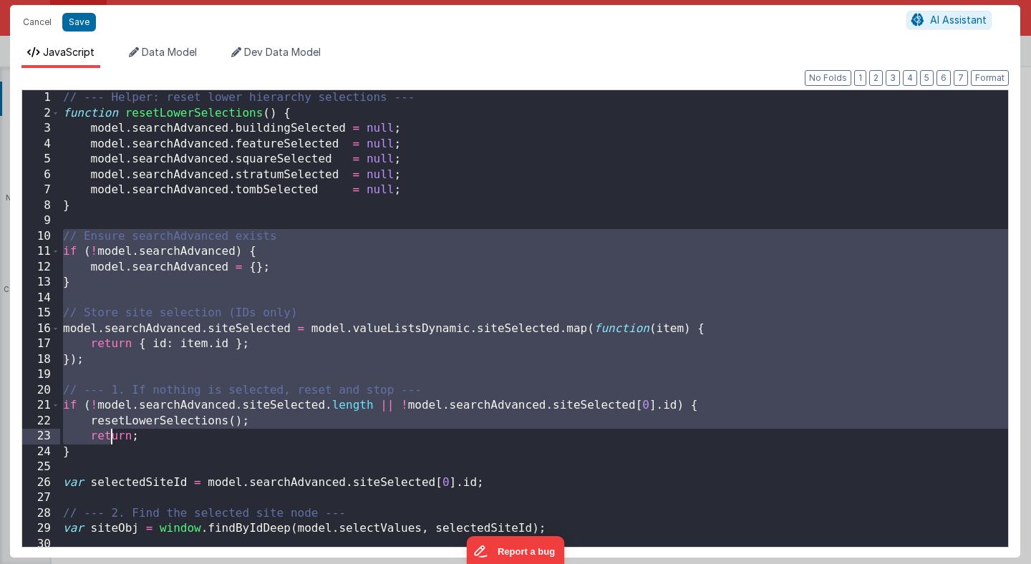
drag, startPoint x: 60, startPoint y: 233, endPoint x: 114, endPoint y: 440, distance: 213.1
click at [114, 440] on div "// --- Helper: reset lower hierarchy selections --- function resetLowerSelectio…" at bounding box center [534, 334] width 948 height 488
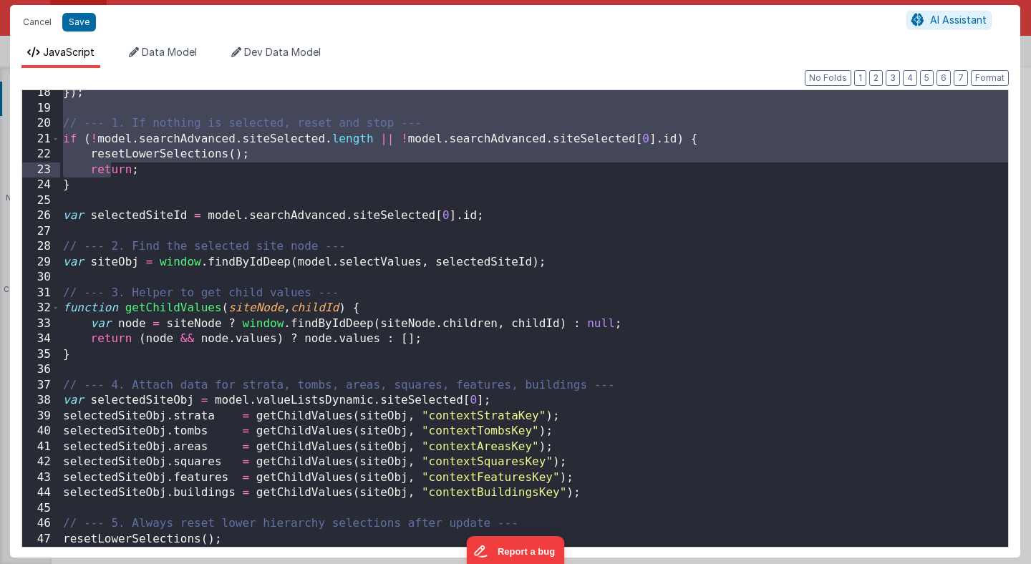
scroll to position [264, 0]
click at [579, 499] on div "}) ; // --- 1. If nothing is selected, reset and stop --- if ( ! model . search…" at bounding box center [534, 331] width 948 height 488
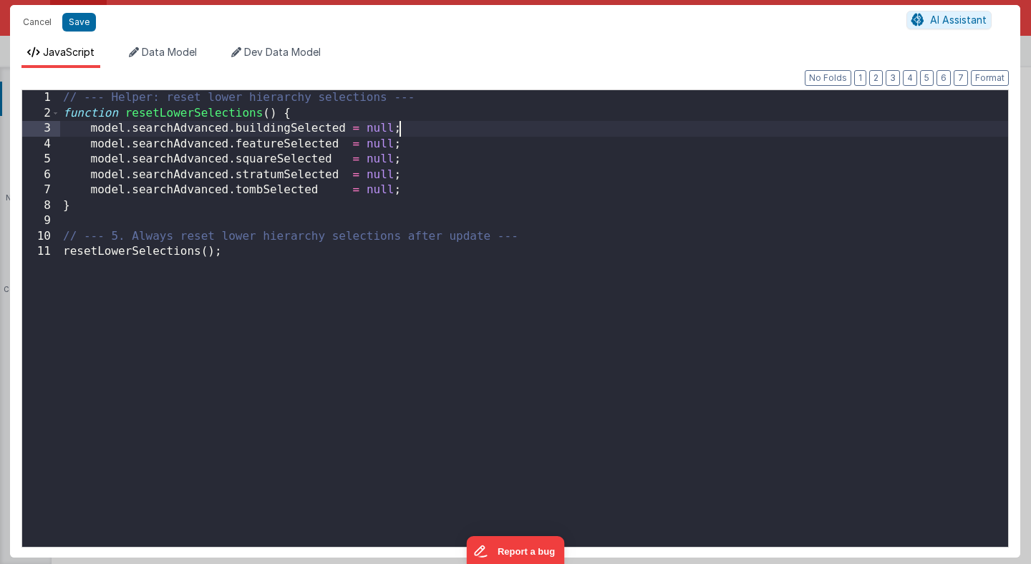
click at [403, 133] on div "// --- Helper: reset lower hierarchy selections --- function resetLowerSelectio…" at bounding box center [534, 334] width 948 height 488
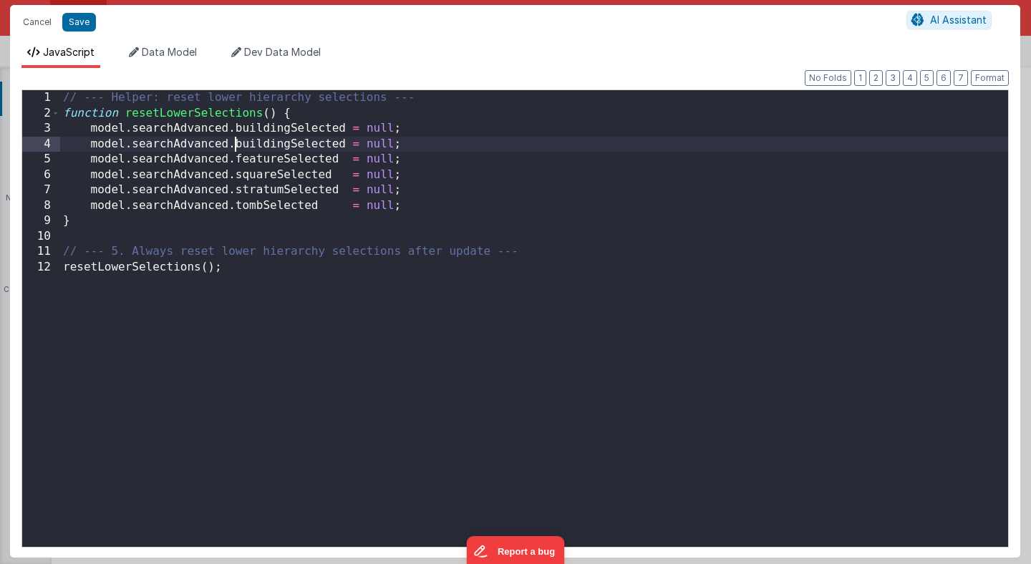
click at [234, 146] on div "// --- Helper: reset lower hierarchy selections --- function resetLowerSelectio…" at bounding box center [534, 334] width 948 height 488
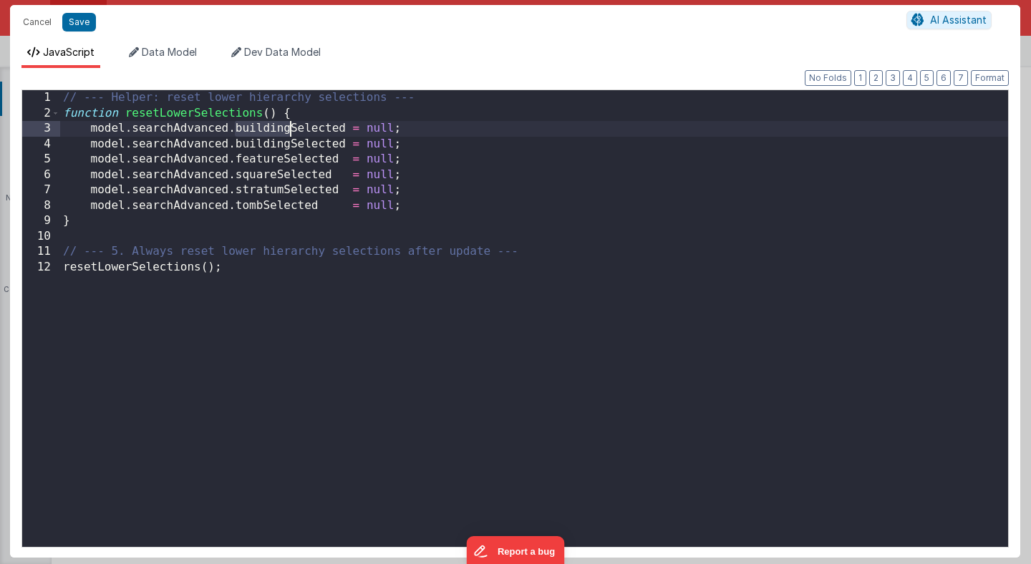
drag, startPoint x: 234, startPoint y: 129, endPoint x: 289, endPoint y: 132, distance: 54.5
click at [289, 132] on div "// --- Helper: reset lower hierarchy selections --- function resetLowerSelectio…" at bounding box center [534, 334] width 948 height 488
click at [75, 24] on button "Save" at bounding box center [79, 22] width 34 height 19
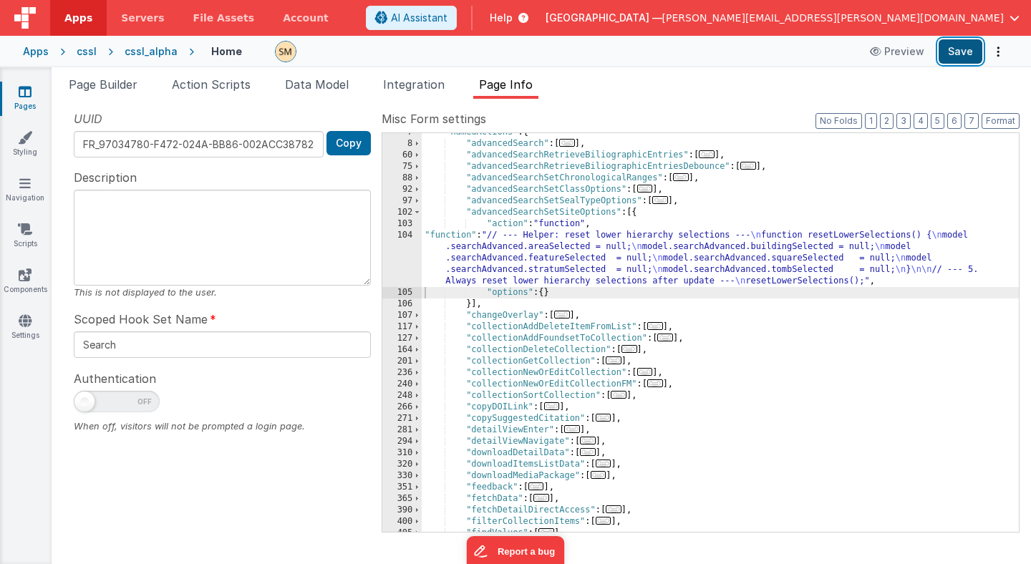
click at [964, 49] on button "Save" at bounding box center [961, 51] width 44 height 24
click at [503, 213] on div ""namedActions" : { "advancedSearch" : [ ... ] , "advancedSearchRetrieveBiliogra…" at bounding box center [720, 338] width 597 height 422
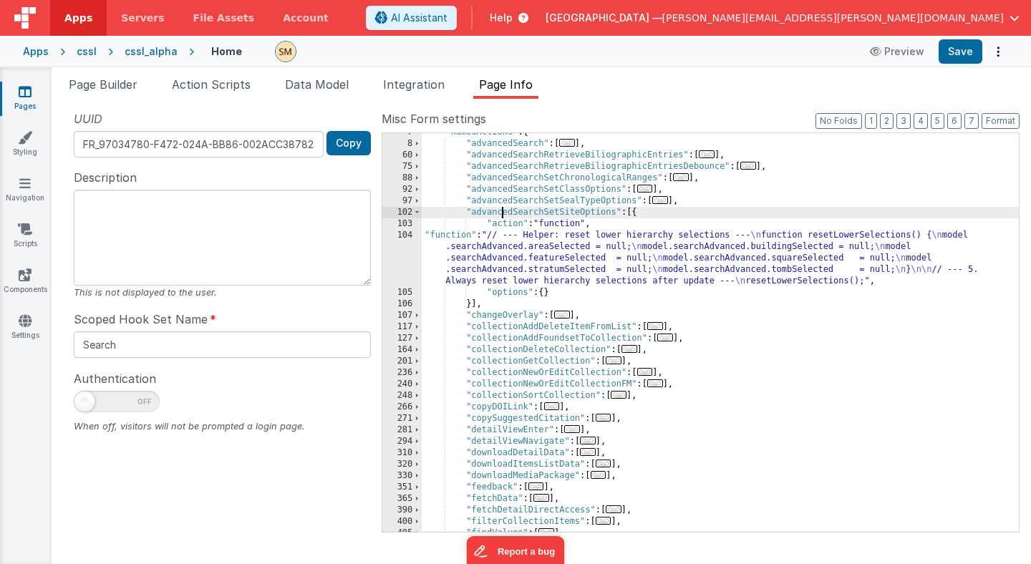
click at [503, 213] on div ""namedActions" : { "advancedSearch" : [ ... ] , "advancedSearchRetrieveBiliogra…" at bounding box center [720, 338] width 597 height 422
click at [132, 83] on span "Page Builder" at bounding box center [103, 84] width 69 height 14
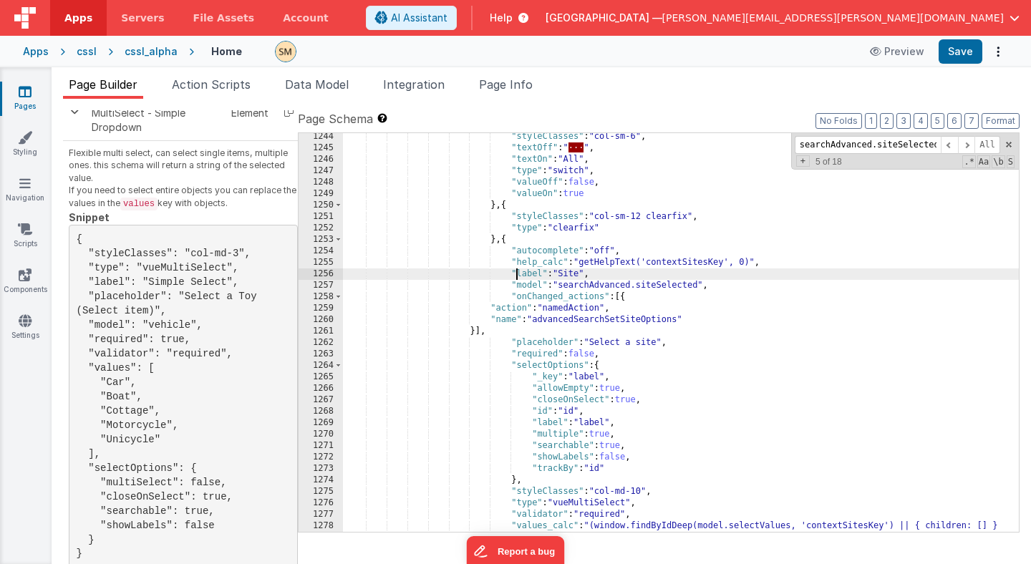
click at [515, 271] on div ""styleClasses" : "col-sm-6" , "textOff" : " · · · " , "textOn" : "All" , "type"…" at bounding box center [681, 347] width 676 height 433
paste input "advancedSearchSetSiteOptions"
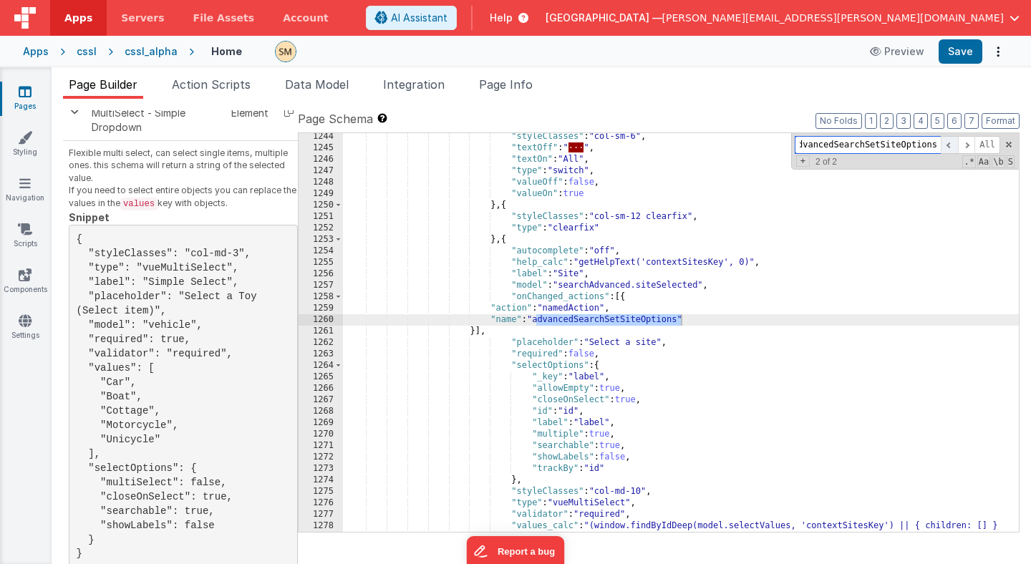
type input "advancedSearchSetSiteOptions"
click at [950, 147] on span at bounding box center [949, 145] width 17 height 18
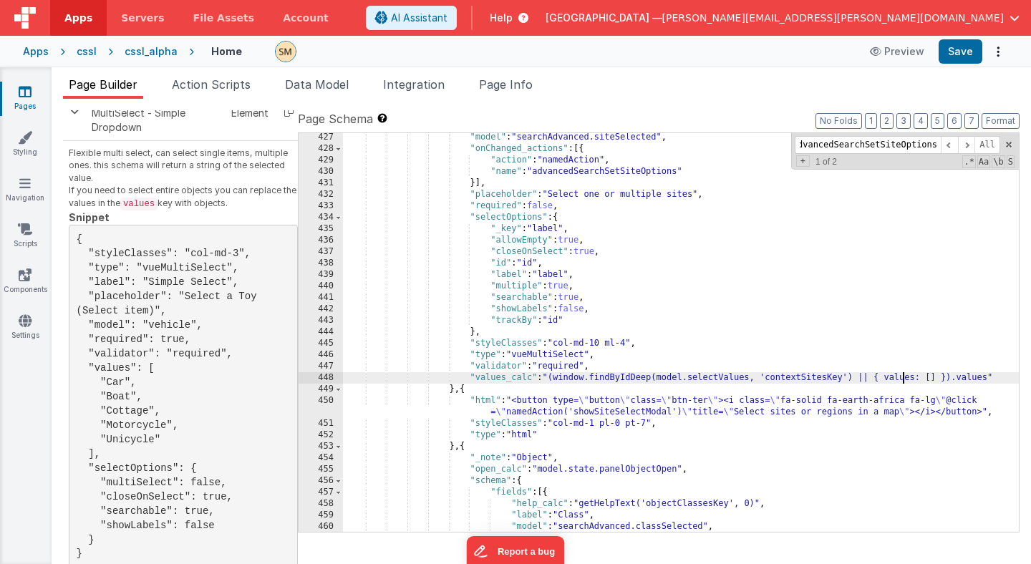
scroll to position [0, 0]
click at [902, 380] on div ""model" : "searchAdvanced.siteSelected" , "onChanged_actions" : [{ "action" : "…" at bounding box center [681, 343] width 676 height 422
click at [989, 377] on div ""model" : "searchAdvanced.siteSelected" , "onChanged_actions" : [{ "action" : "…" at bounding box center [681, 343] width 676 height 422
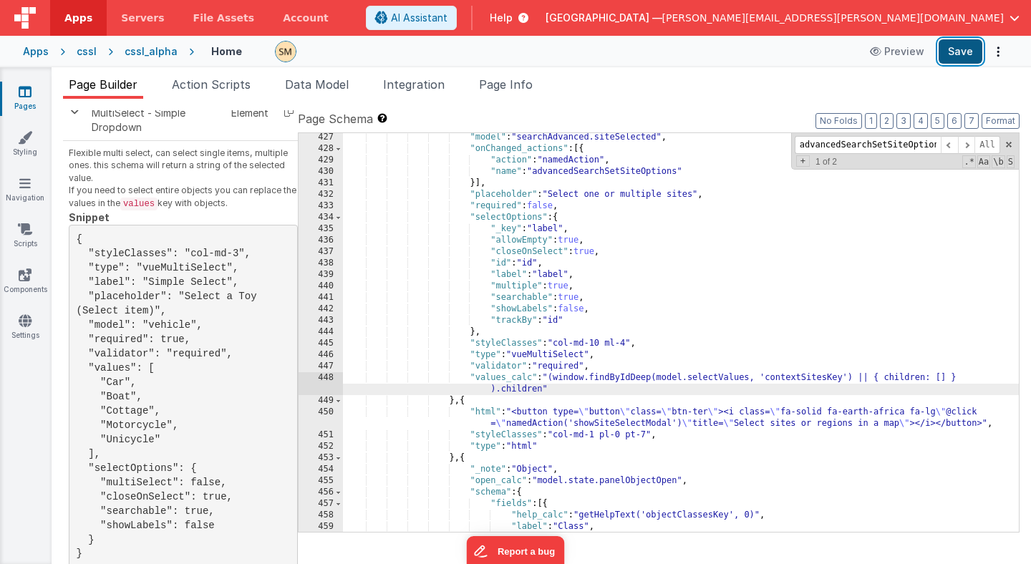
click at [965, 52] on button "Save" at bounding box center [961, 51] width 44 height 24
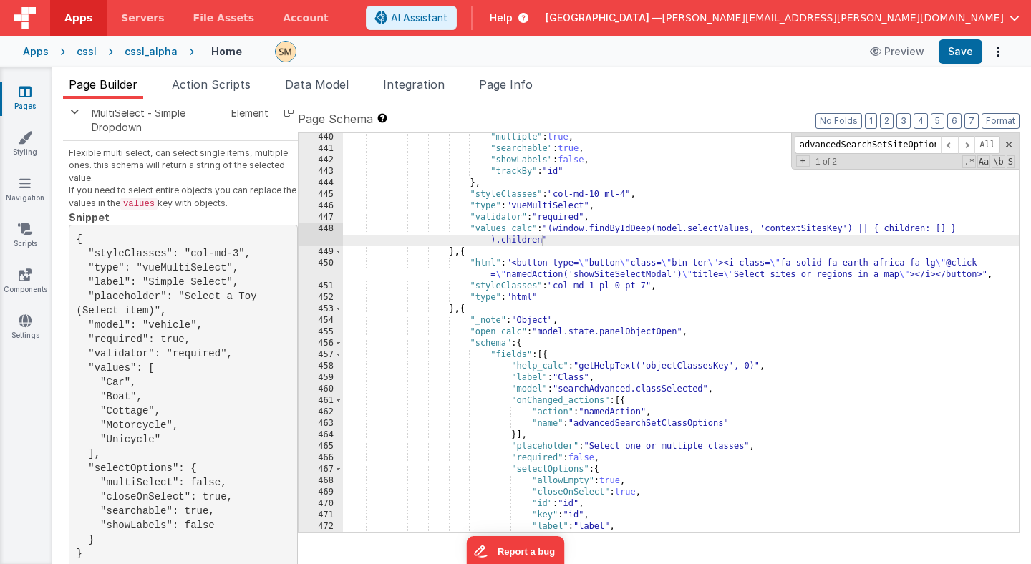
scroll to position [5350, 0]
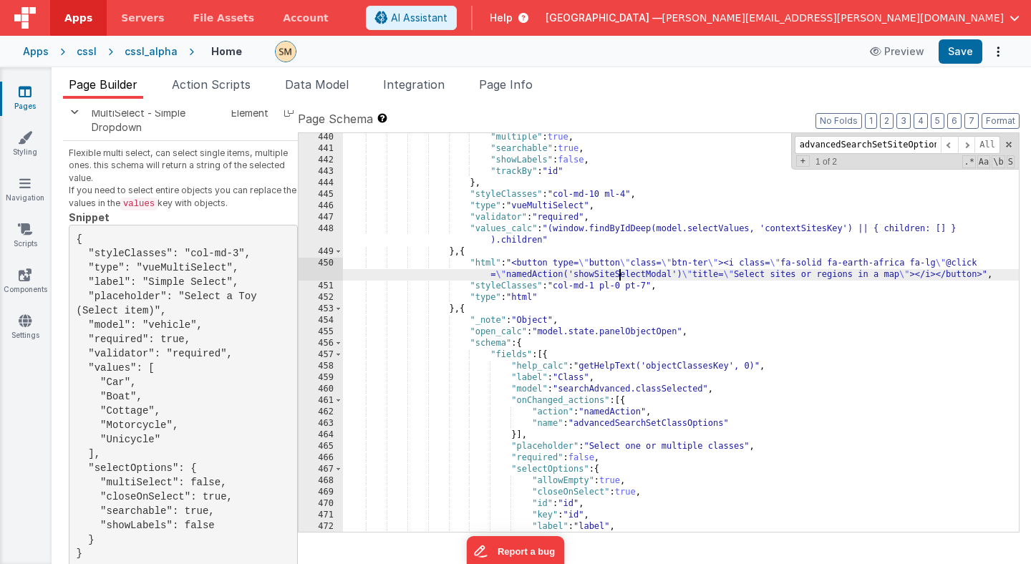
click at [618, 274] on div ""multiple" : true , "searchable" : true , "showLabels" : false , "trackBy" : "i…" at bounding box center [681, 343] width 676 height 422
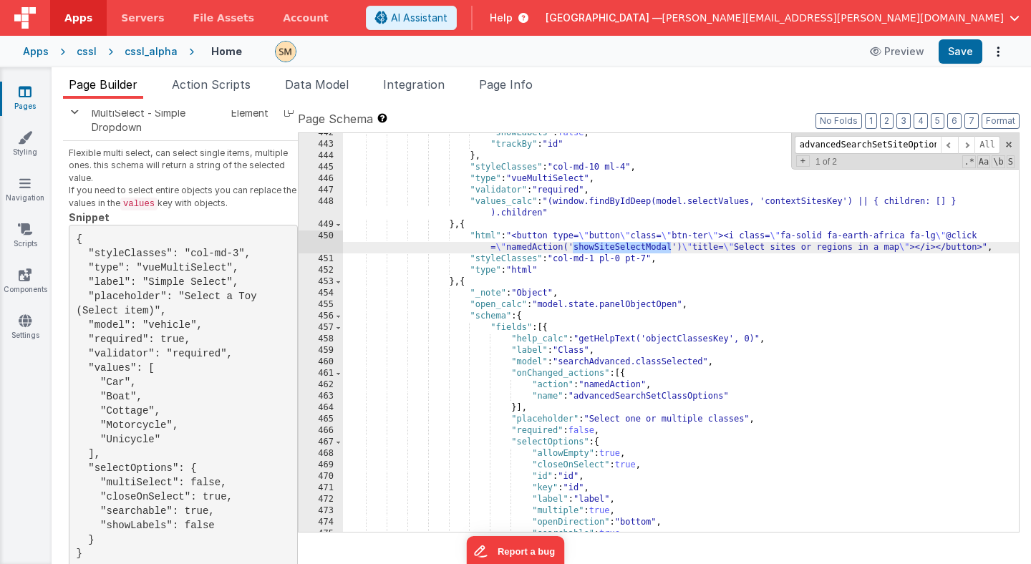
scroll to position [5366, 0]
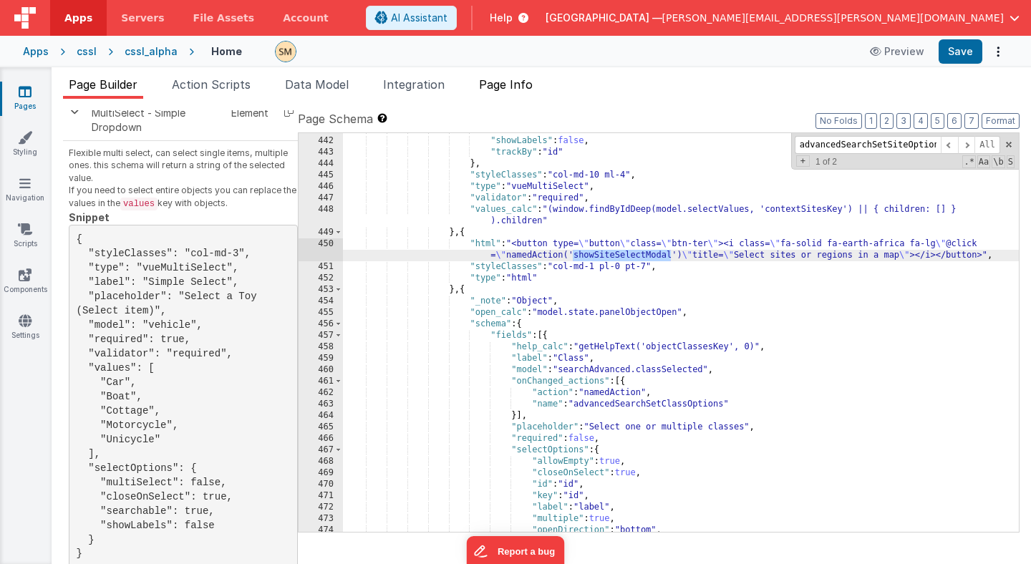
click at [512, 87] on span "Page Info" at bounding box center [506, 84] width 54 height 14
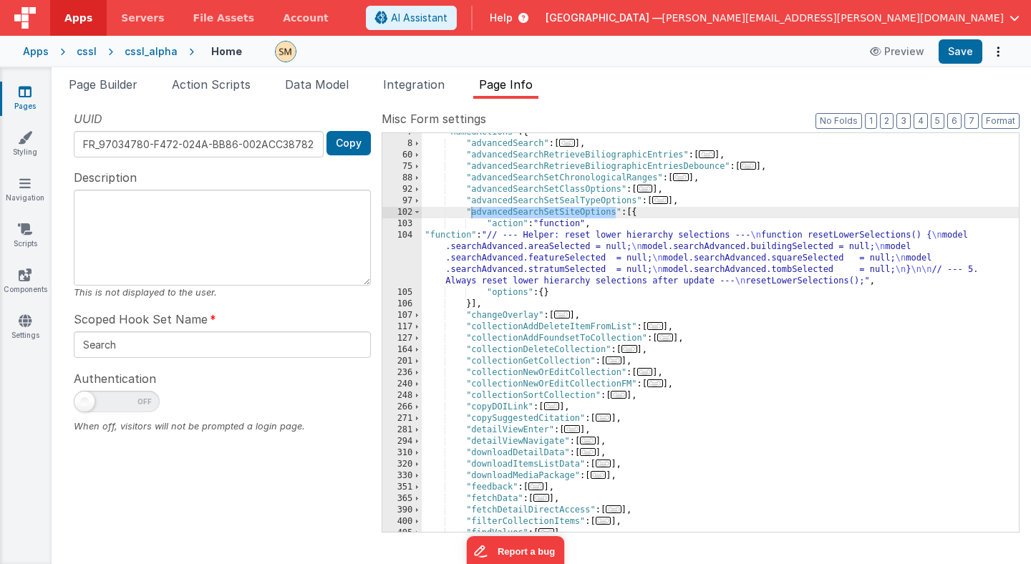
click at [549, 178] on div ""namedActions" : { "advancedSearch" : [ ... ] , "advancedSearchRetrieveBiliogra…" at bounding box center [720, 338] width 597 height 422
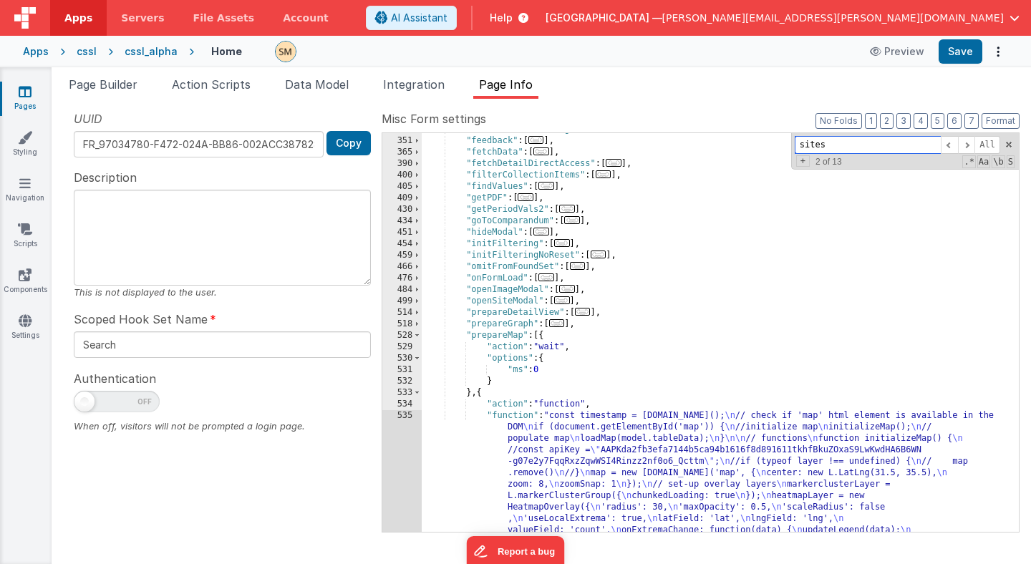
scroll to position [960, 0]
type input "sites"
click at [891, 124] on button "2" at bounding box center [887, 121] width 14 height 16
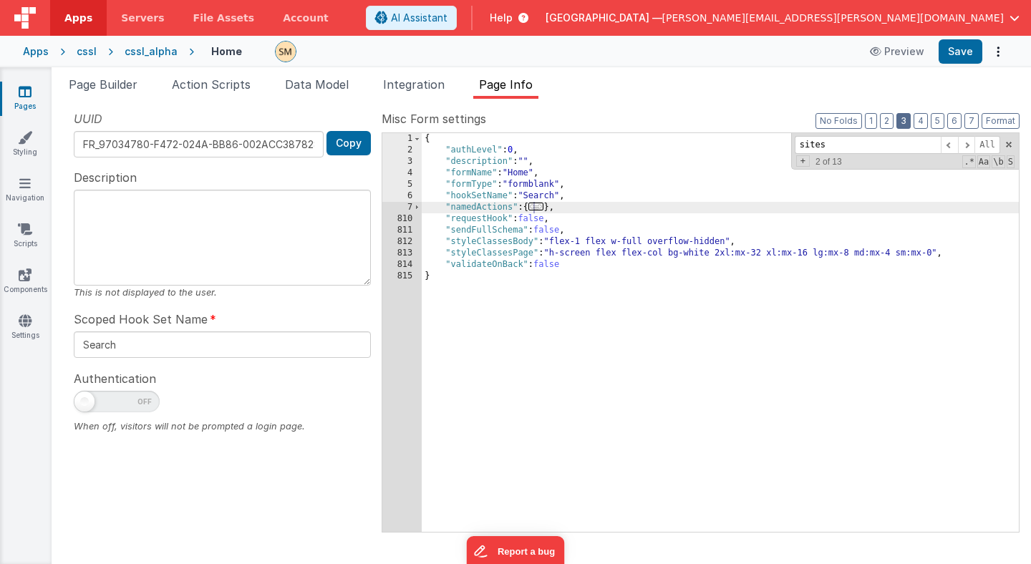
click at [906, 120] on button "3" at bounding box center [903, 121] width 14 height 16
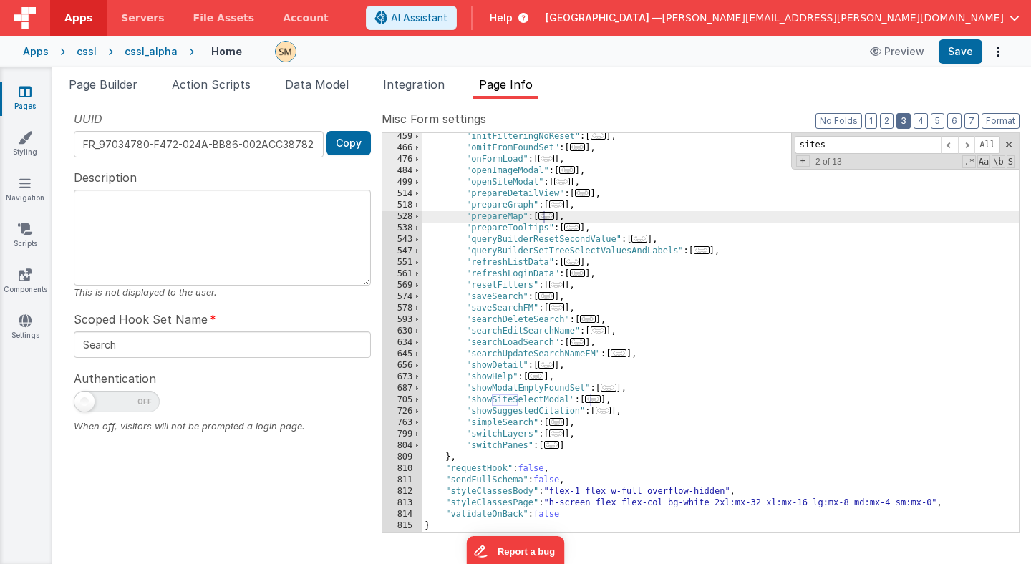
scroll to position [449, 0]
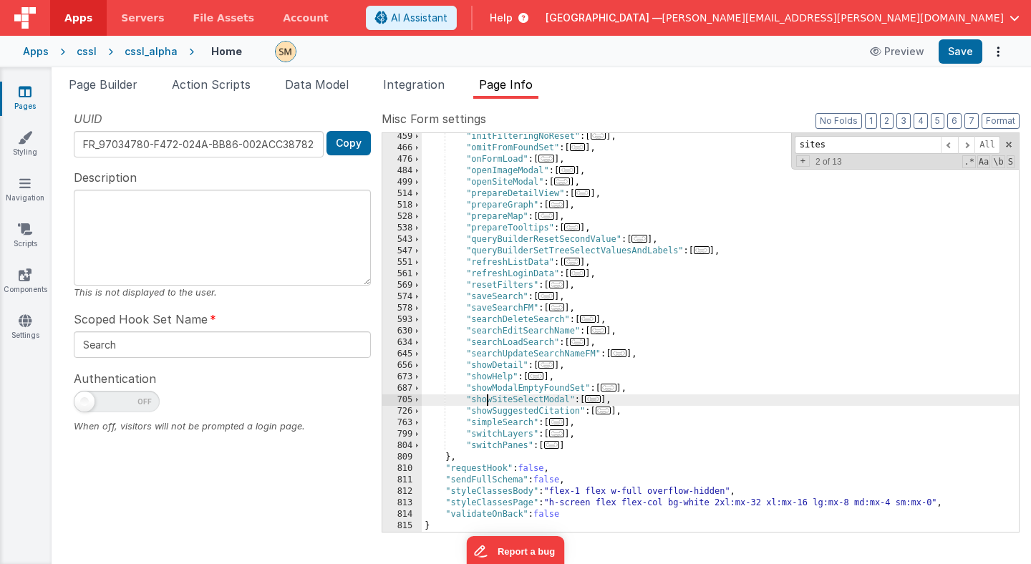
click at [487, 400] on div ""initFilteringNoReset" : [ ... ] , "omitFromFoundSet" : [ ... ] , "onFormLoad" …" at bounding box center [720, 342] width 597 height 422
click at [415, 401] on span at bounding box center [417, 399] width 8 height 11
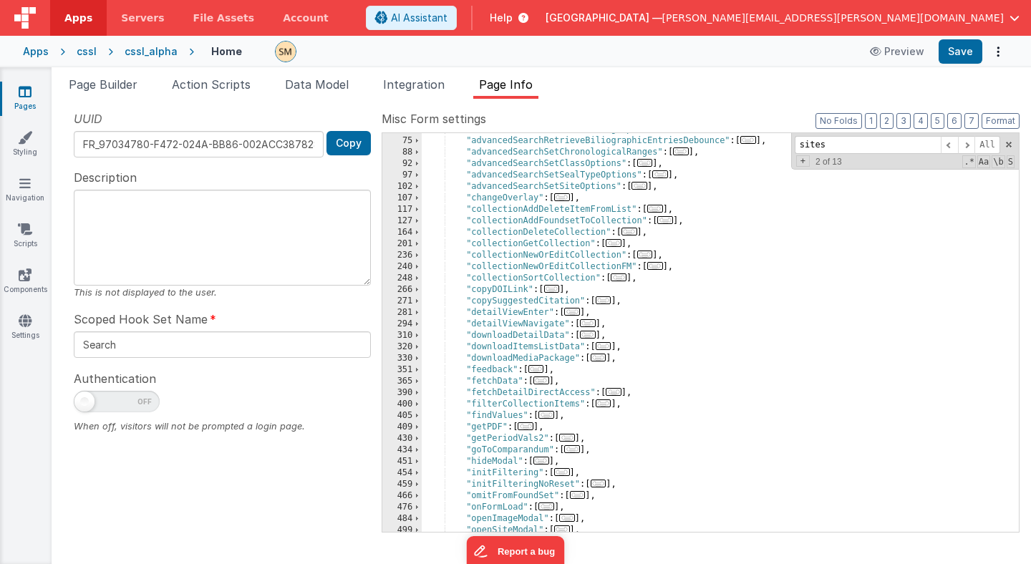
scroll to position [24, 0]
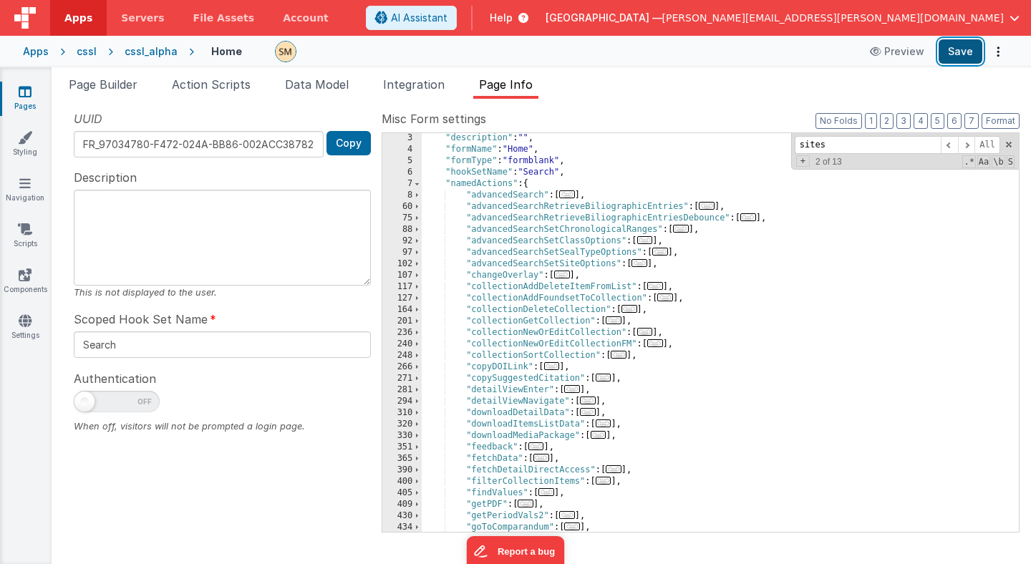
click at [958, 52] on button "Save" at bounding box center [961, 51] width 44 height 24
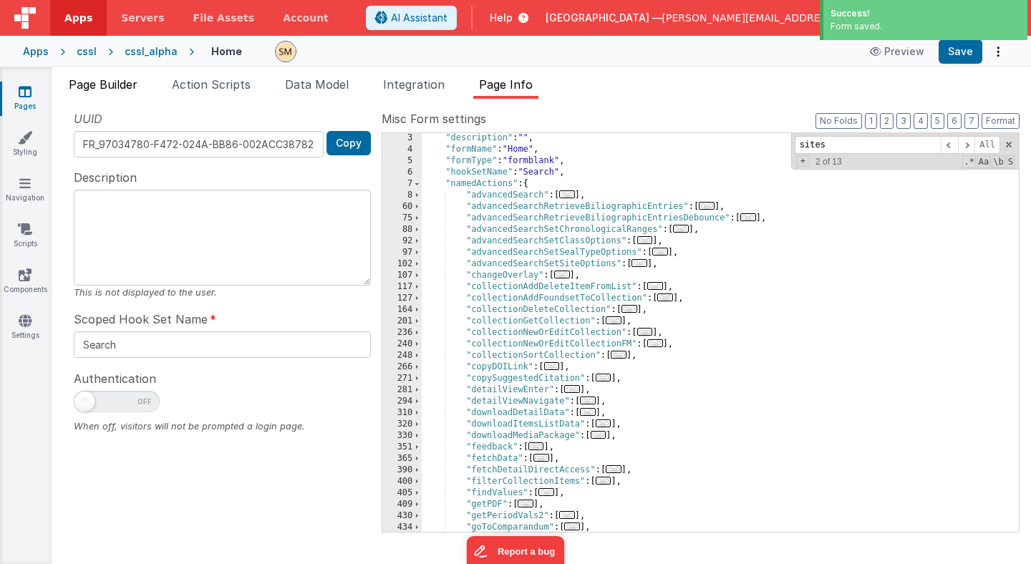
click at [122, 83] on span "Page Builder" at bounding box center [103, 84] width 69 height 14
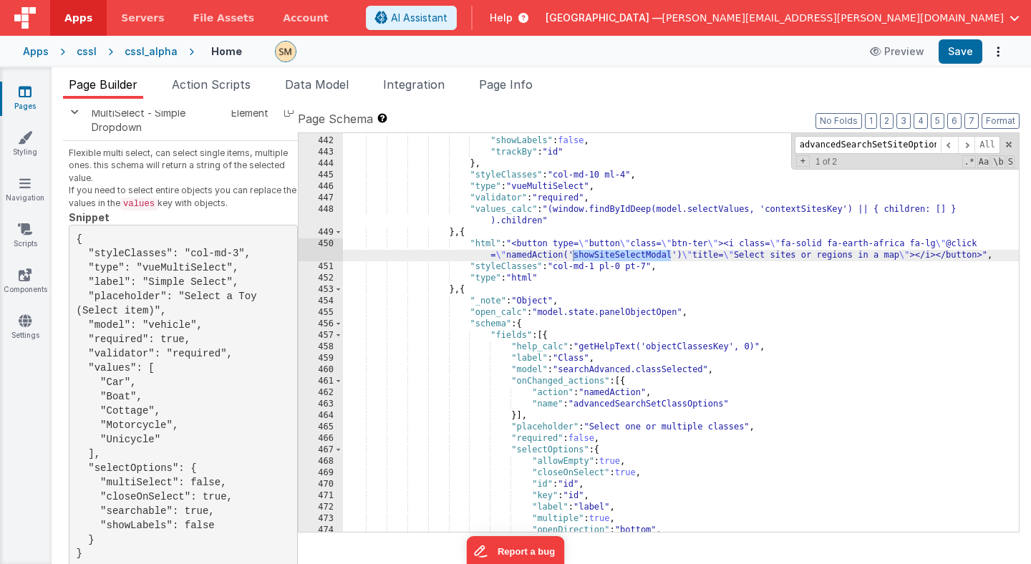
click at [26, 93] on icon at bounding box center [25, 91] width 13 height 14
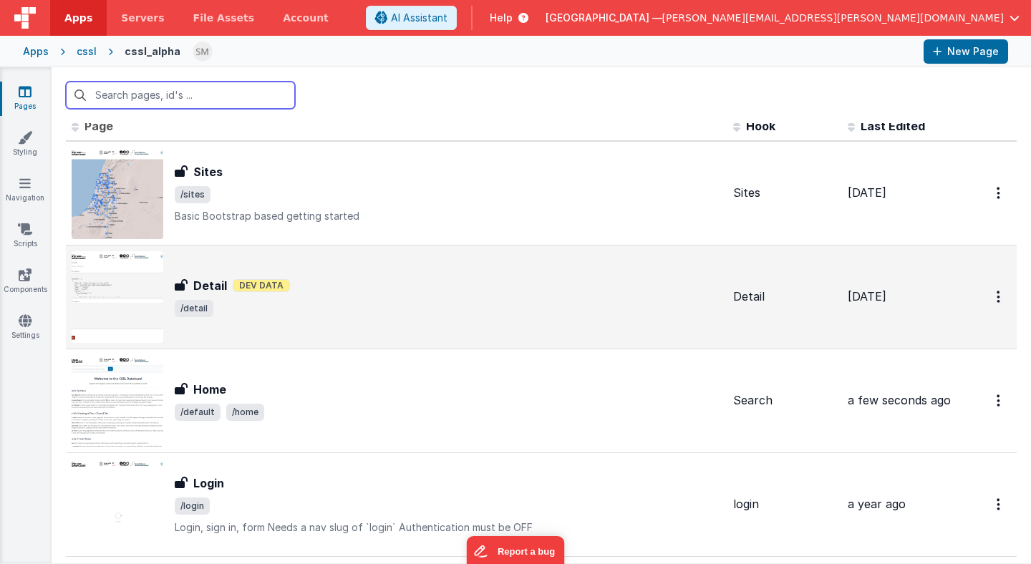
scroll to position [9, 0]
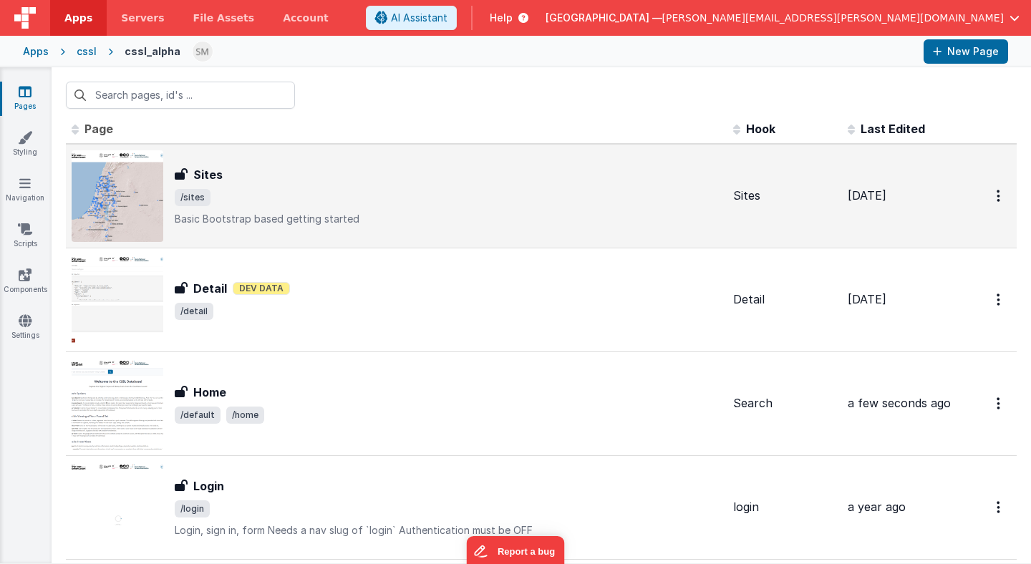
click at [260, 208] on div "Sites Sites /sites Basic Bootstrap based getting started" at bounding box center [448, 196] width 547 height 60
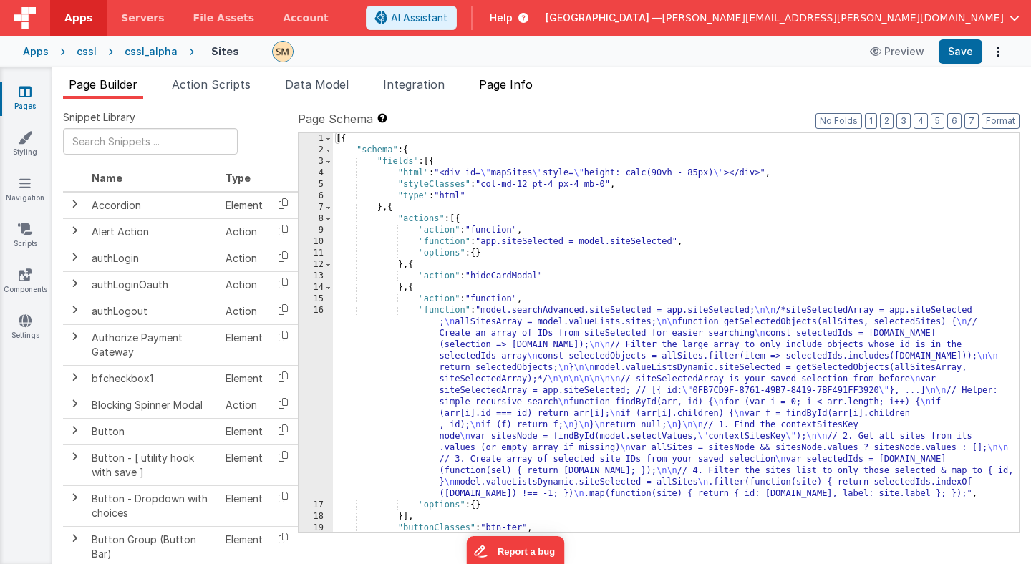
click at [506, 88] on span "Page Info" at bounding box center [506, 84] width 54 height 14
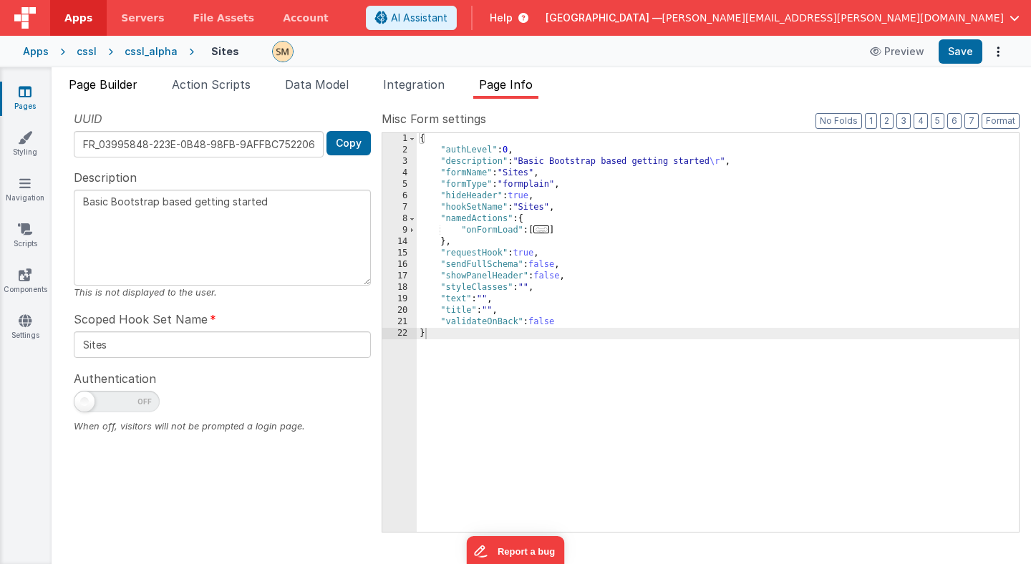
click at [126, 85] on span "Page Builder" at bounding box center [103, 84] width 69 height 14
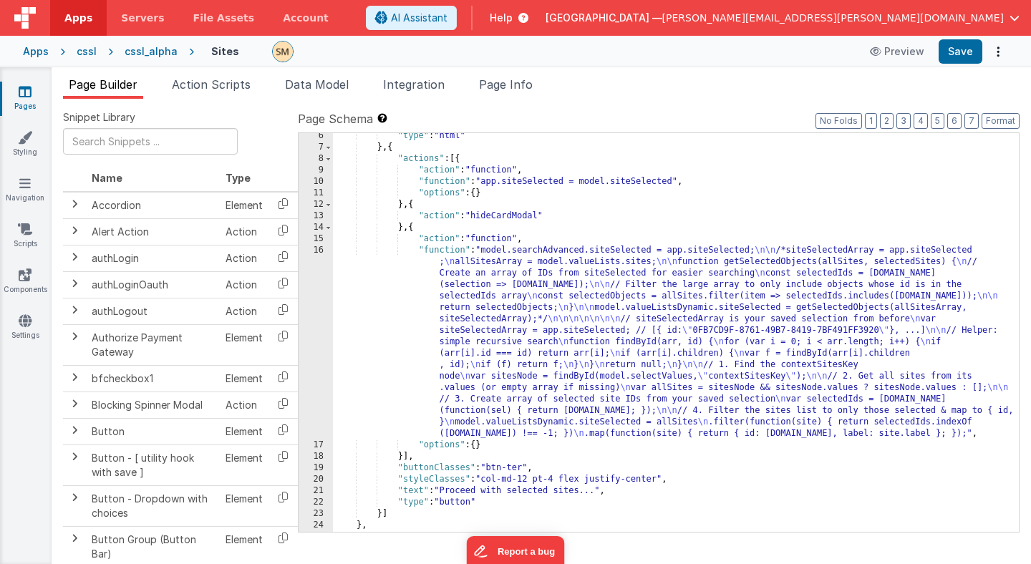
scroll to position [65, 0]
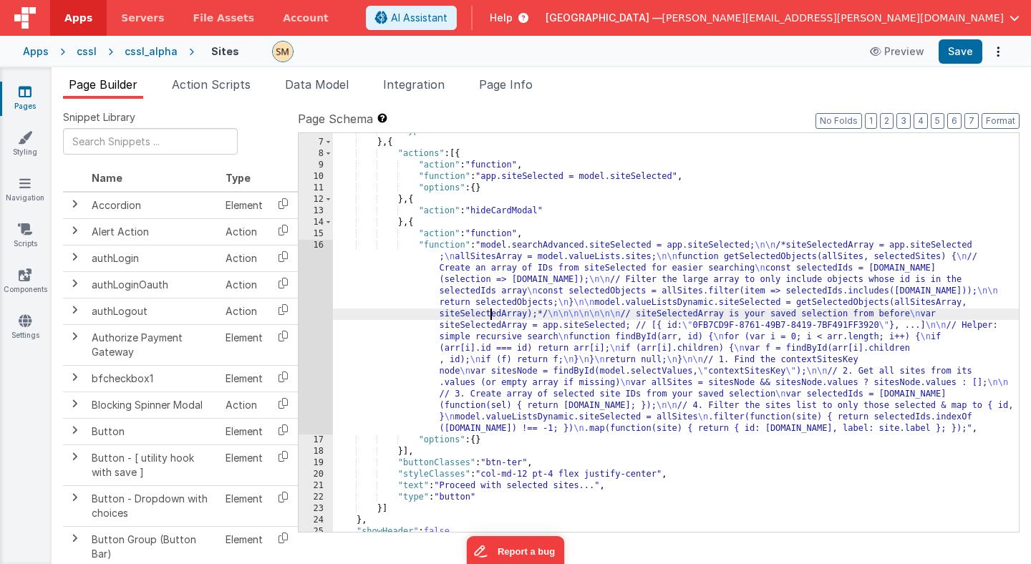
click at [488, 314] on div ""type" : "html" } , { "actions" : [{ "action" : "function" , "function" : "app.…" at bounding box center [676, 336] width 686 height 422
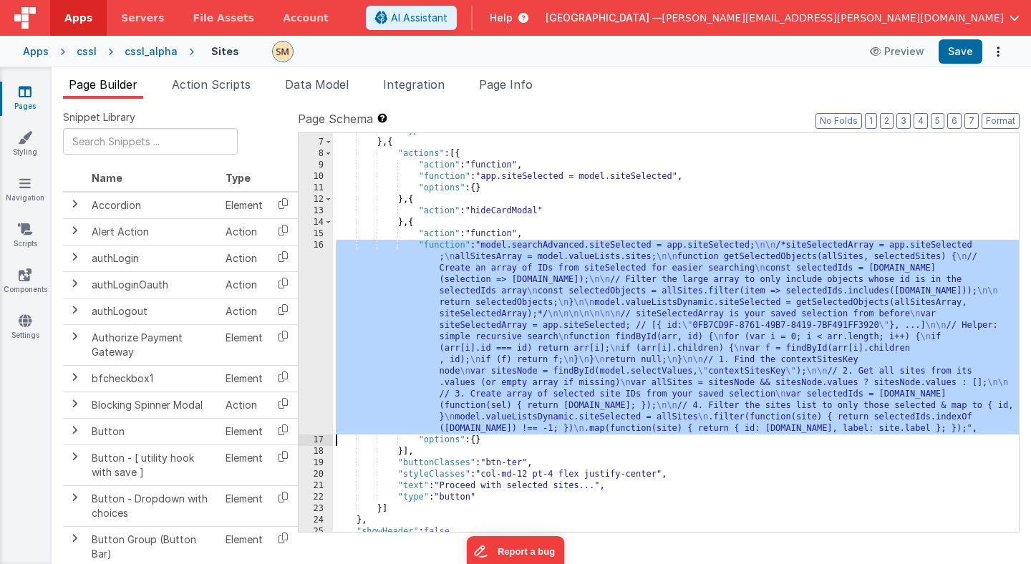
click at [323, 311] on div "16" at bounding box center [316, 337] width 34 height 195
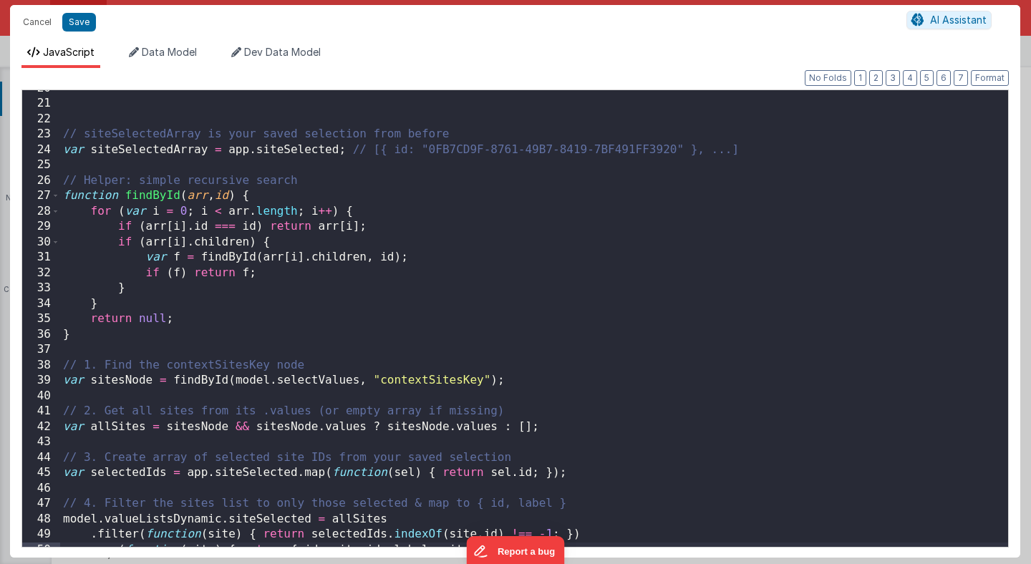
scroll to position [313, 0]
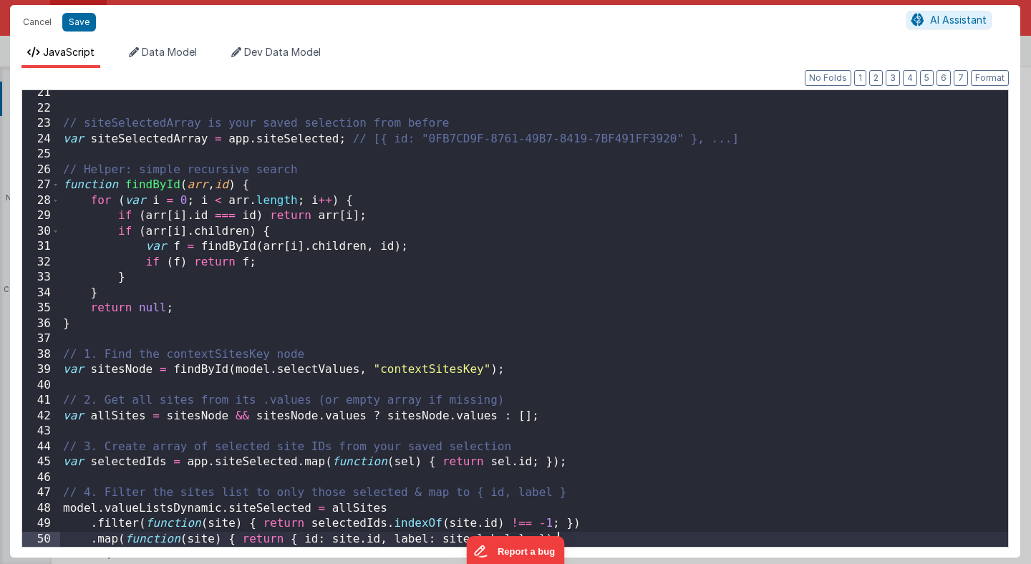
click at [614, 537] on div "// siteSelectedArray is your saved selection from before var siteSelectedArray …" at bounding box center [534, 329] width 948 height 488
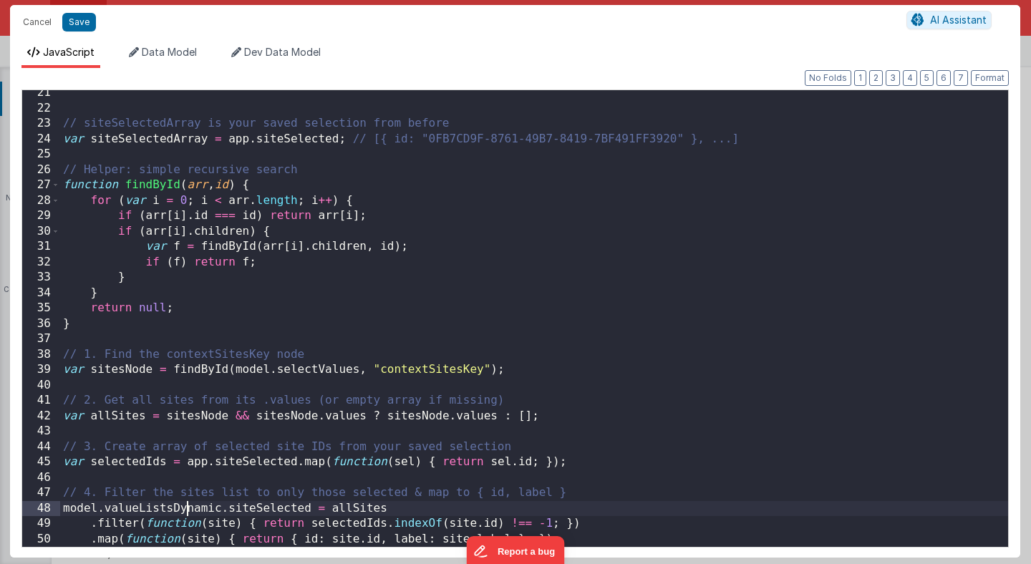
click at [188, 509] on div "// siteSelectedArray is your saved selection from before var siteSelectedArray …" at bounding box center [534, 329] width 948 height 488
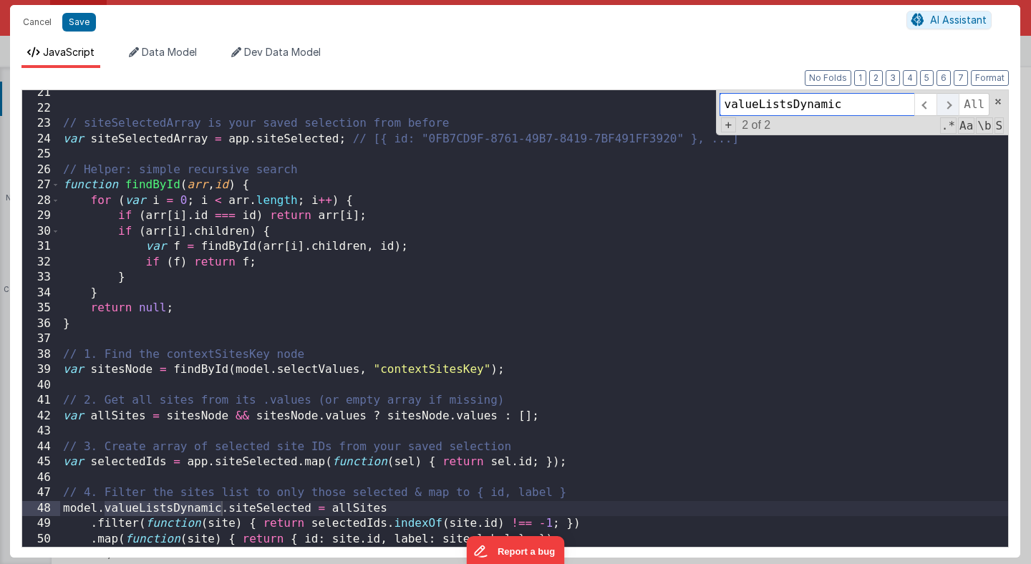
click at [949, 107] on span at bounding box center [947, 104] width 22 height 23
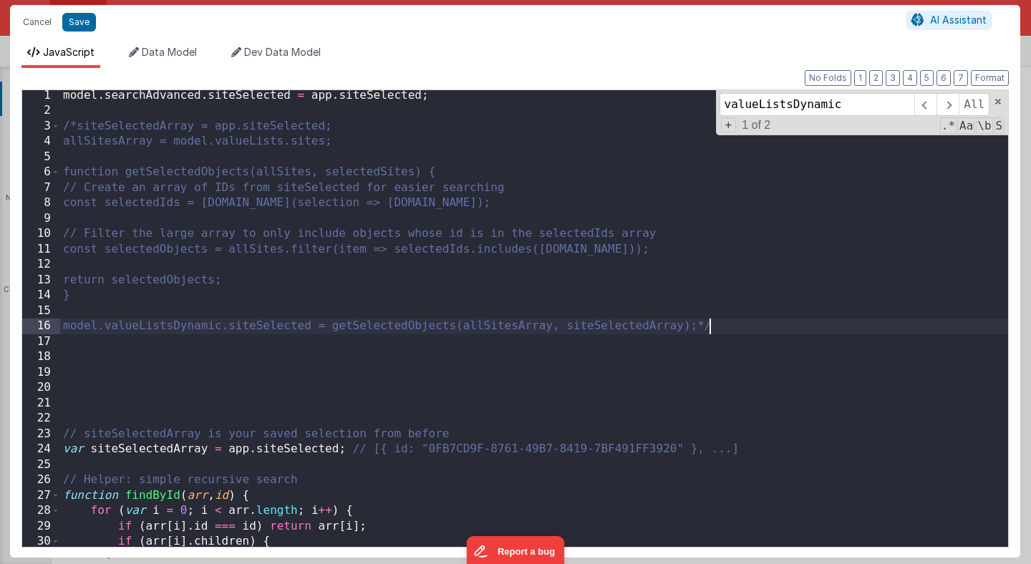
click at [715, 331] on div "model . searchAdvanced . siteSelected = app . siteSelected ; /*siteSelectedArra…" at bounding box center [534, 332] width 948 height 488
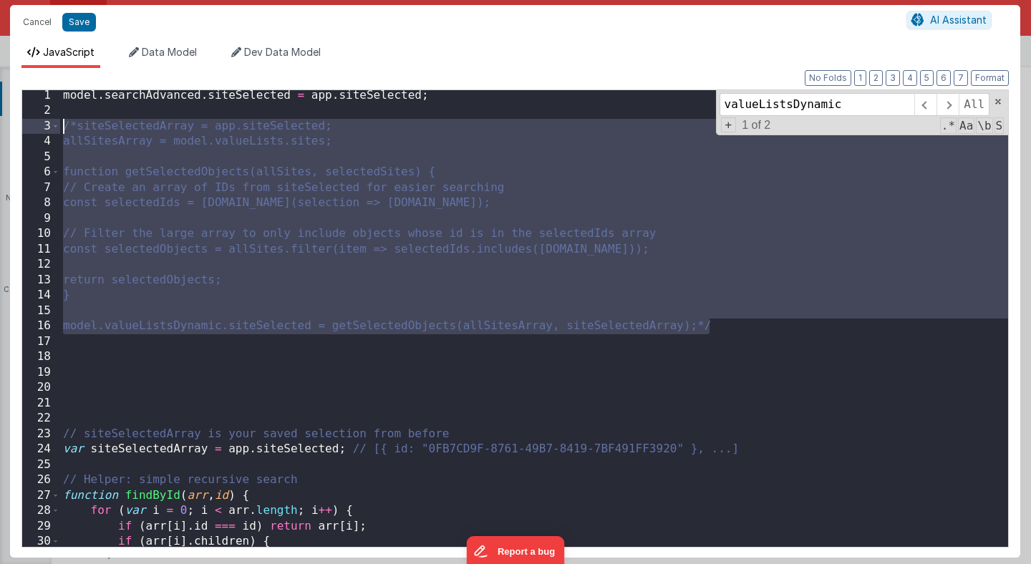
drag, startPoint x: 716, startPoint y: 324, endPoint x: 20, endPoint y: 129, distance: 722.8
click at [21, 130] on div "1 2 3 4 5 6 7 8 9 10 11 12 13 14 15 16 17 18 19 20 21 22 23 24 25 26 27 28 29 3…" at bounding box center [514, 318] width 987 height 458
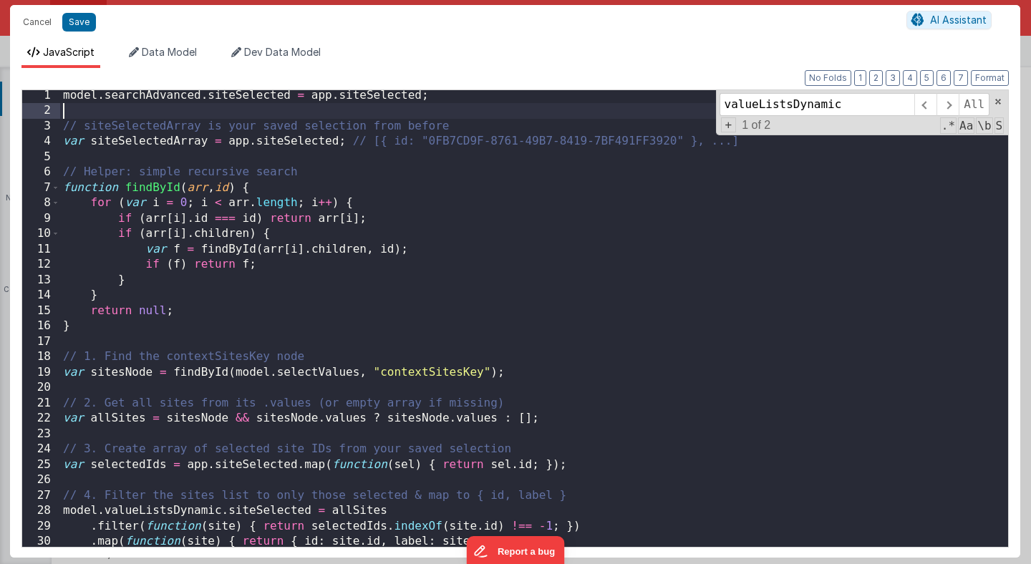
scroll to position [0, 0]
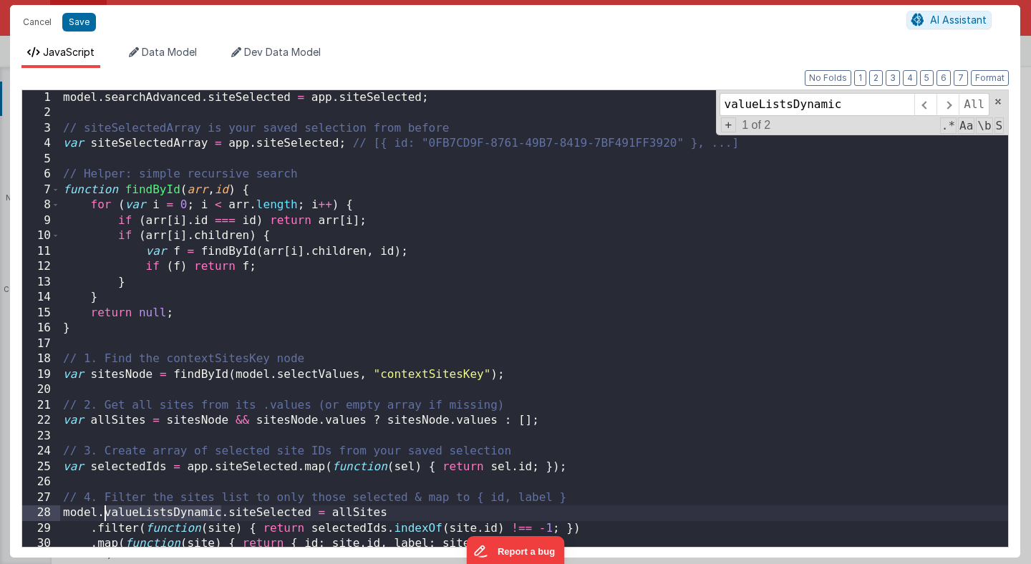
drag, startPoint x: 221, startPoint y: 513, endPoint x: 107, endPoint y: 506, distance: 114.1
click at [107, 506] on div "model . searchAdvanced . siteSelected = app . siteSelected ; // siteSelectedArr…" at bounding box center [534, 334] width 948 height 488
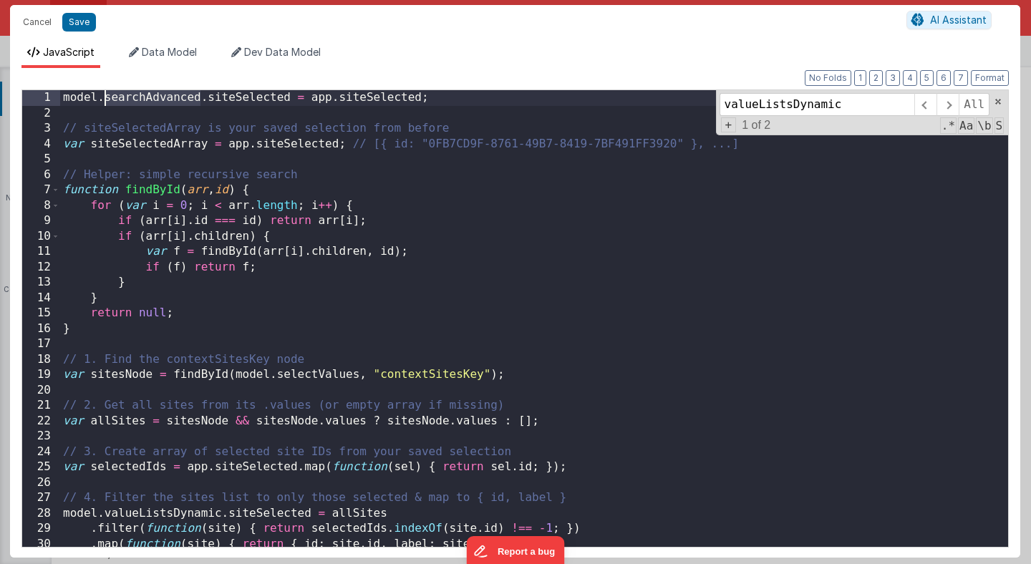
drag, startPoint x: 203, startPoint y: 95, endPoint x: 105, endPoint y: 97, distance: 97.4
click at [105, 97] on div "model . searchAdvanced . siteSelected = app . siteSelected ; // siteSelectedArr…" at bounding box center [534, 334] width 948 height 488
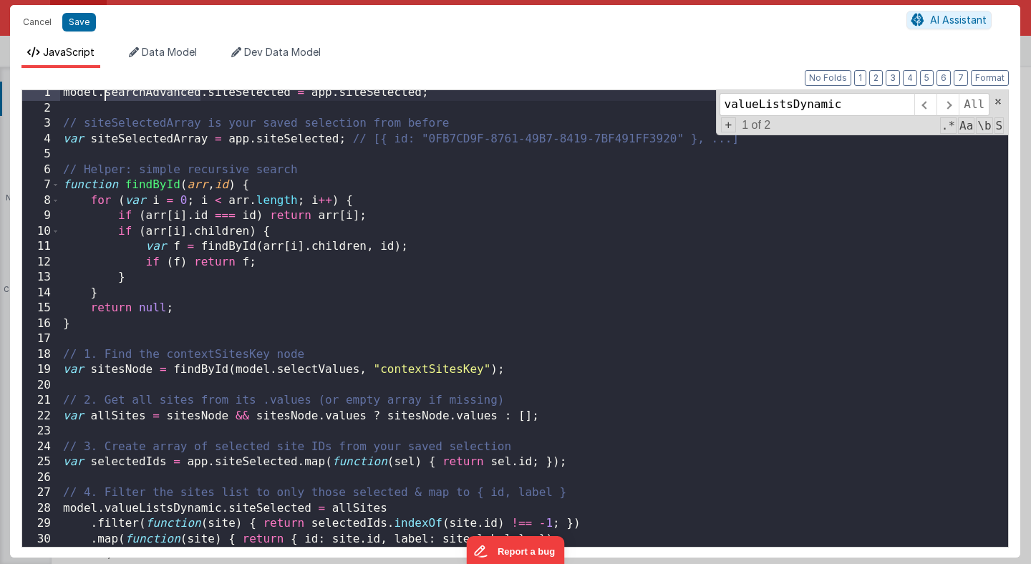
scroll to position [5, 0]
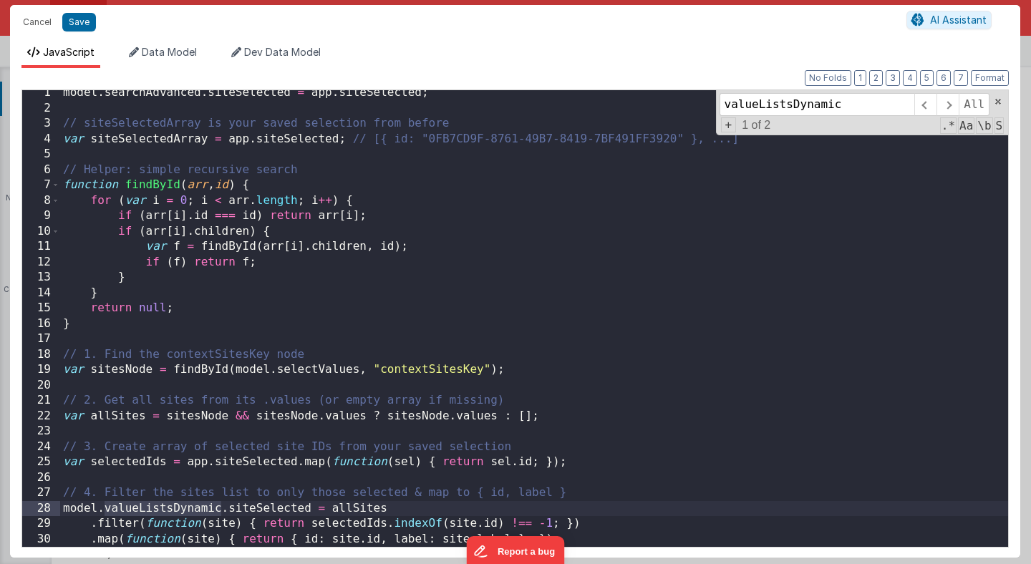
drag, startPoint x: 223, startPoint y: 510, endPoint x: 105, endPoint y: 506, distance: 117.5
click at [105, 506] on div "model . searchAdvanced . siteSelected = app . siteSelected ; // siteSelectedArr…" at bounding box center [534, 329] width 948 height 488
click at [76, 24] on button "Save" at bounding box center [79, 22] width 34 height 19
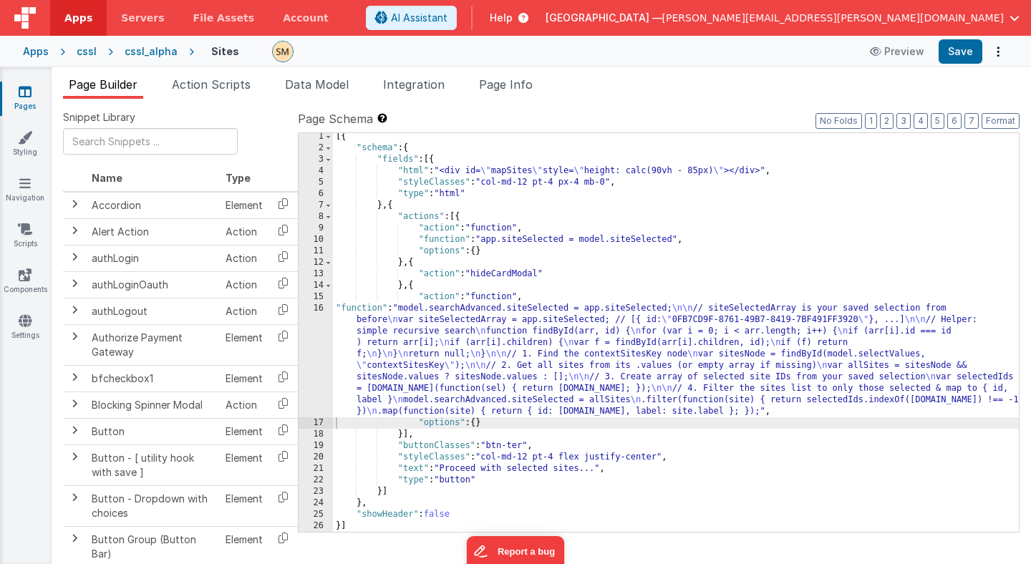
scroll to position [2, 0]
click at [966, 61] on button "Save" at bounding box center [961, 51] width 44 height 24
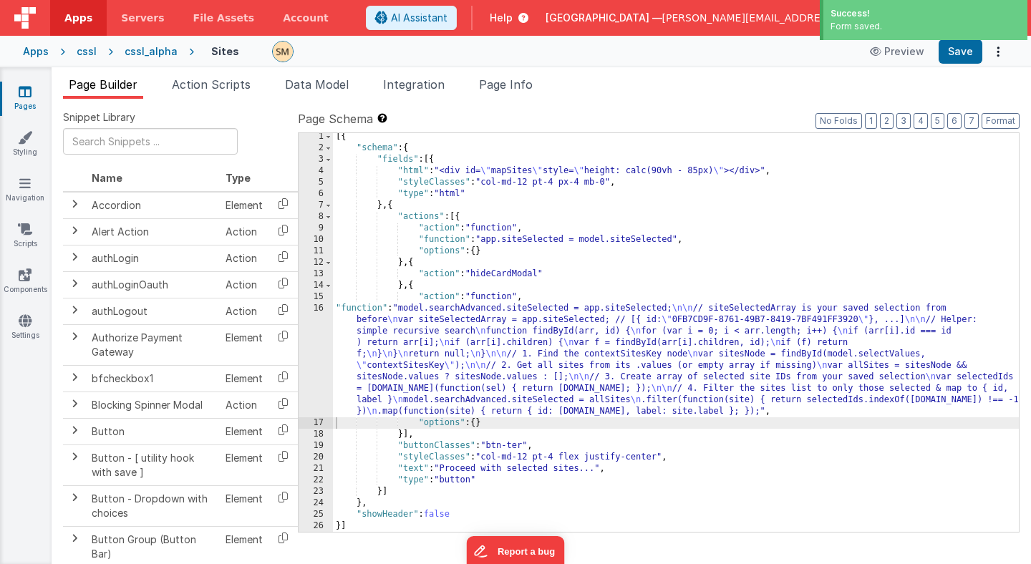
click at [26, 96] on icon at bounding box center [25, 91] width 13 height 14
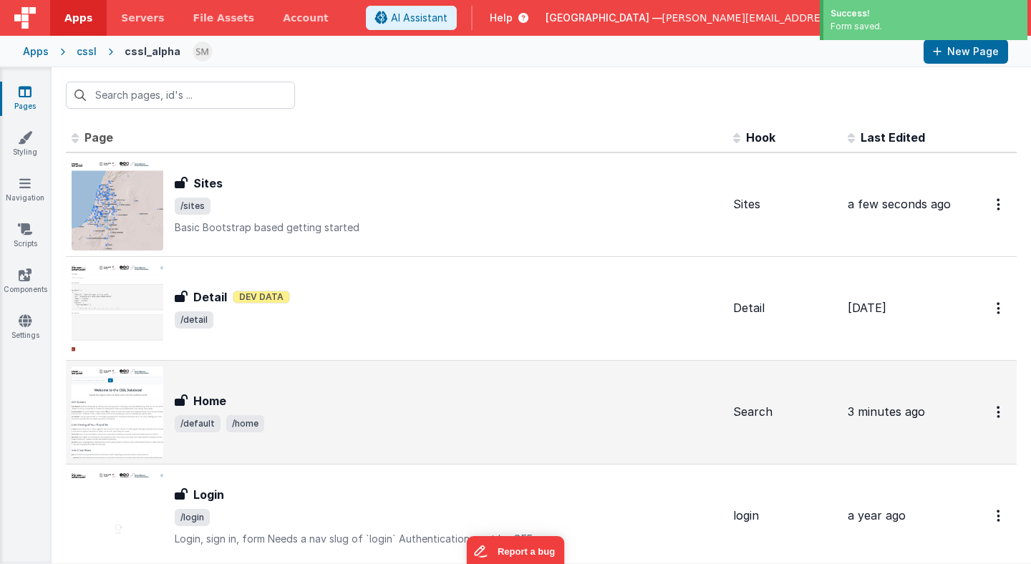
click at [260, 392] on div "Home" at bounding box center [448, 400] width 547 height 17
